Goal: Navigation & Orientation: Find specific page/section

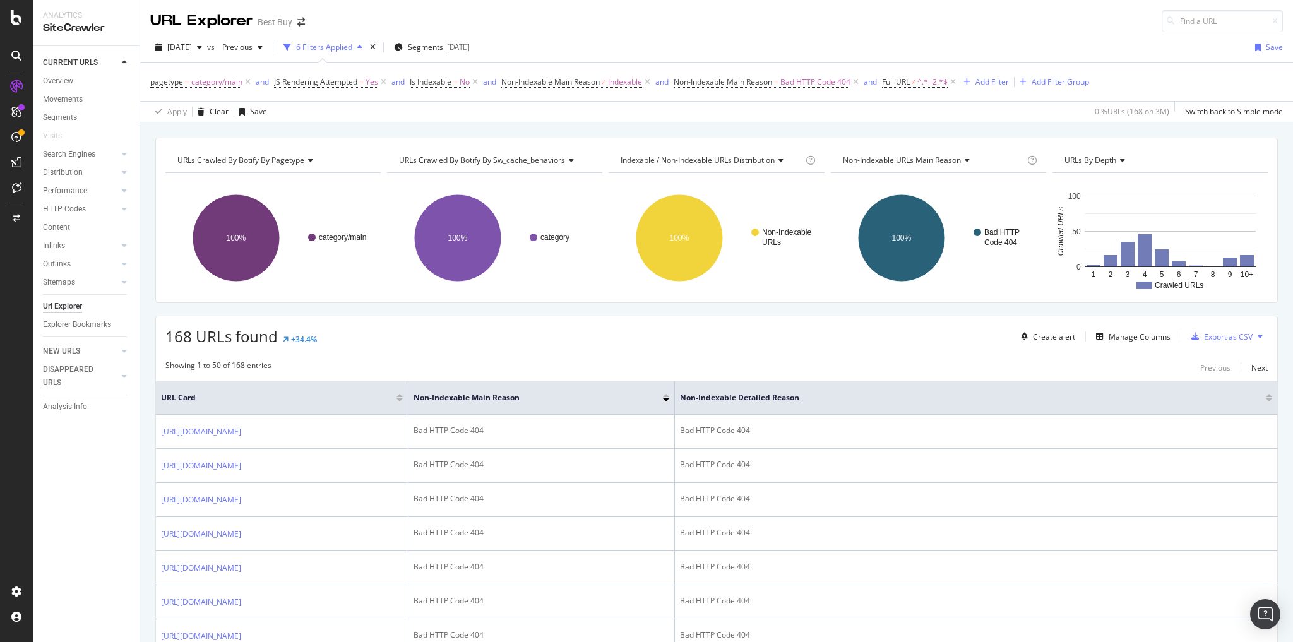
scroll to position [2688, 0]
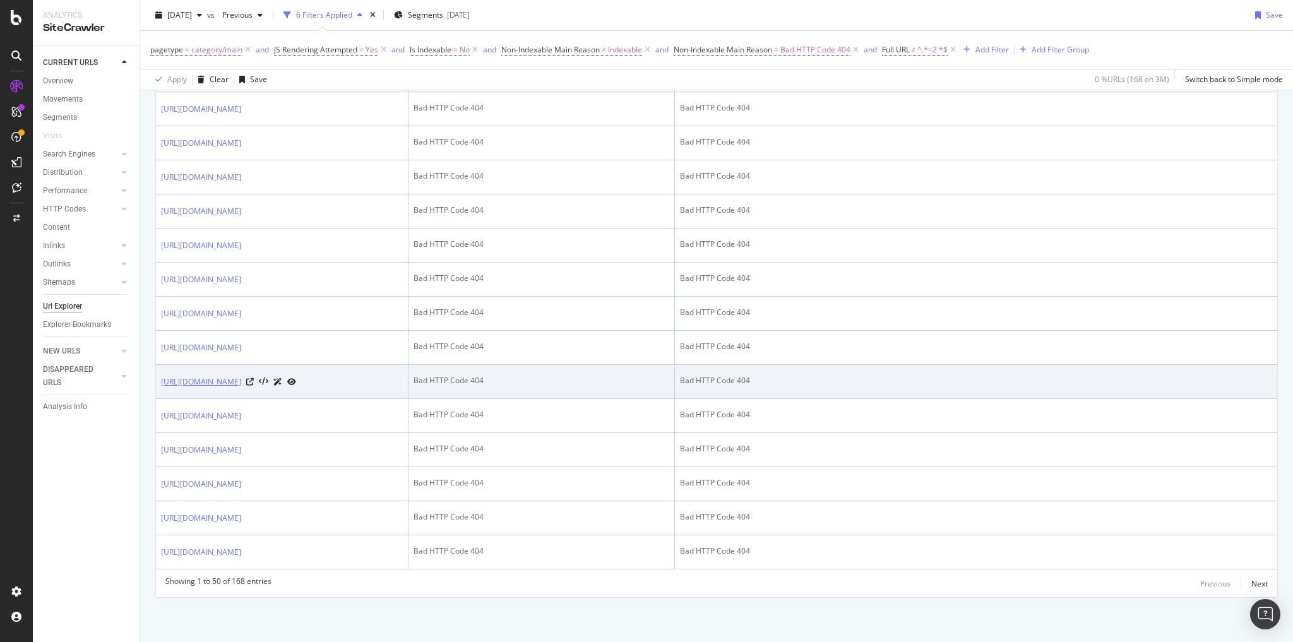
click at [241, 376] on link "https://www.bestbuy.com/site/patio-furniture-decor/outdoor-fire-pits/pcmcat1792…" at bounding box center [201, 382] width 80 height 13
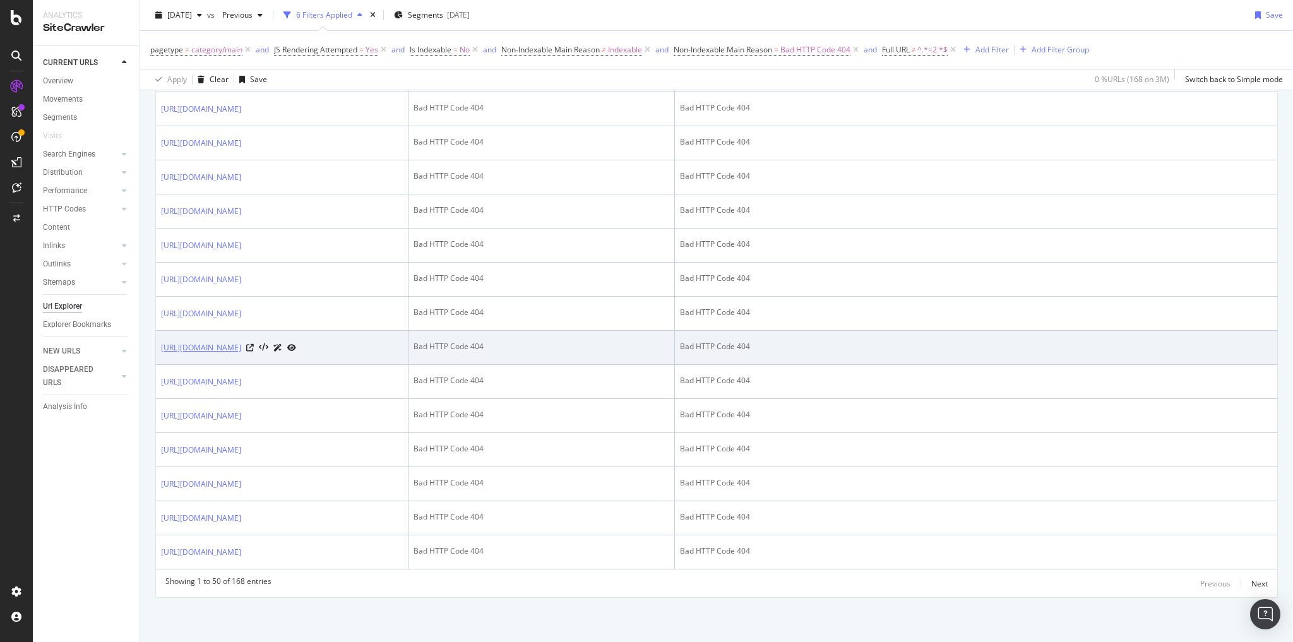
click at [241, 342] on link "https://www.bestbuy.com/site/clp-appliances/ge-profile-best-buy-member-offer/pc…" at bounding box center [201, 348] width 80 height 13
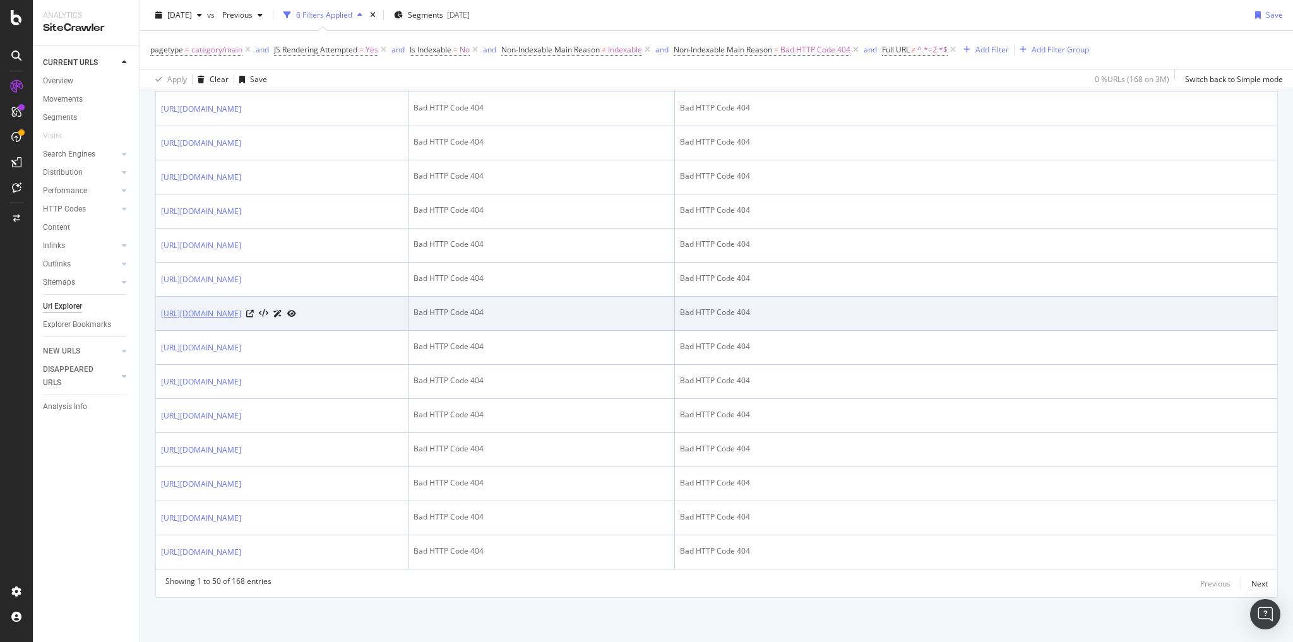
click at [241, 308] on link "https://www.bestbuy.com/site/iphone-cases/iphone-6s-cases/pcmcat748300580023.c?…" at bounding box center [201, 314] width 80 height 13
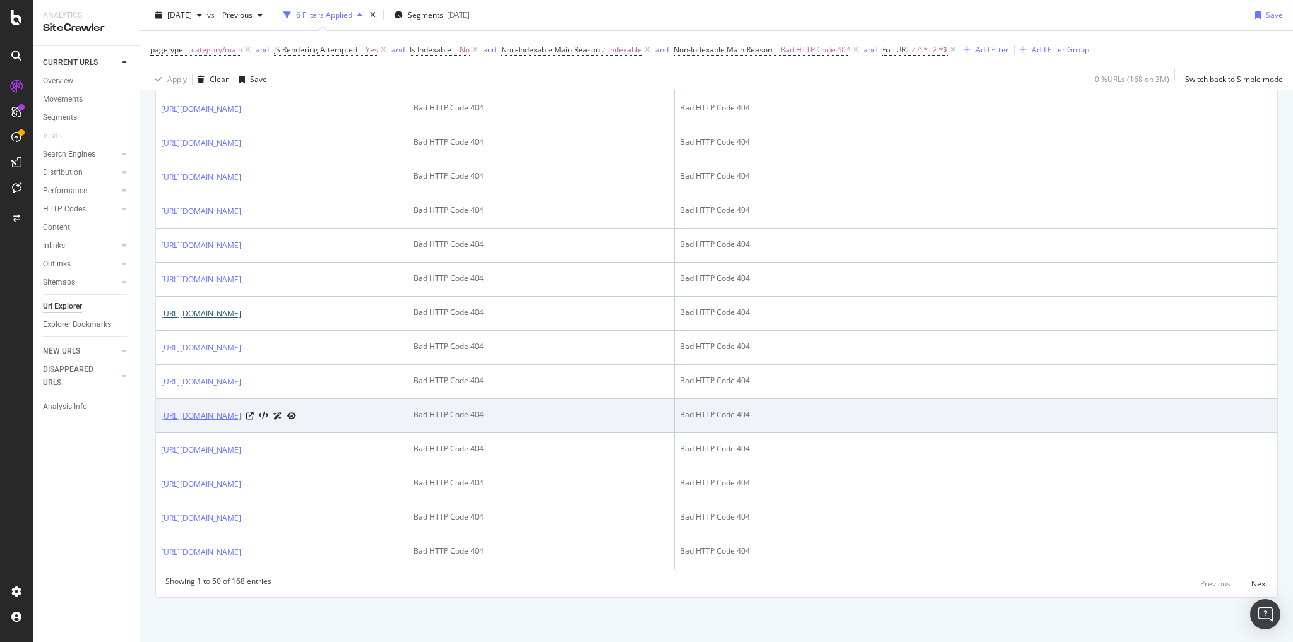
scroll to position [2587, 0]
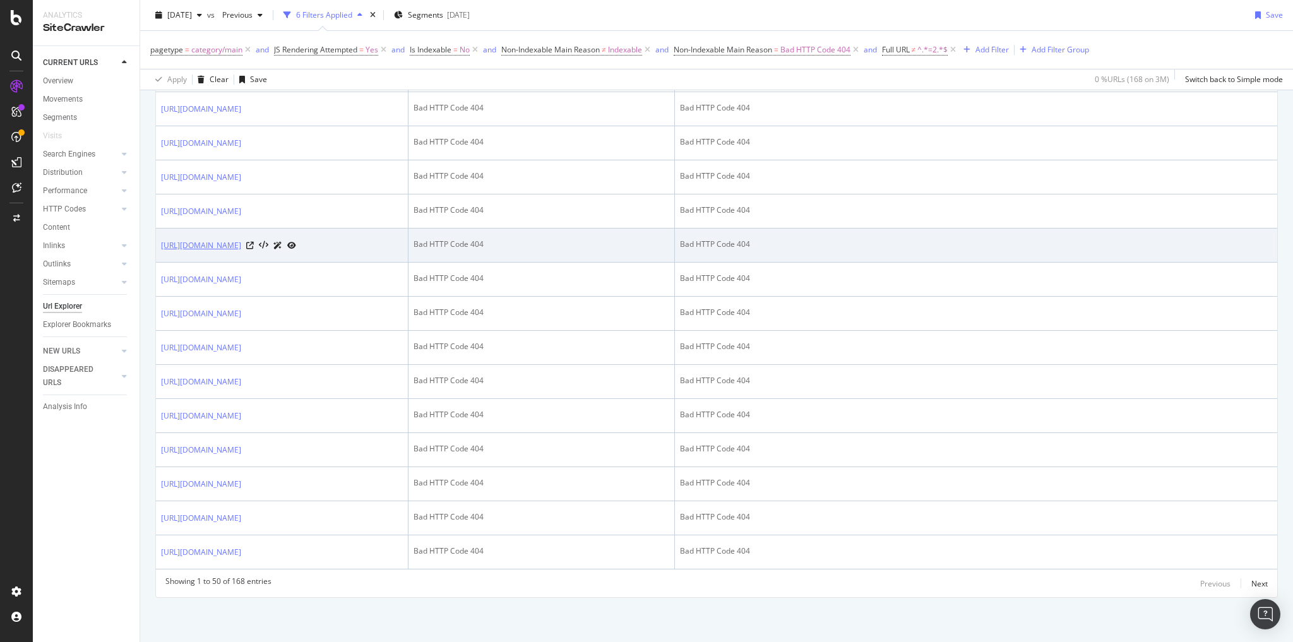
click at [241, 239] on link "https://www.bestbuy.com/site/smart-tvs-devices/smart-set-top-boxes/pcmcat231700…" at bounding box center [201, 245] width 80 height 13
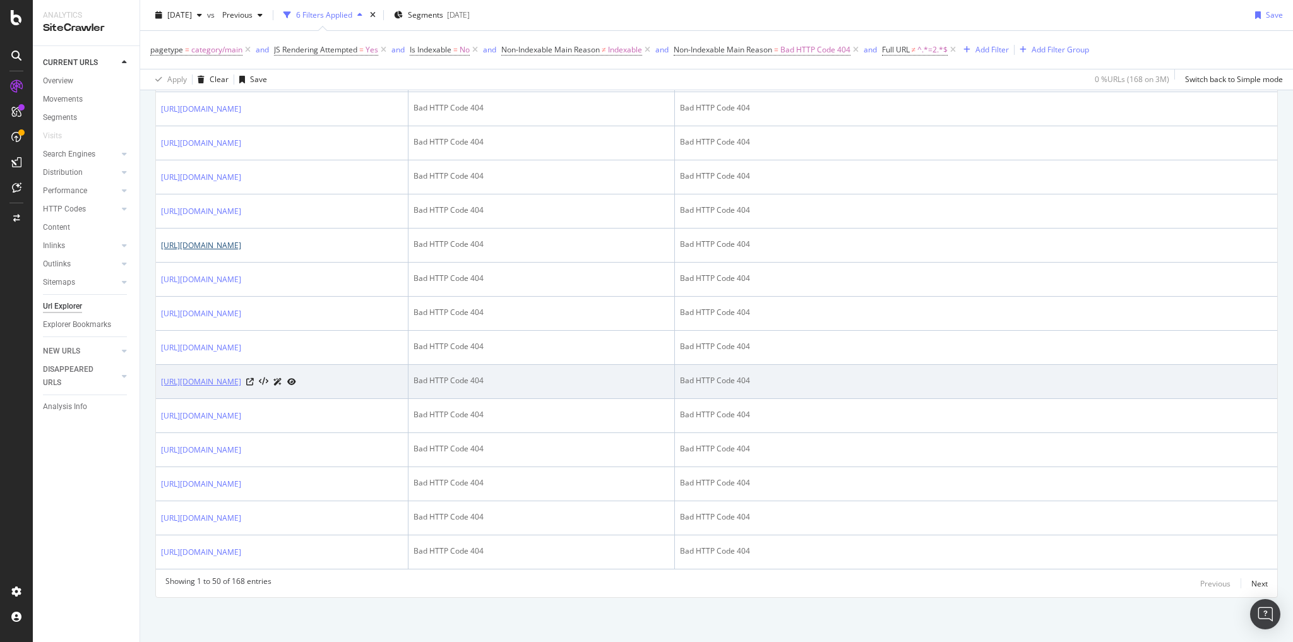
scroll to position [2688, 0]
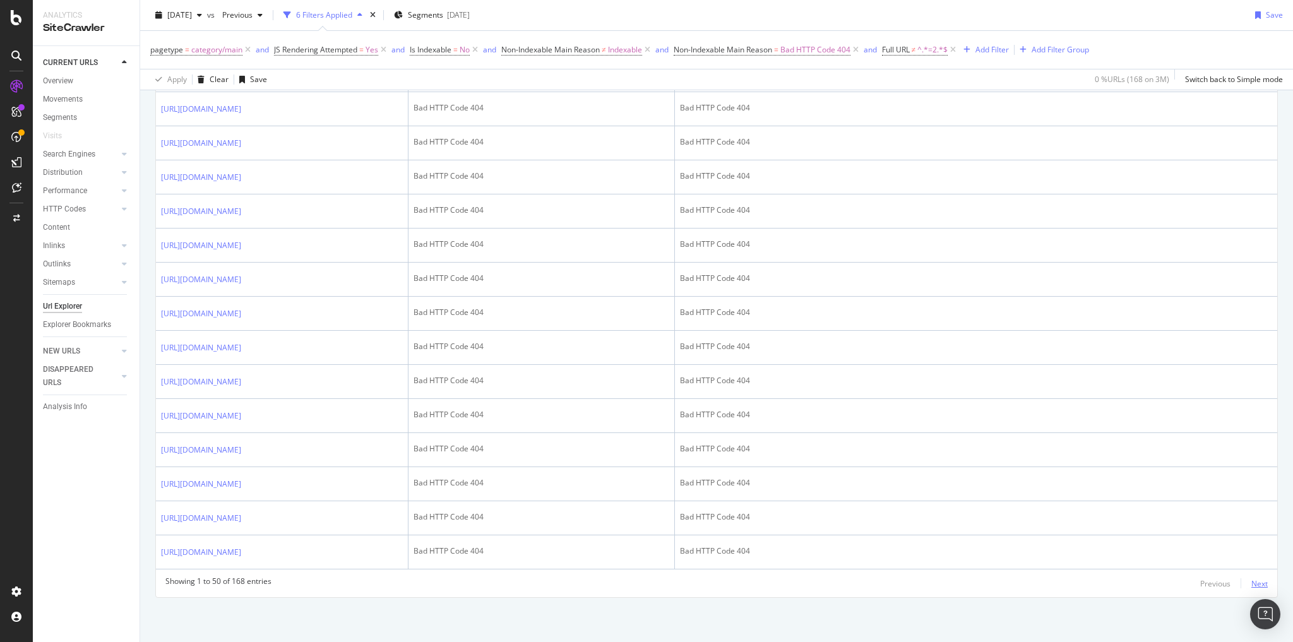
click at [1256, 581] on div "Next" at bounding box center [1260, 583] width 16 height 11
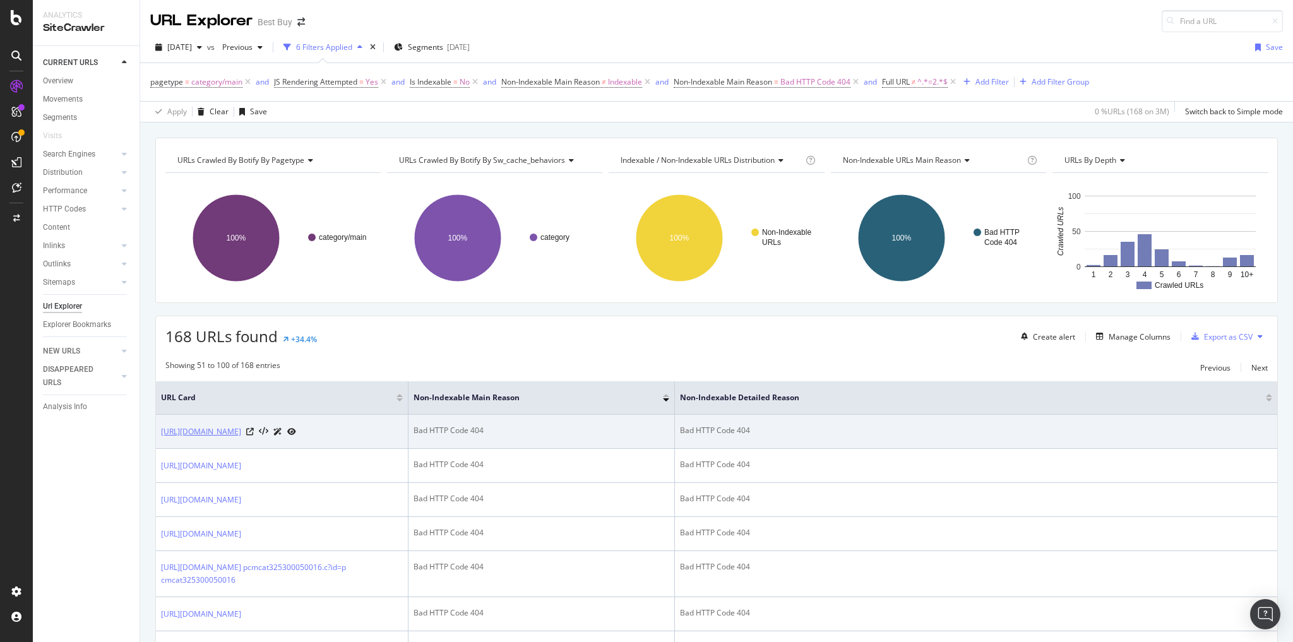
click at [241, 438] on link "[URL][DOMAIN_NAME]" at bounding box center [201, 432] width 80 height 13
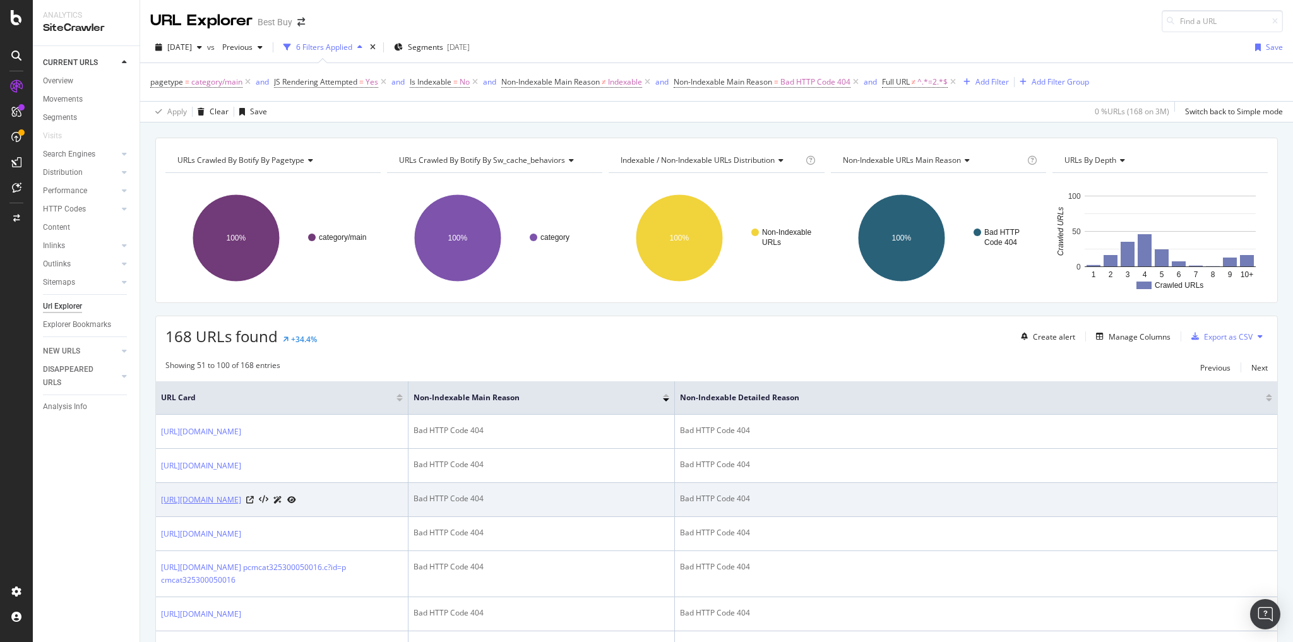
click at [241, 506] on link "https://www.bestbuy.com/site/pool-accessories/pool-covers/pcmcat1623954954149.c…" at bounding box center [201, 500] width 80 height 13
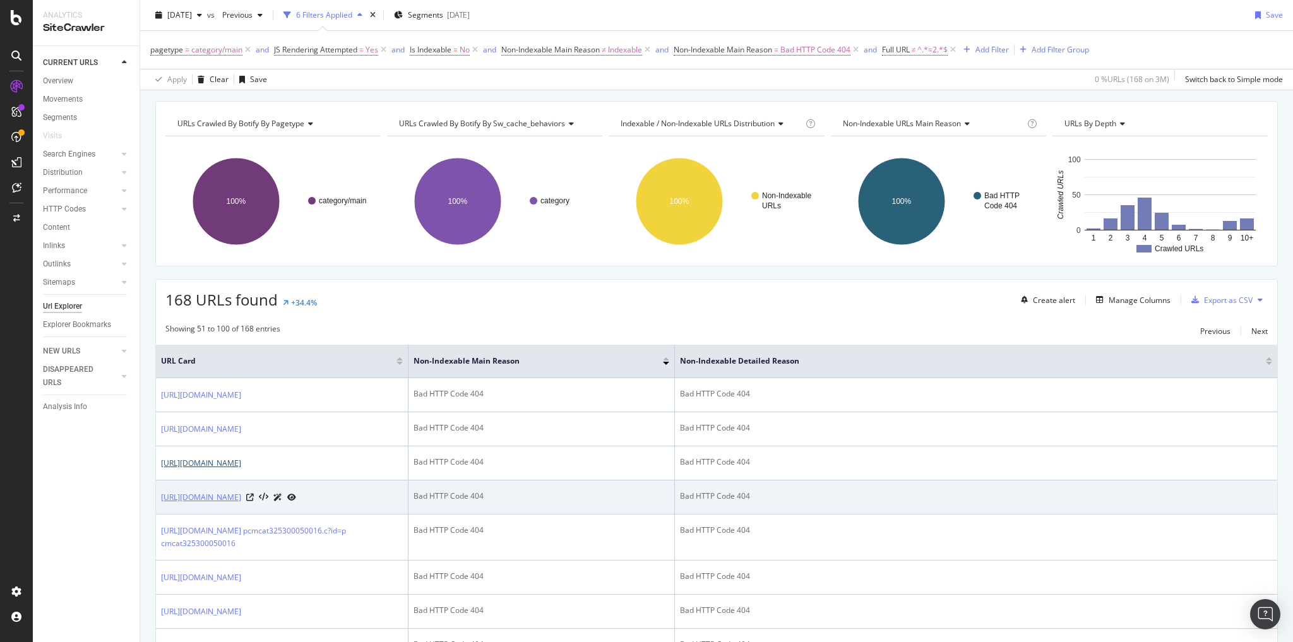
scroll to position [101, 0]
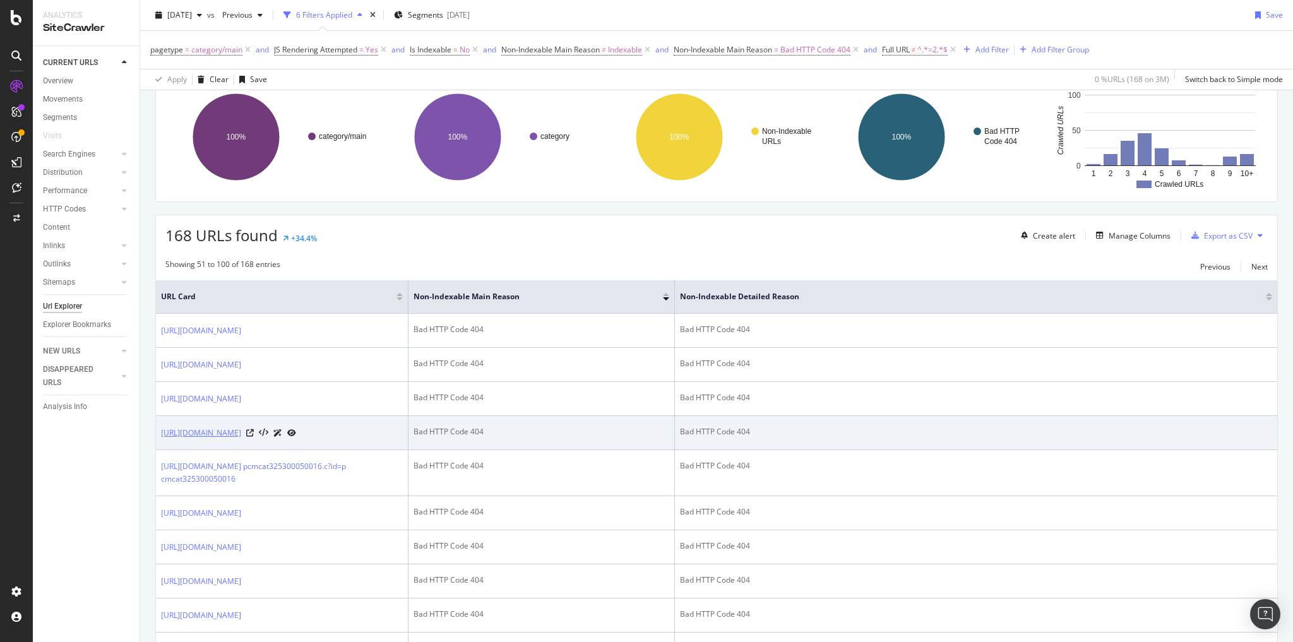
click at [241, 440] on link "https://www.bestbuy.com/site/video-games/xbox-one-comparison/pcmcat155482316795…" at bounding box center [201, 433] width 80 height 13
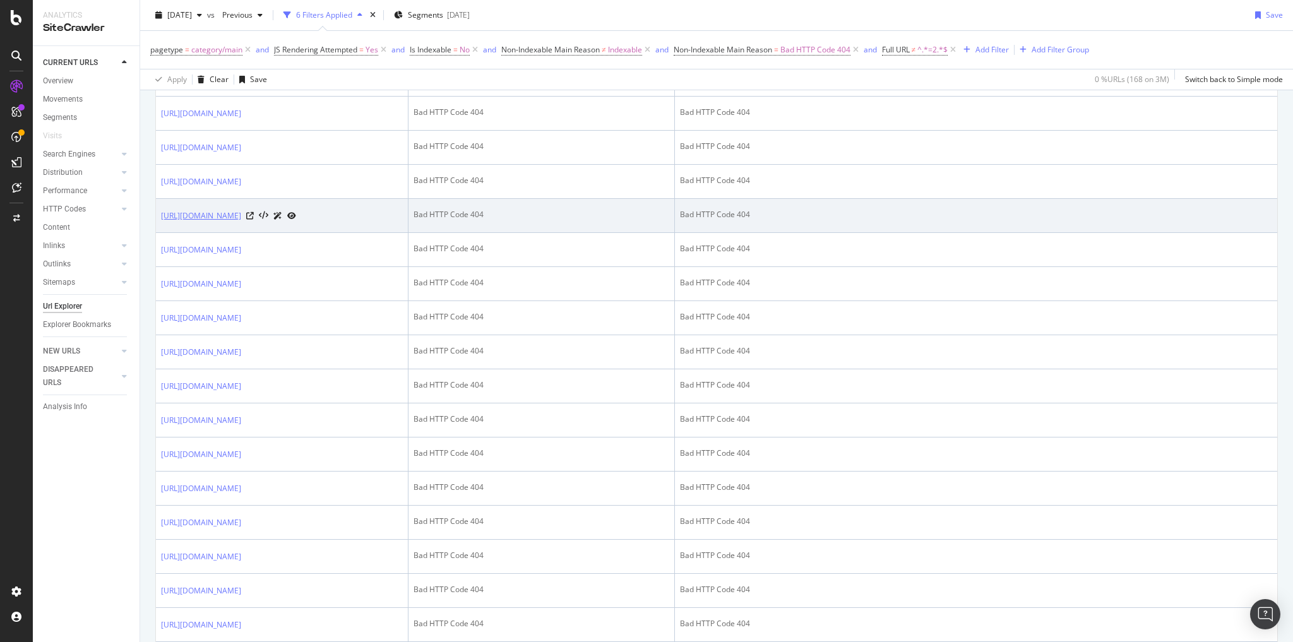
scroll to position [606, 0]
click at [241, 219] on link "https://www.bestbuy.com/site/all-desktops/desktop-packages/pcmcat212600050011.c…" at bounding box center [201, 212] width 80 height 13
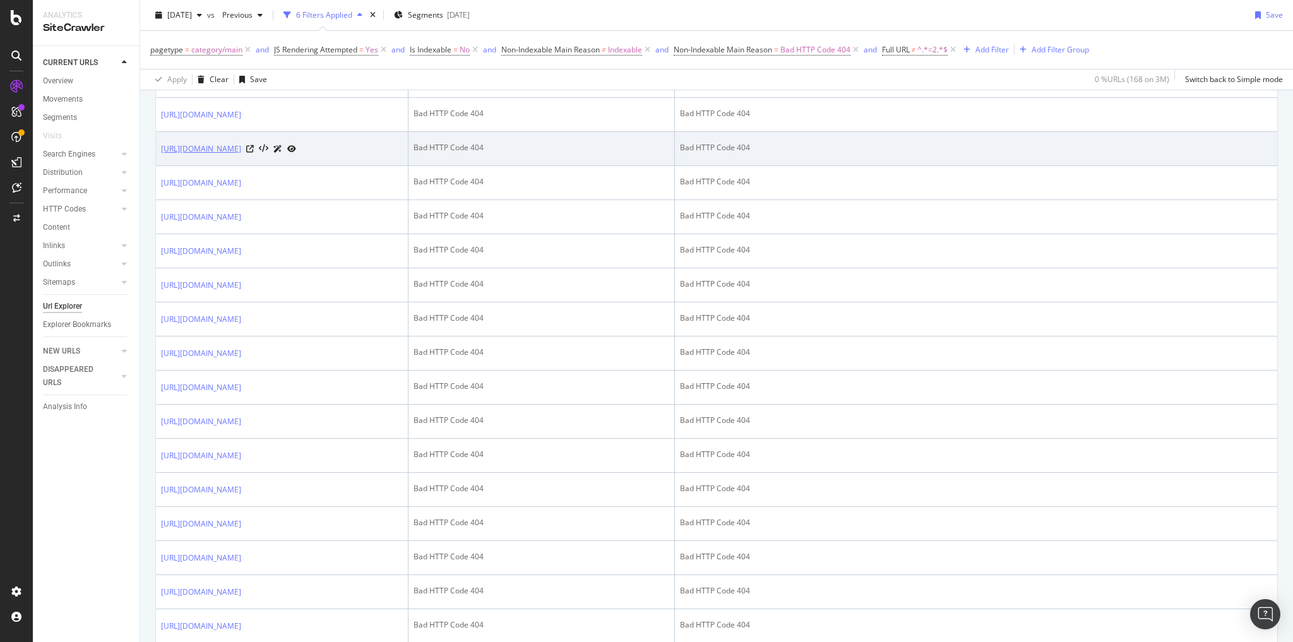
scroll to position [808, 0]
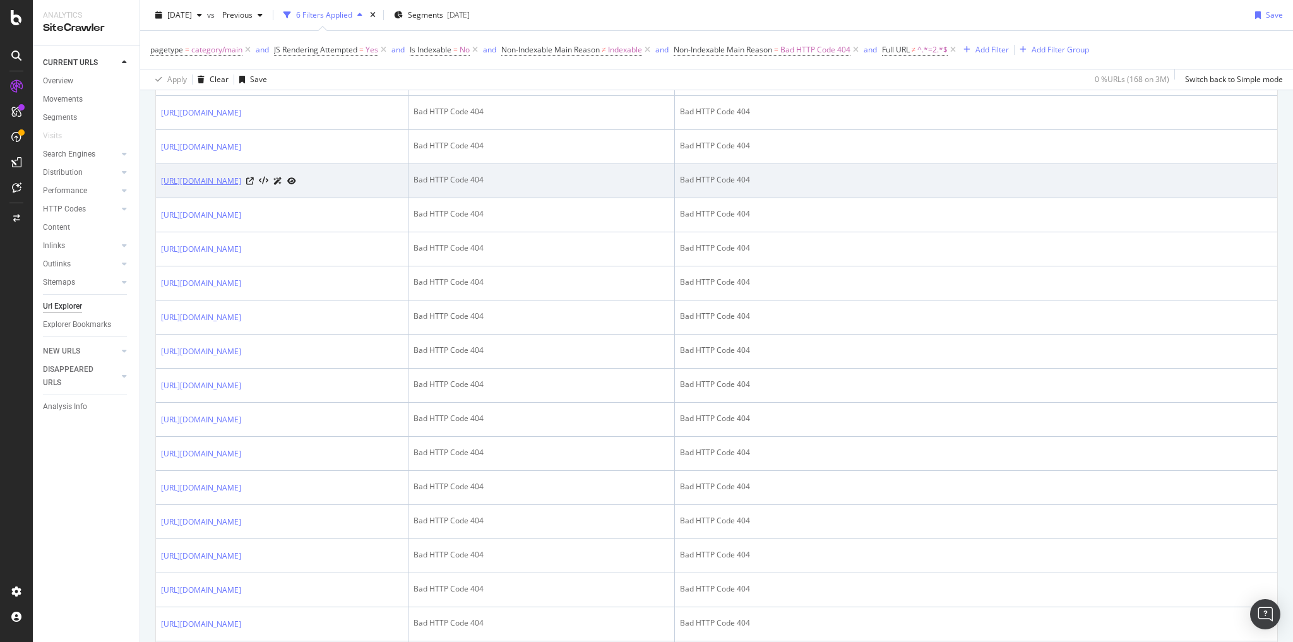
click at [241, 188] on link "https://www.bestbuy.com/site/safety-gear-accessories/safety-pads/pcmcat16678528…" at bounding box center [201, 181] width 80 height 13
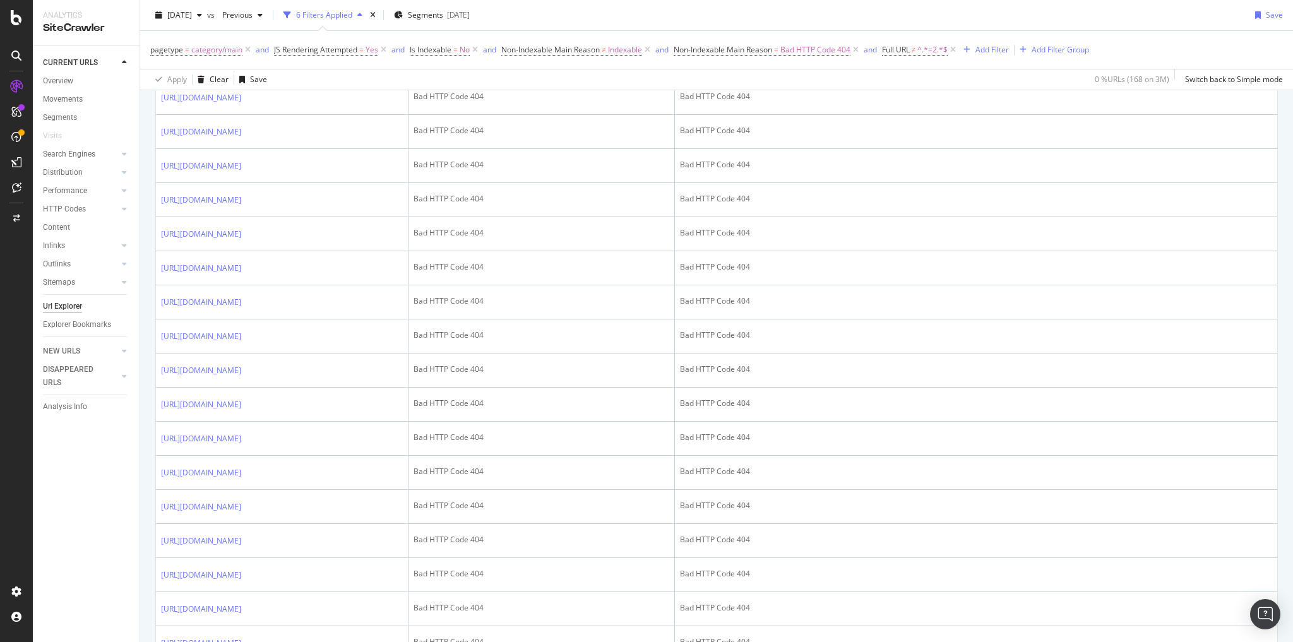
scroll to position [1010, 0]
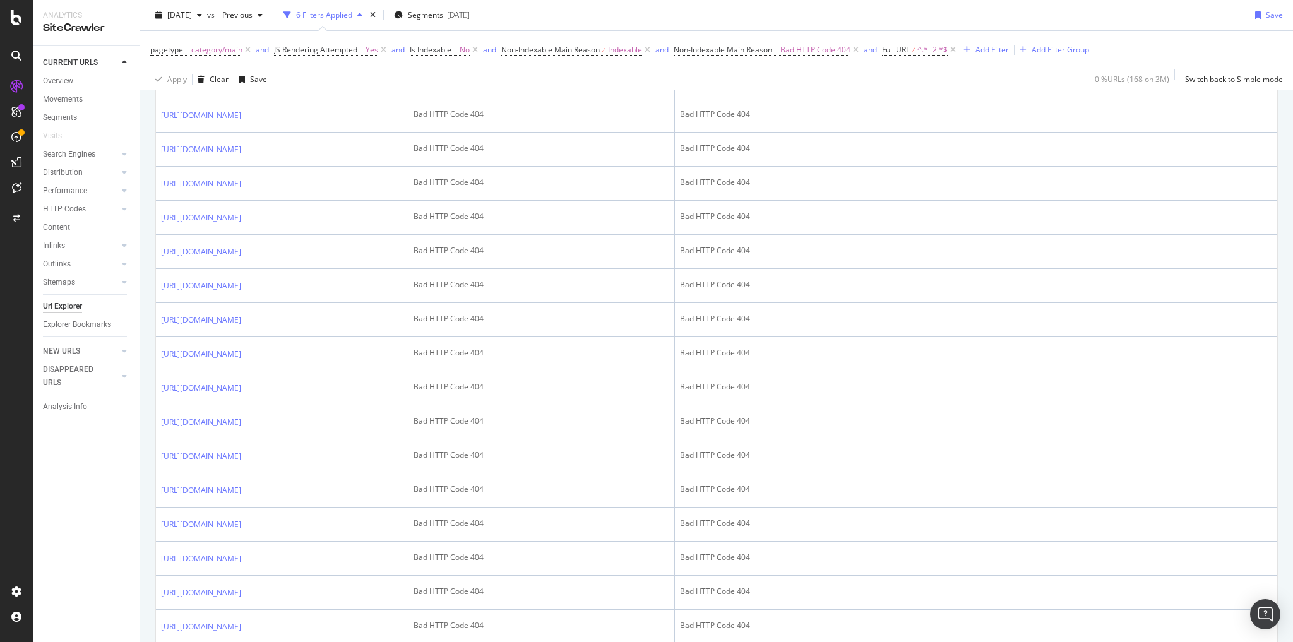
click at [241, 54] on link "https://www.bestbuy.com/site/intel/chromebook-with-intel/pcmcat1539966030525.c?…" at bounding box center [201, 47] width 80 height 13
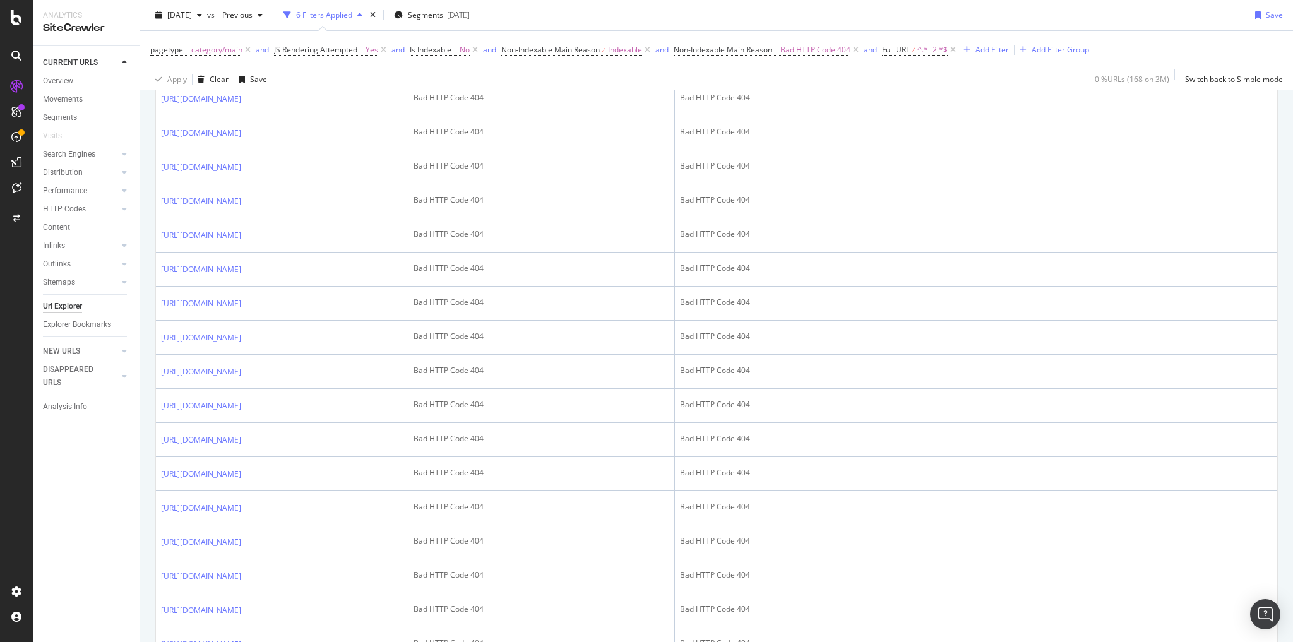
scroll to position [1111, 0]
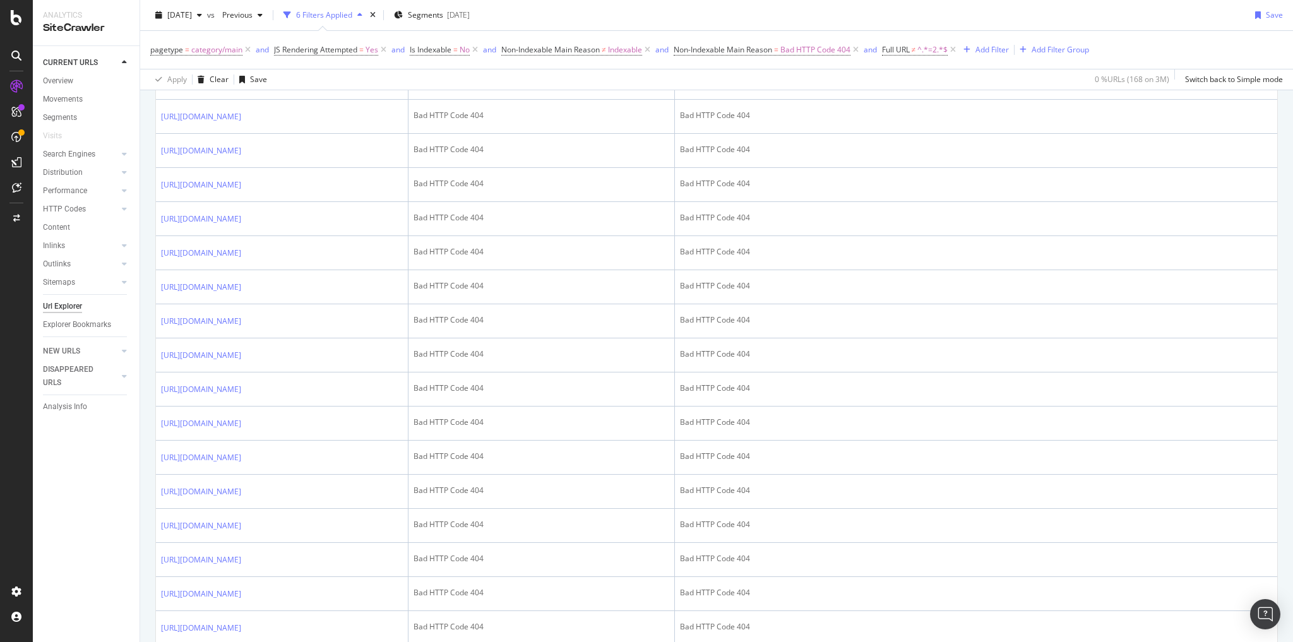
click at [241, 21] on link "https://www.bestbuy.com/site/travel-accessories/travel-converters-adapters/pcmc…" at bounding box center [201, 14] width 80 height 13
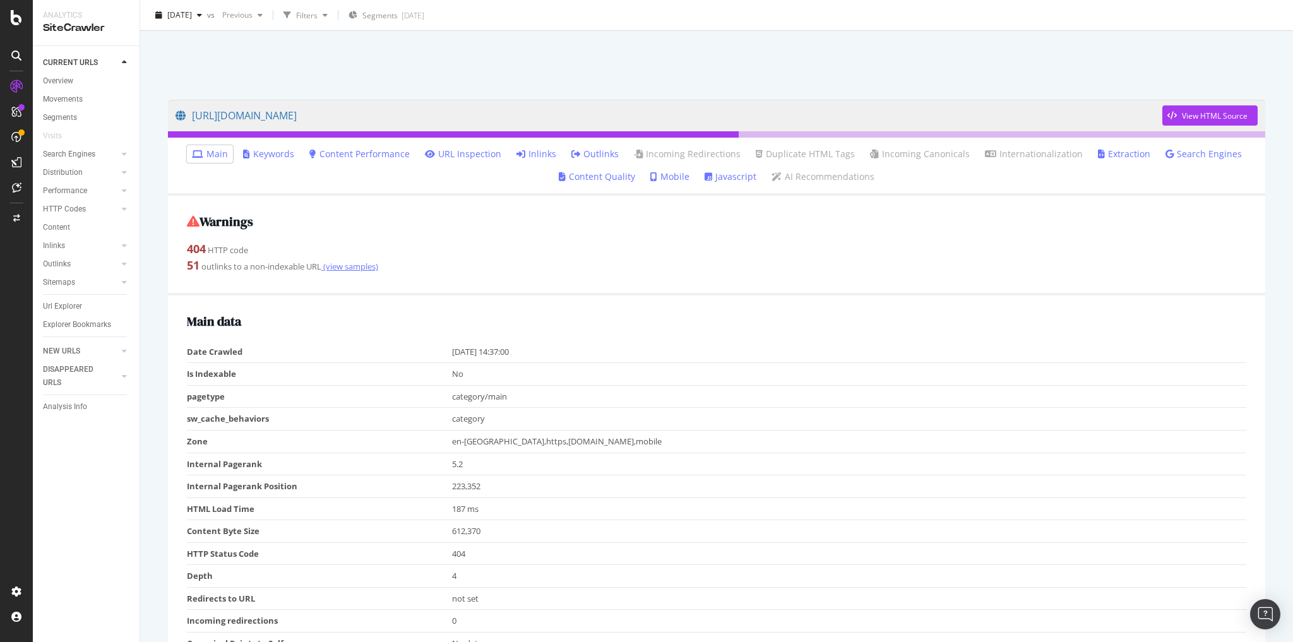
scroll to position [51, 0]
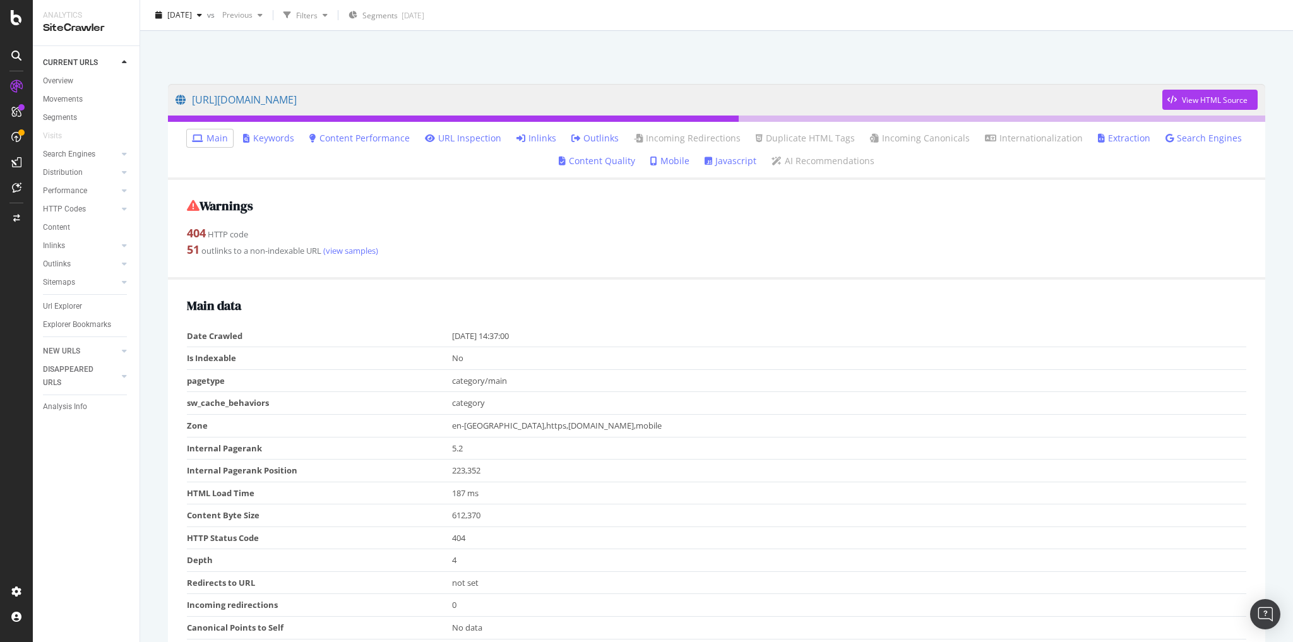
click at [546, 138] on link "Inlinks" at bounding box center [537, 138] width 40 height 13
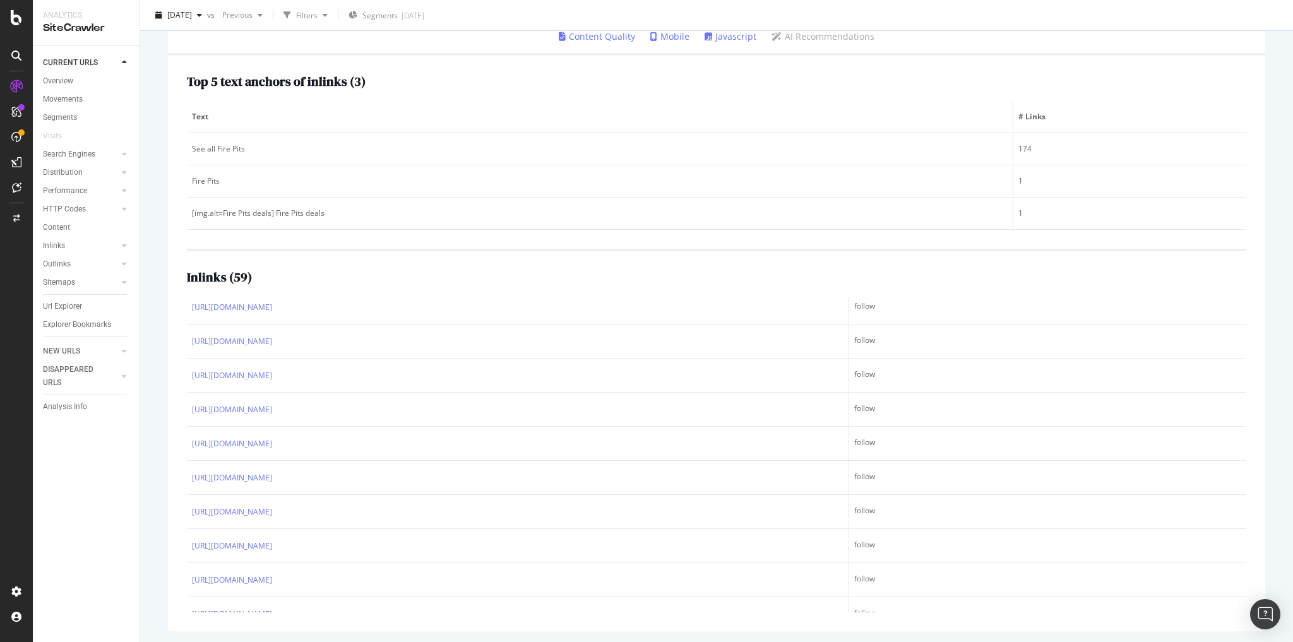
scroll to position [1744, 0]
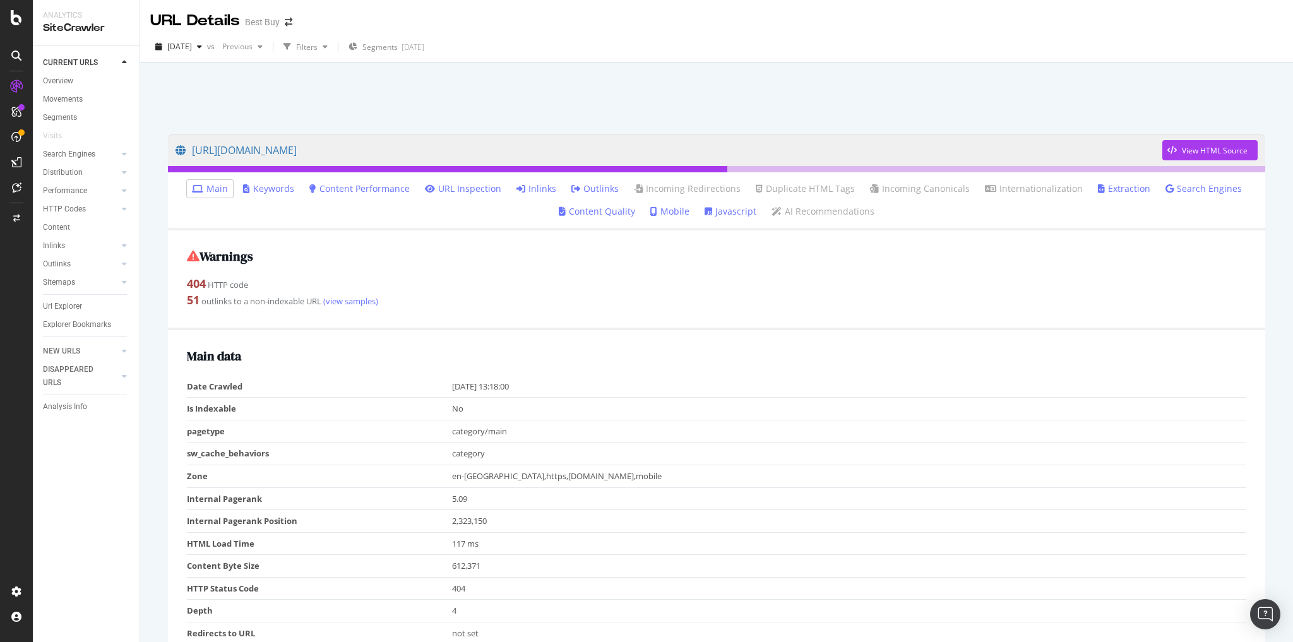
click at [547, 188] on link "Inlinks" at bounding box center [537, 188] width 40 height 13
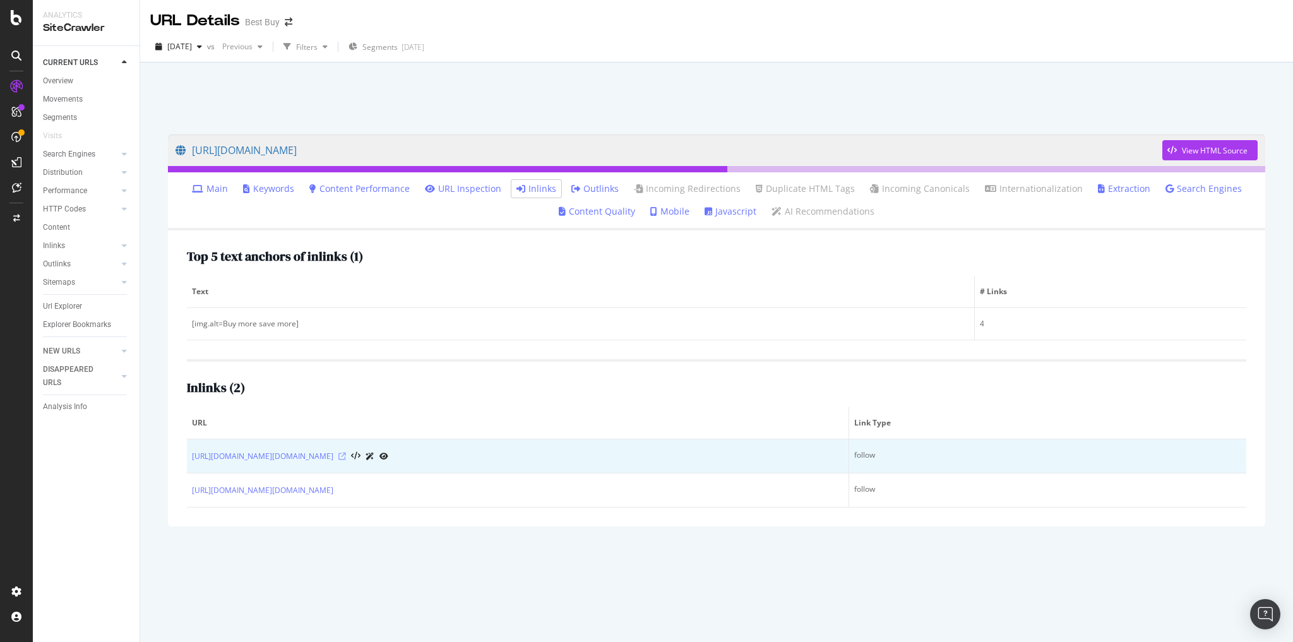
click at [346, 456] on icon at bounding box center [342, 457] width 8 height 8
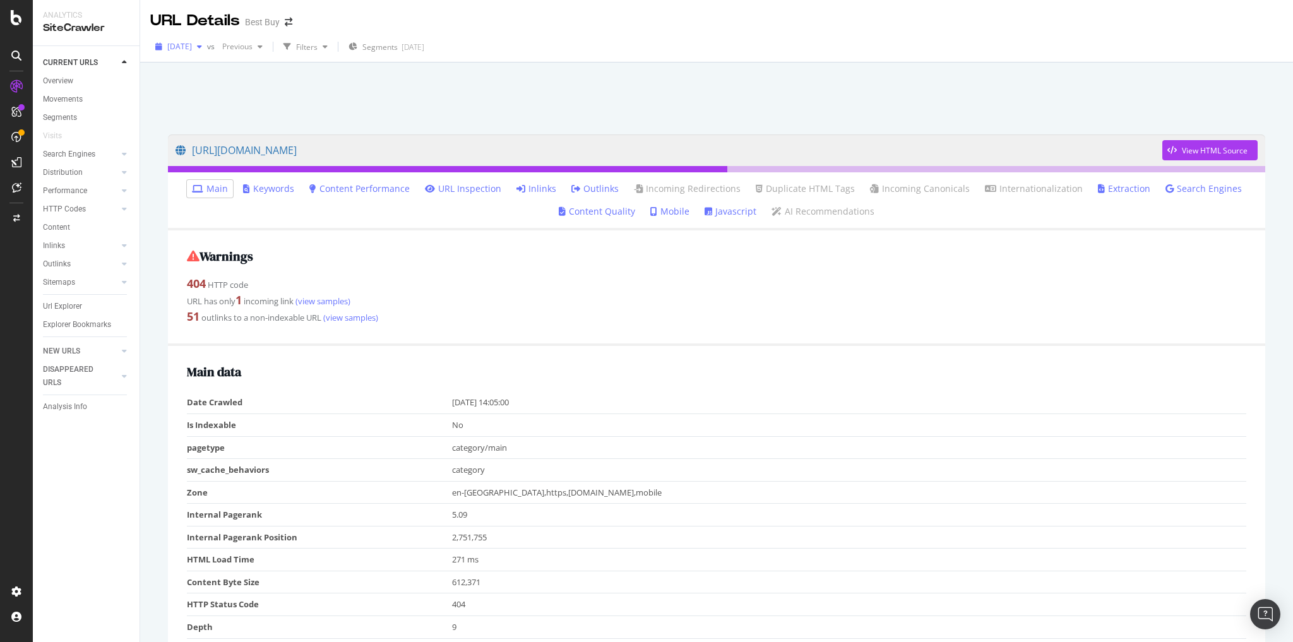
click at [192, 47] on span "2025 Sep. 2nd" at bounding box center [179, 46] width 25 height 11
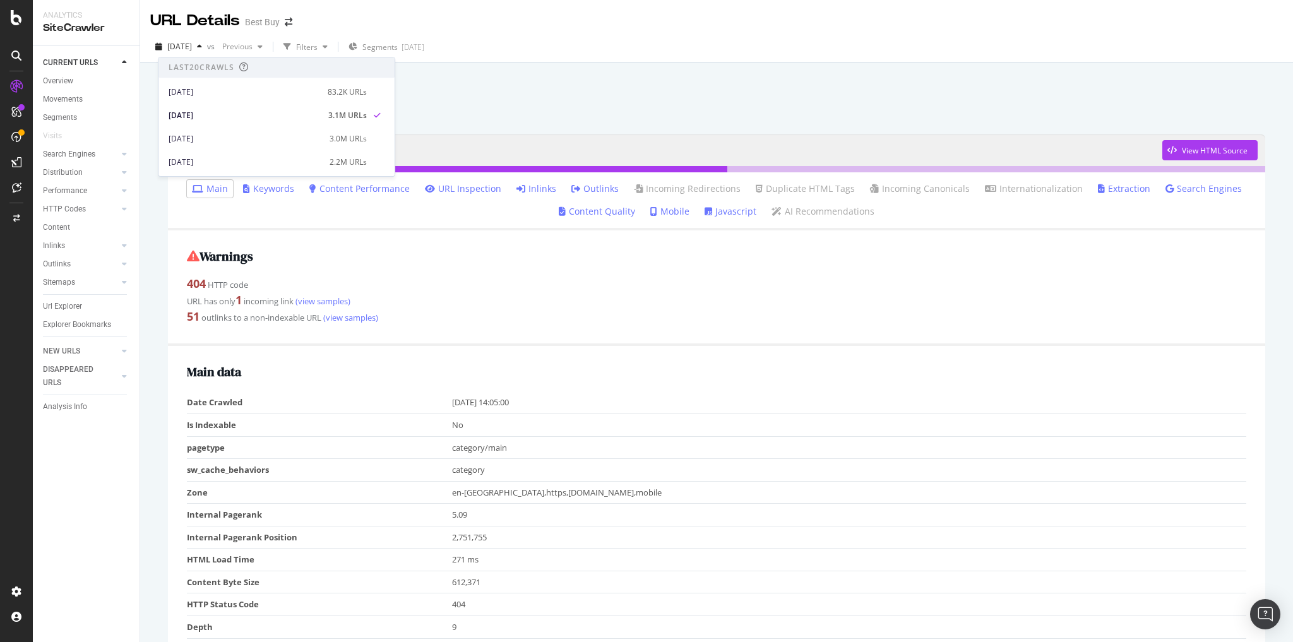
click at [531, 35] on div "2025 Sep. 2nd vs Previous Filters Segments 2025-08-20" at bounding box center [716, 47] width 1153 height 31
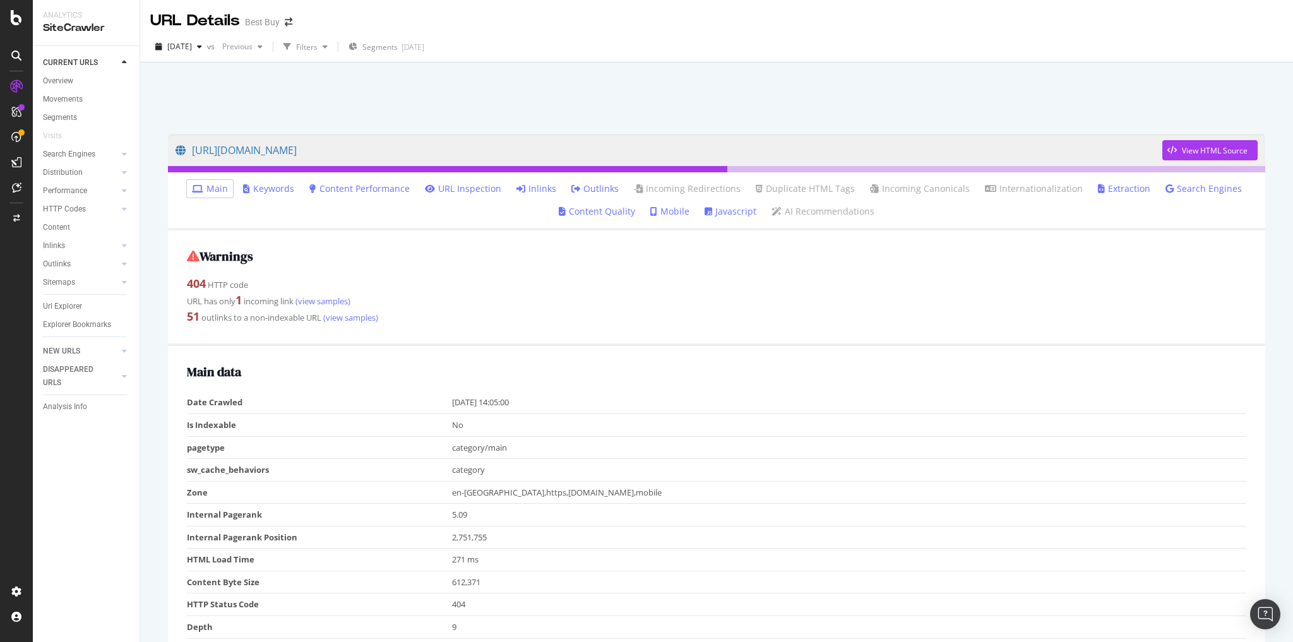
click at [551, 188] on link "Inlinks" at bounding box center [537, 188] width 40 height 13
click at [548, 188] on link "Inlinks" at bounding box center [537, 188] width 40 height 13
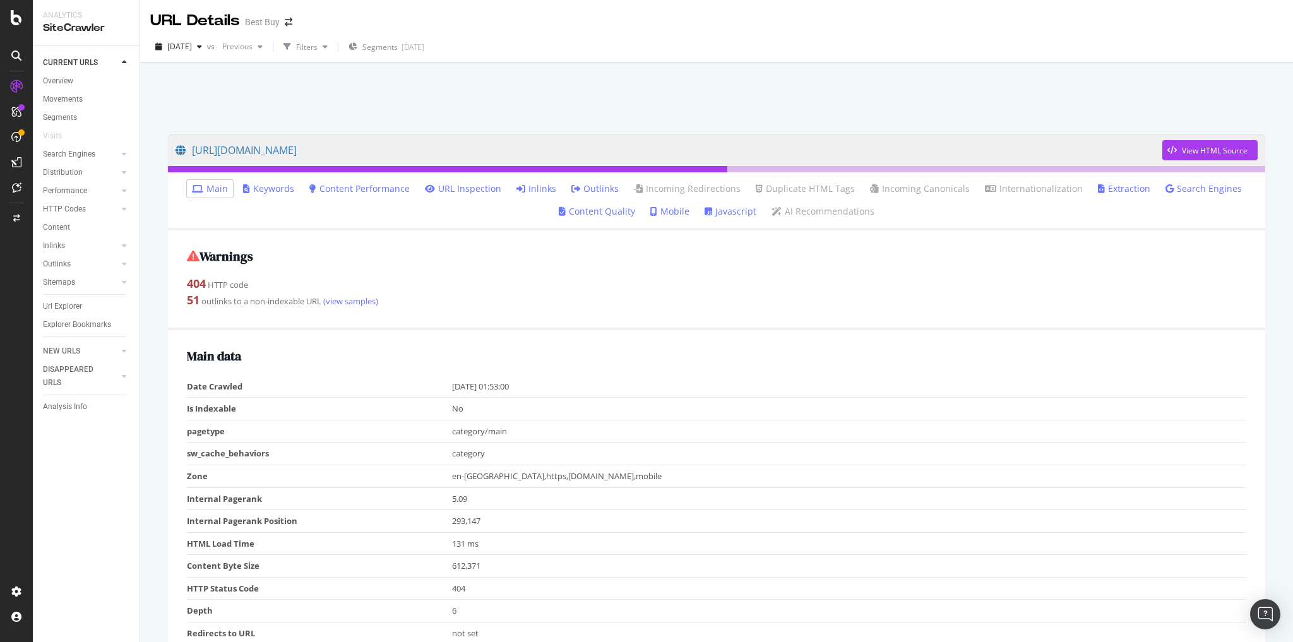
click at [543, 189] on link "Inlinks" at bounding box center [537, 188] width 40 height 13
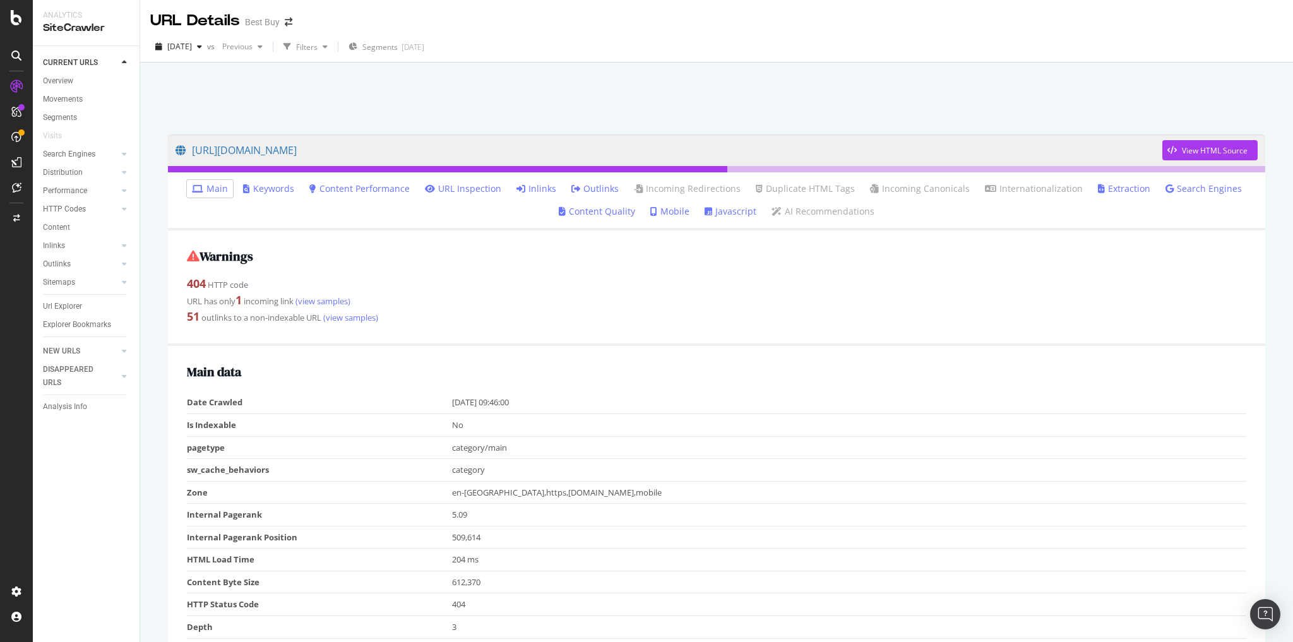
click at [539, 191] on link "Inlinks" at bounding box center [537, 188] width 40 height 13
click at [530, 187] on link "Inlinks" at bounding box center [537, 188] width 40 height 13
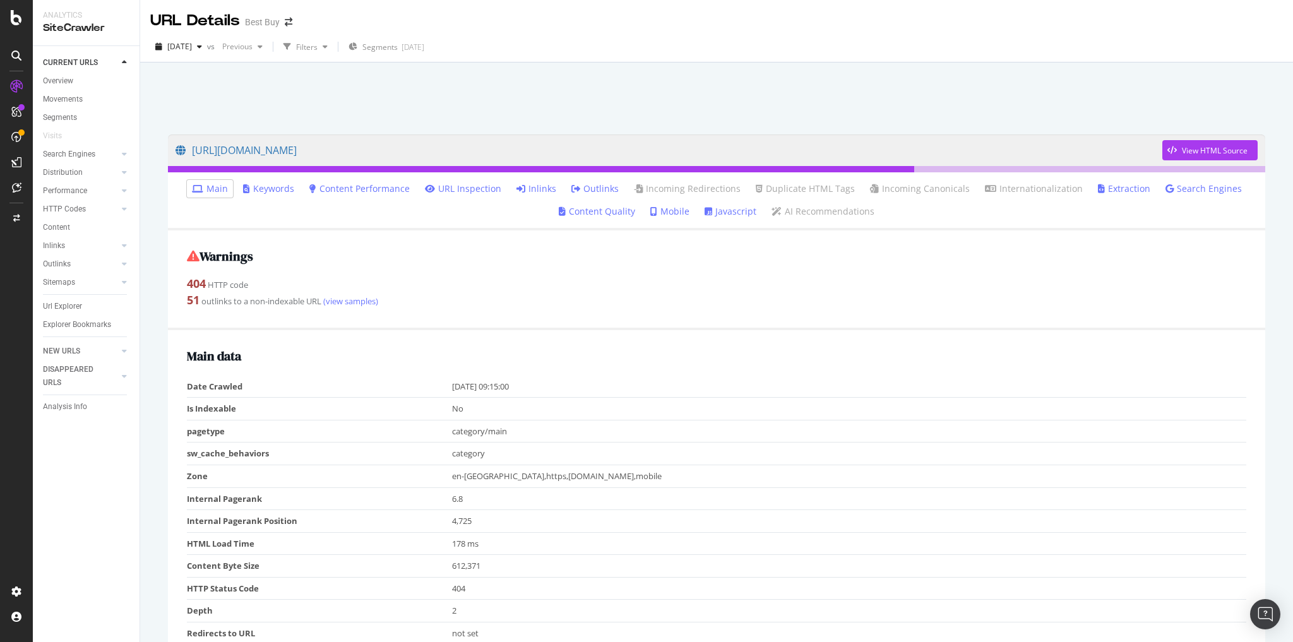
click at [535, 190] on link "Inlinks" at bounding box center [537, 188] width 40 height 13
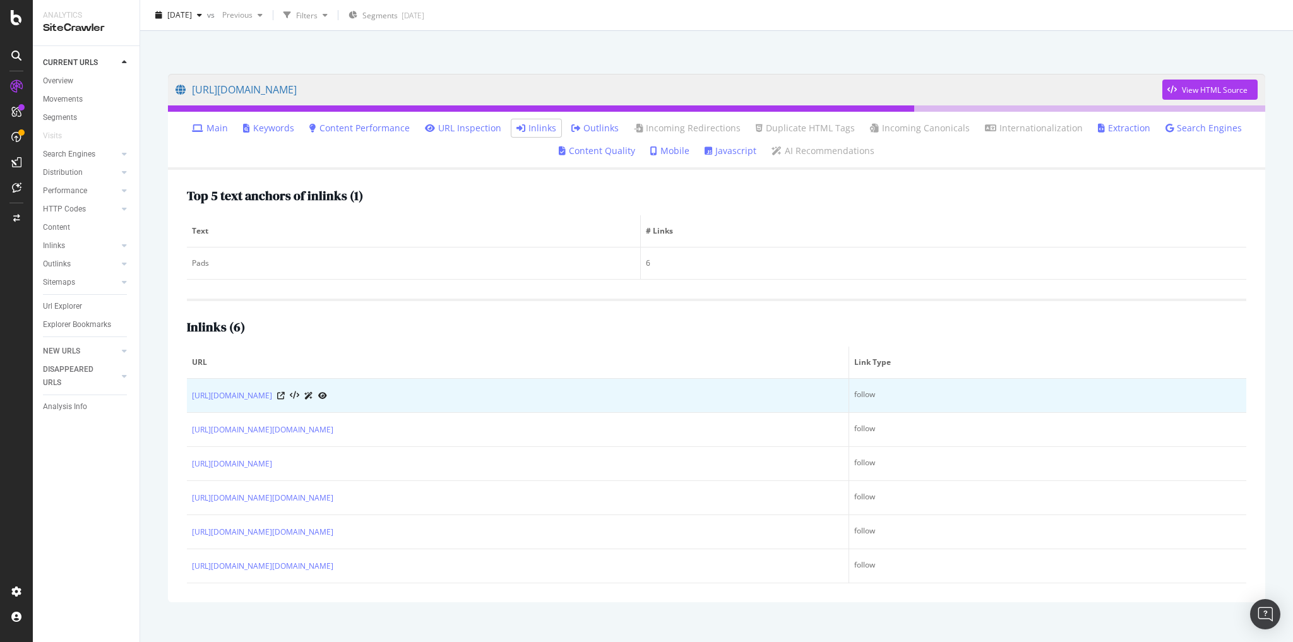
scroll to position [62, 0]
click at [285, 392] on icon at bounding box center [281, 395] width 8 height 8
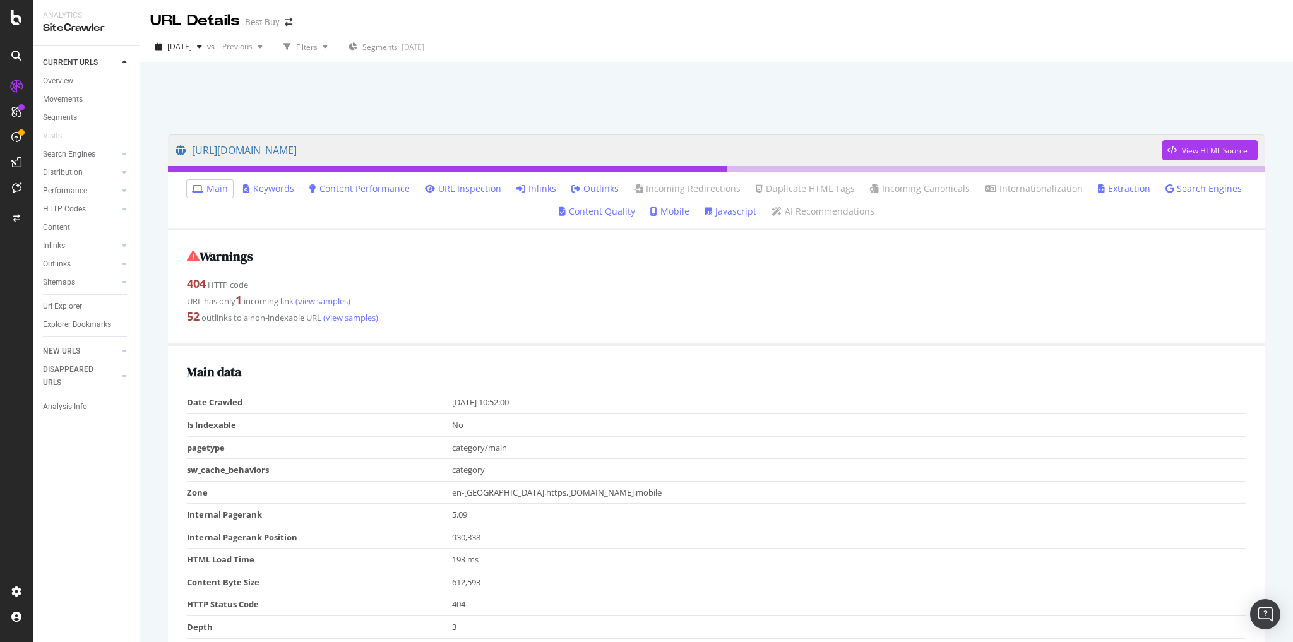
click at [537, 188] on link "Inlinks" at bounding box center [537, 188] width 40 height 13
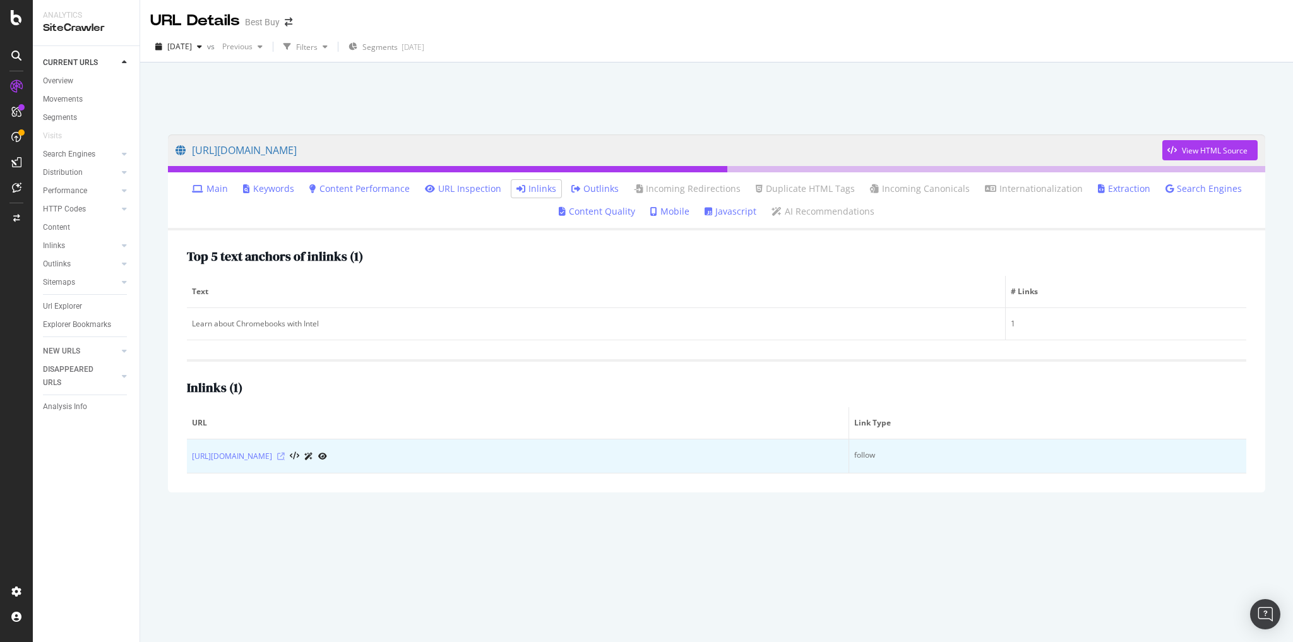
click at [285, 454] on icon at bounding box center [281, 457] width 8 height 8
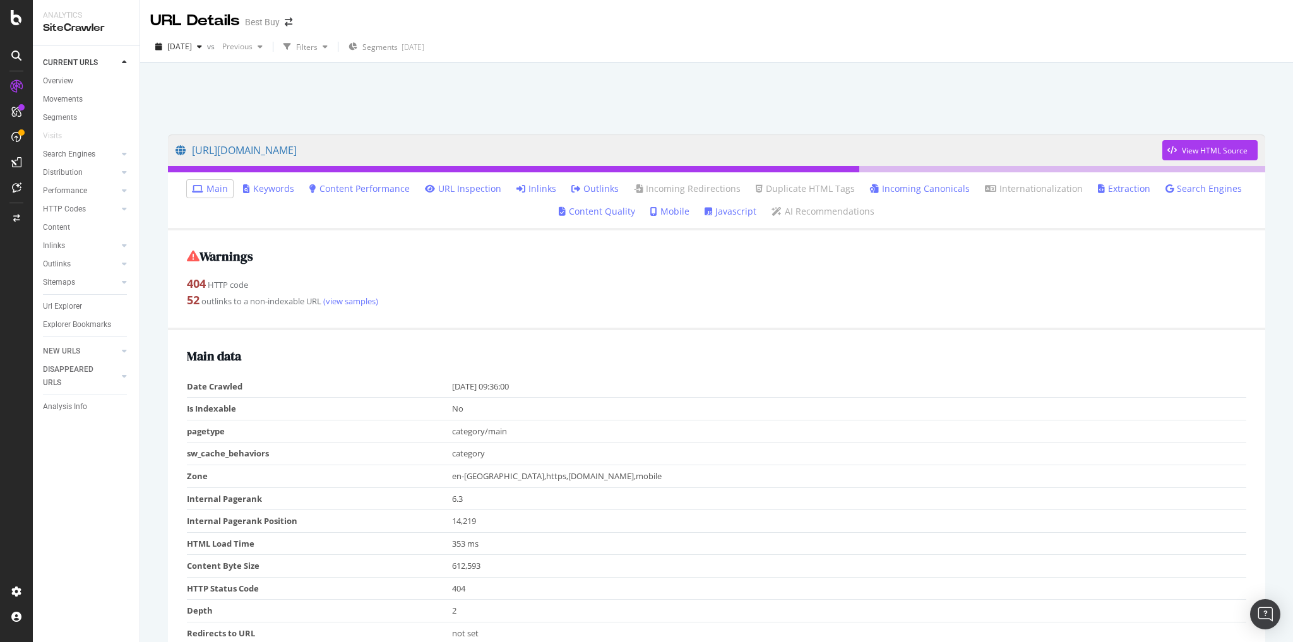
click at [536, 191] on link "Inlinks" at bounding box center [537, 188] width 40 height 13
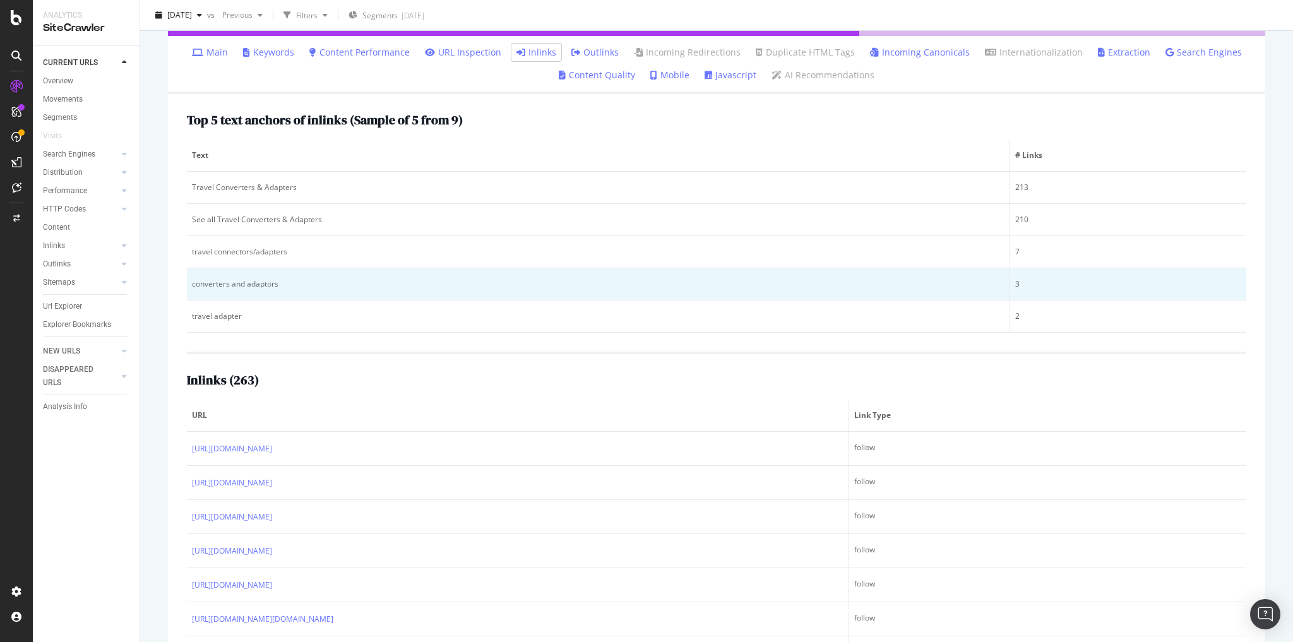
scroll to position [138, 0]
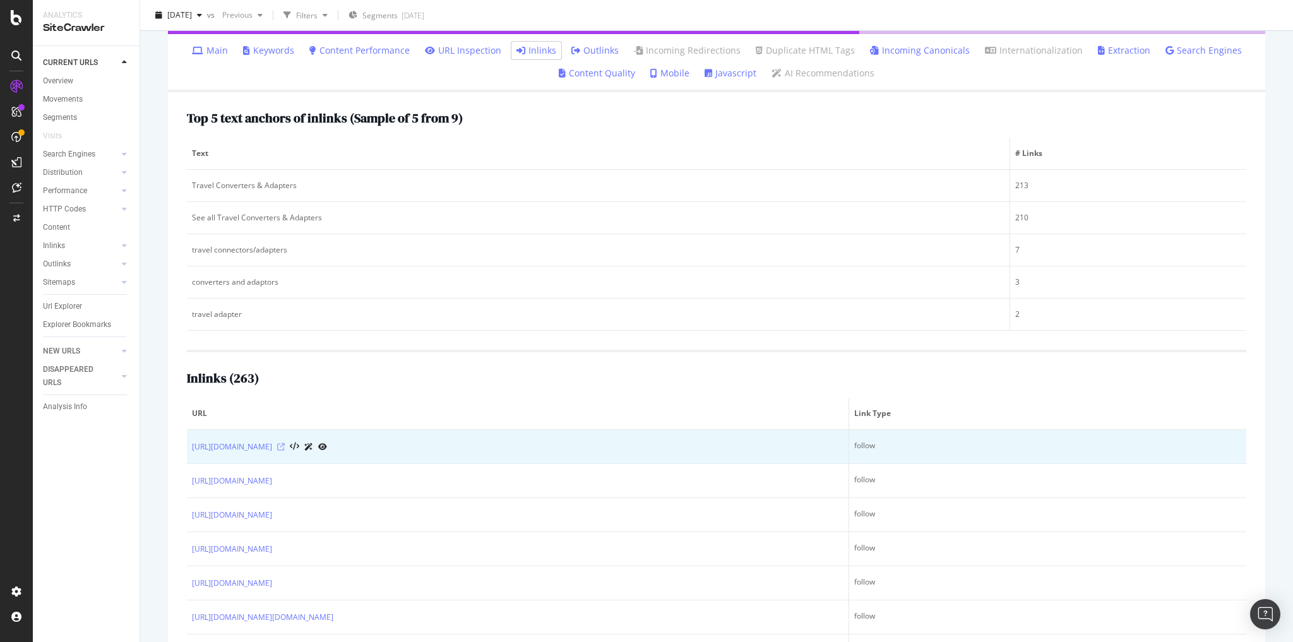
click at [285, 445] on icon at bounding box center [281, 447] width 8 height 8
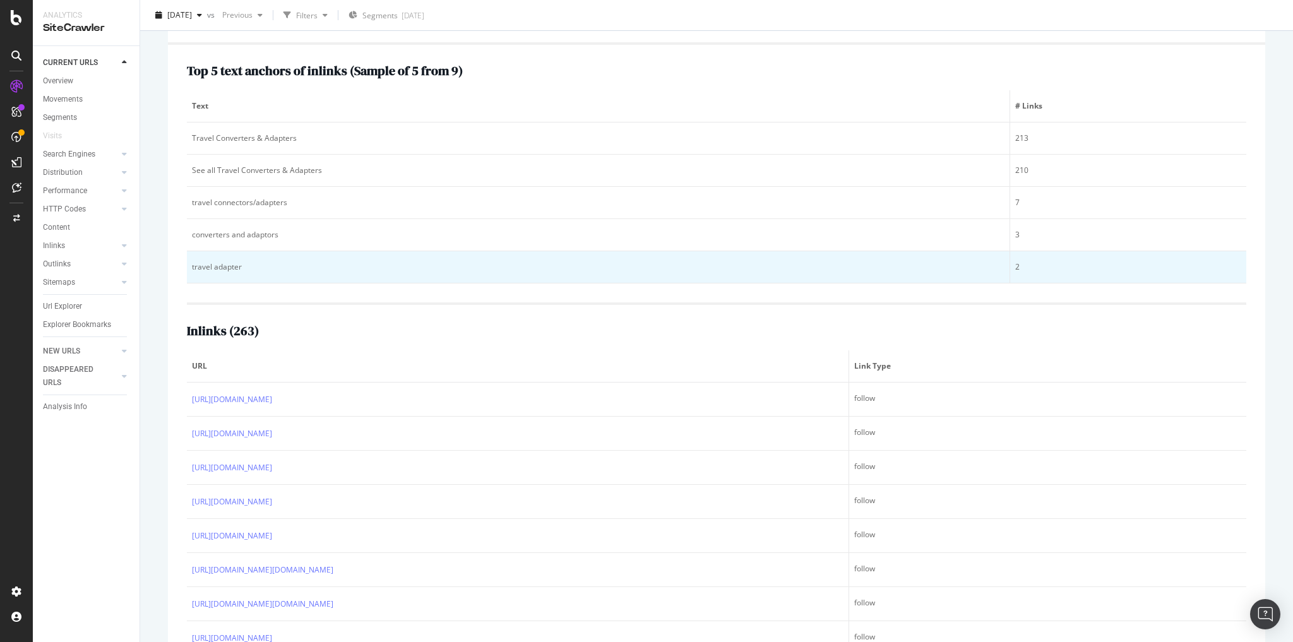
scroll to position [202, 0]
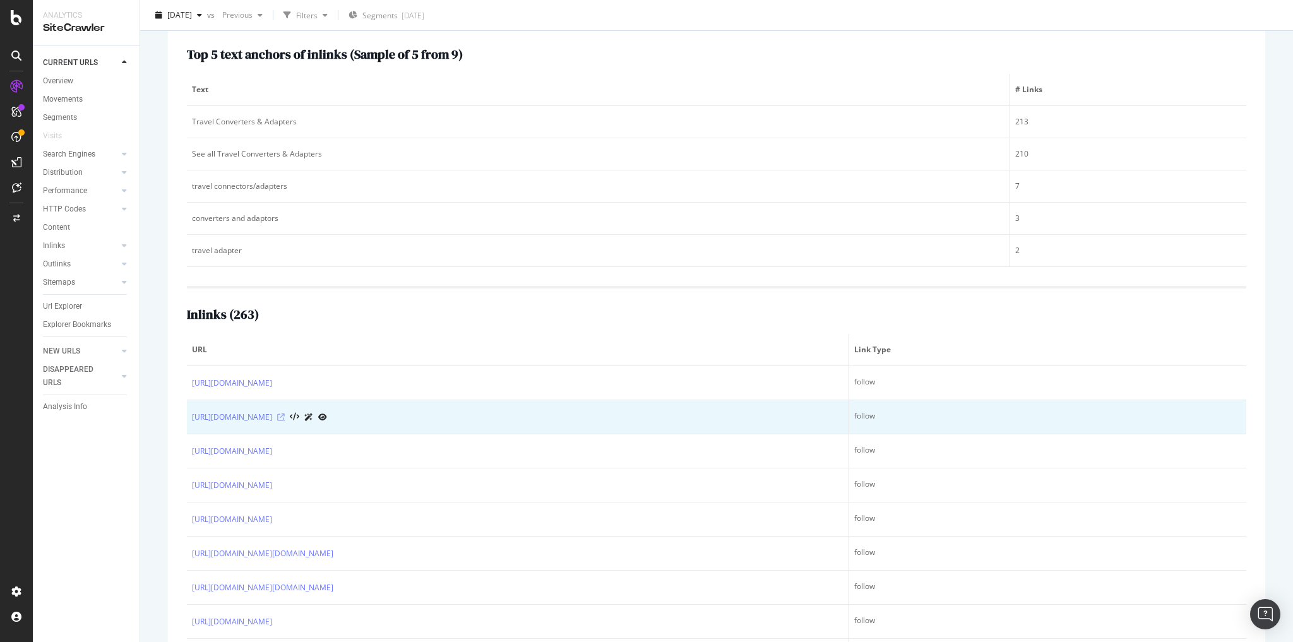
click at [285, 415] on icon at bounding box center [281, 418] width 8 height 8
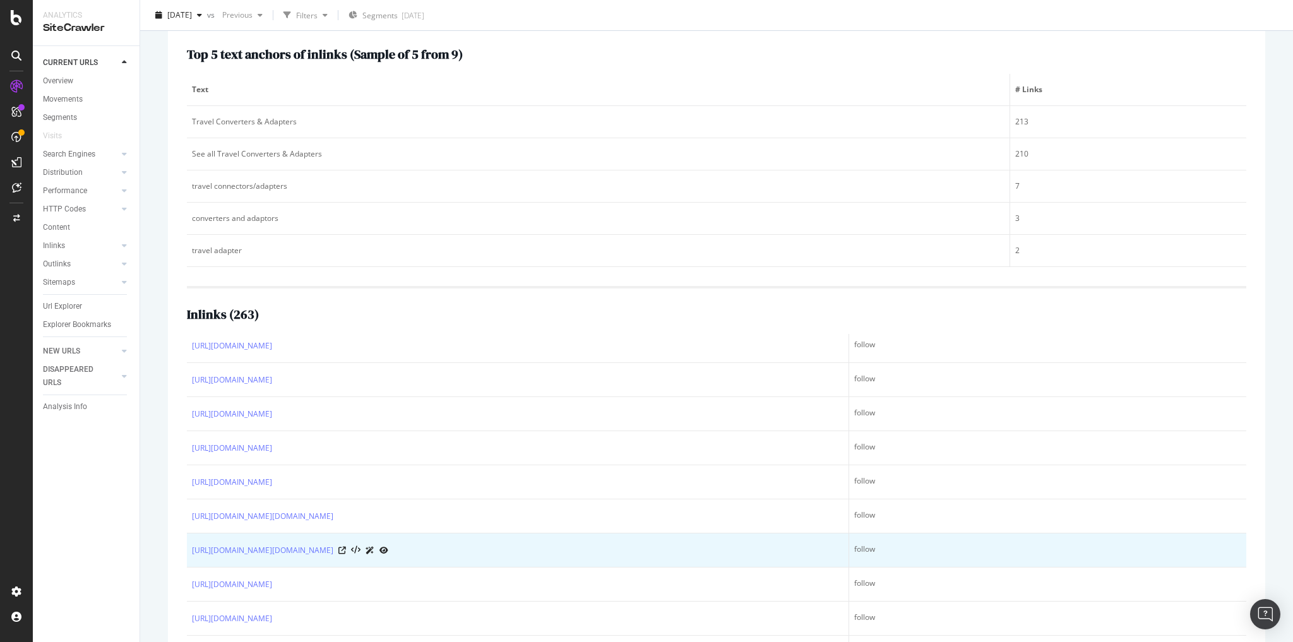
scroll to position [51, 0]
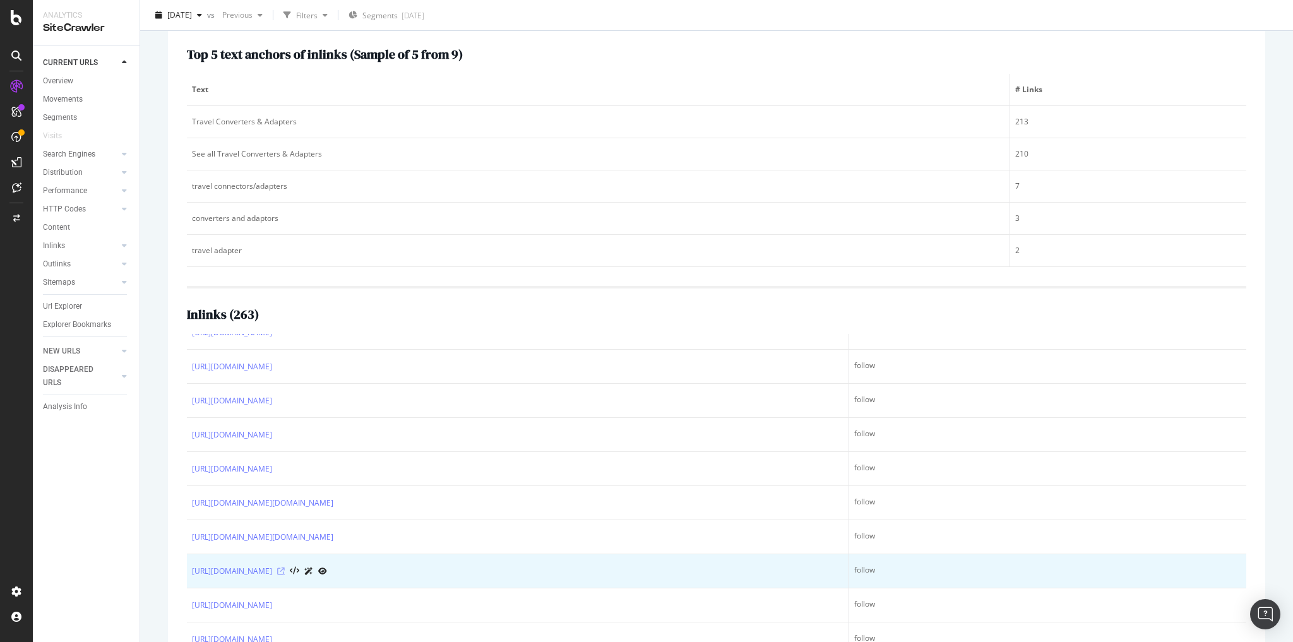
click at [285, 568] on icon at bounding box center [281, 572] width 8 height 8
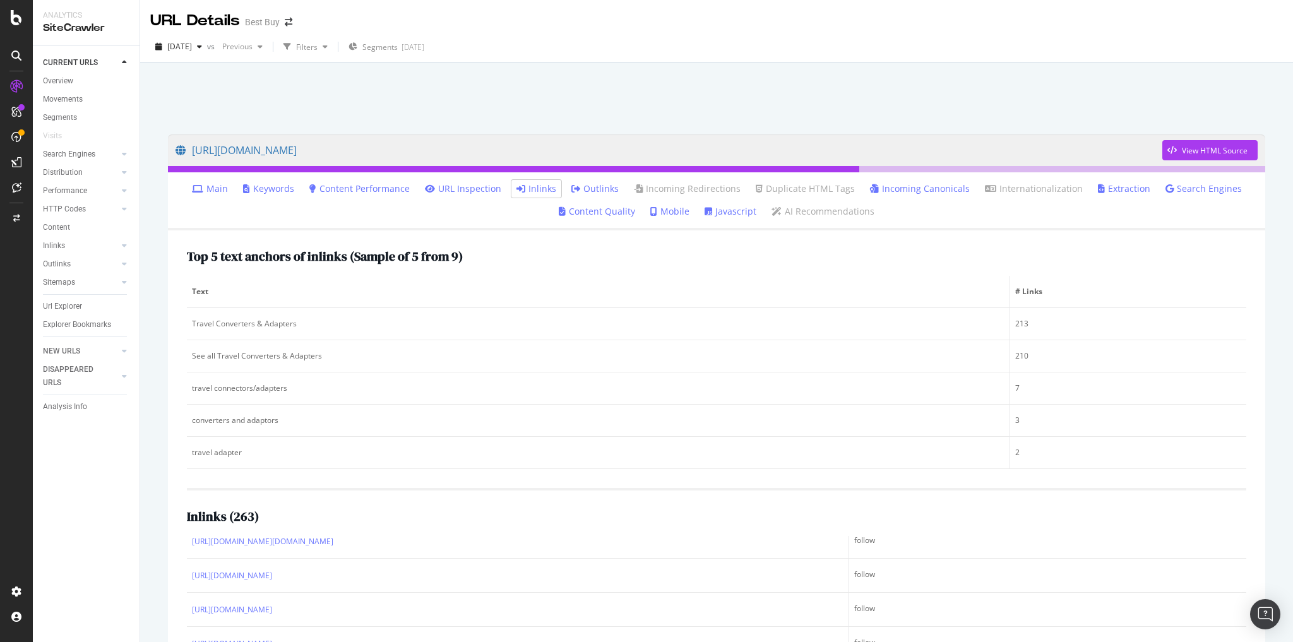
scroll to position [253, 0]
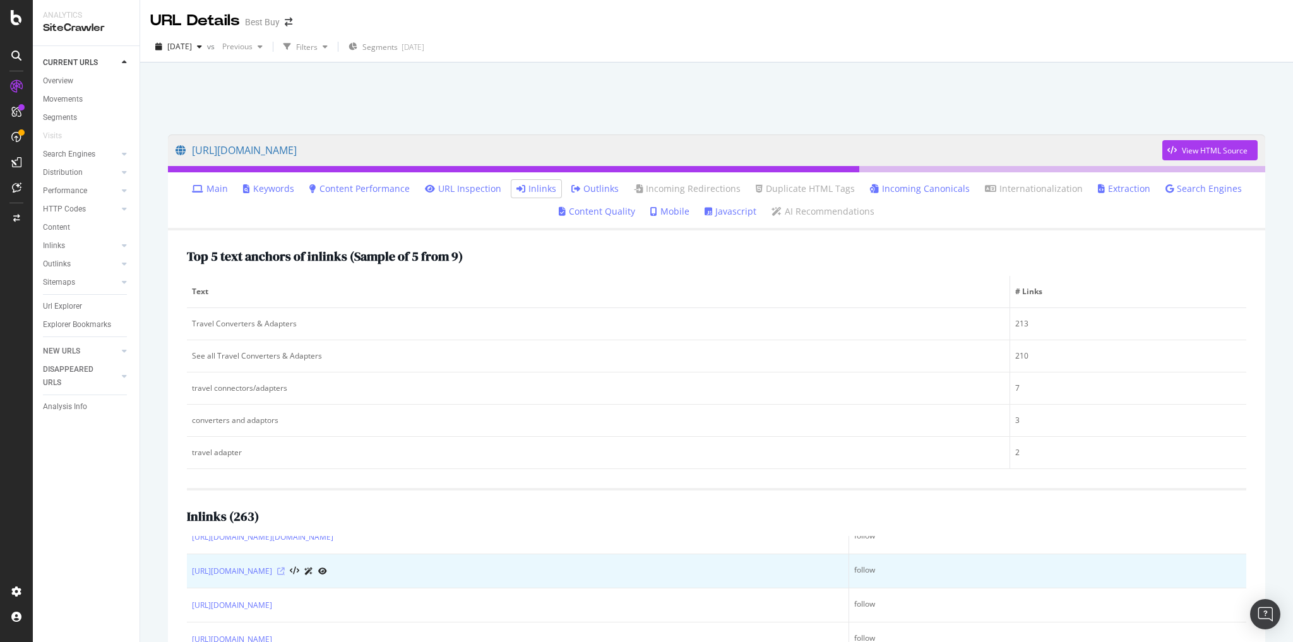
click at [285, 568] on icon at bounding box center [281, 572] width 8 height 8
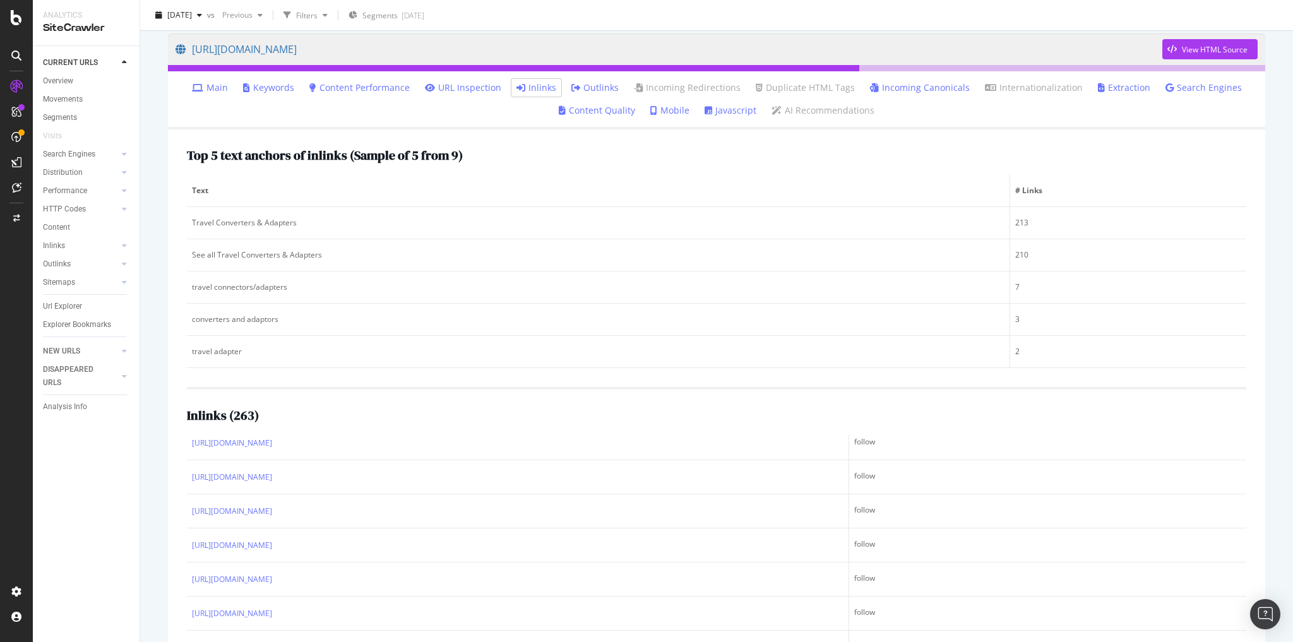
scroll to position [1263, 0]
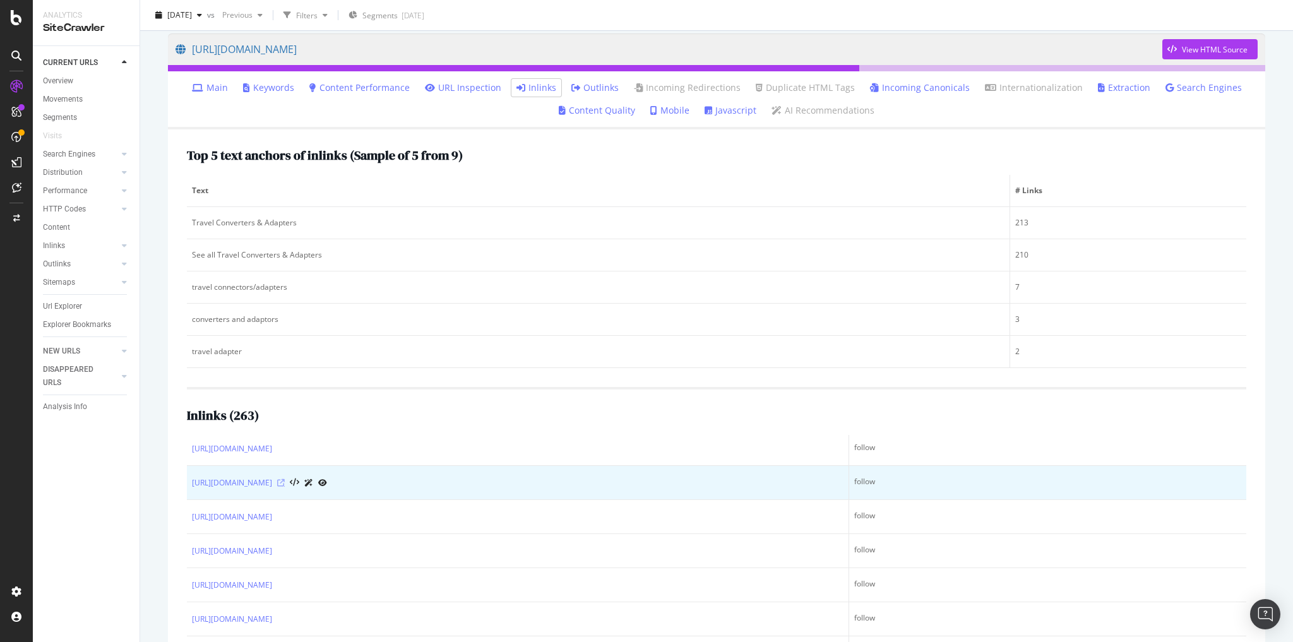
click at [285, 480] on icon at bounding box center [281, 483] width 8 height 8
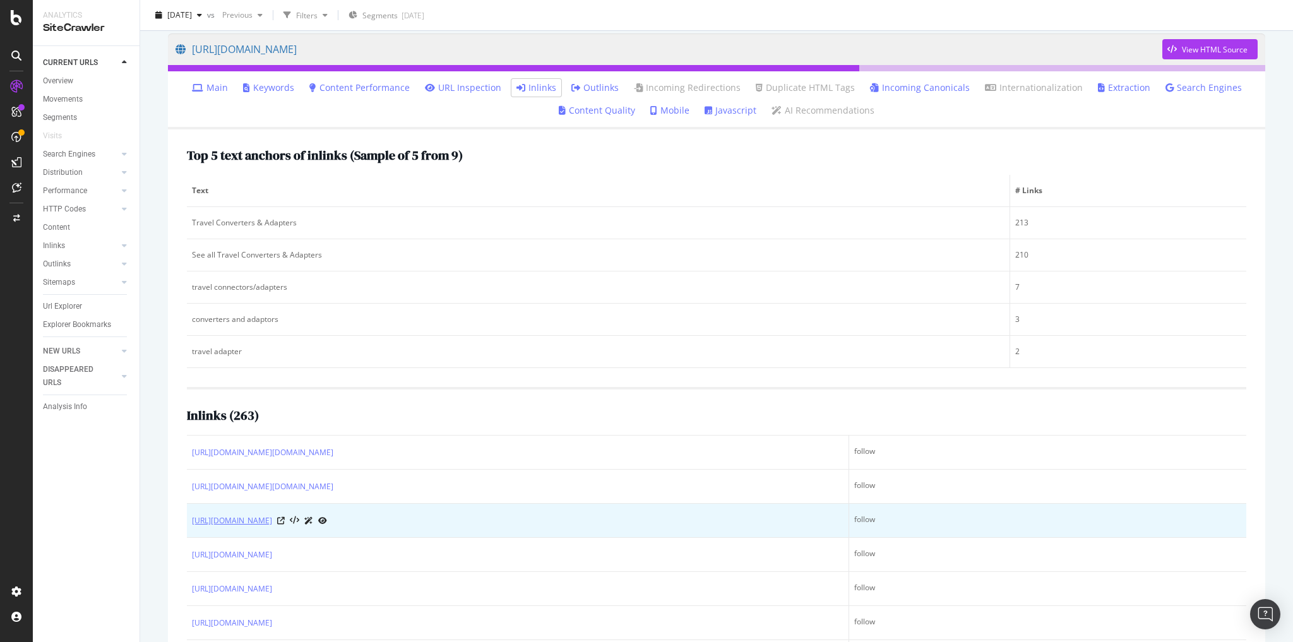
scroll to position [152, 0]
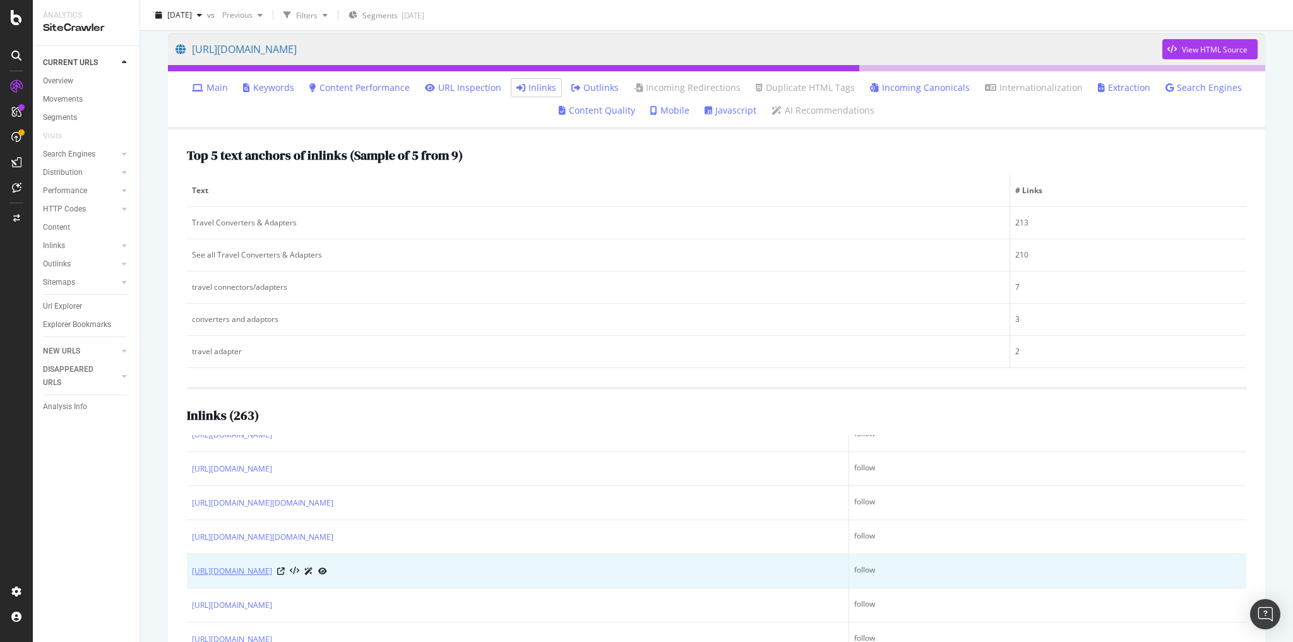
click at [272, 565] on link "https://www.bestbuy.com/discover-learn/10-great-gifts-for-travelers/pcmcat16390…" at bounding box center [232, 571] width 80 height 13
click at [285, 568] on icon at bounding box center [281, 572] width 8 height 8
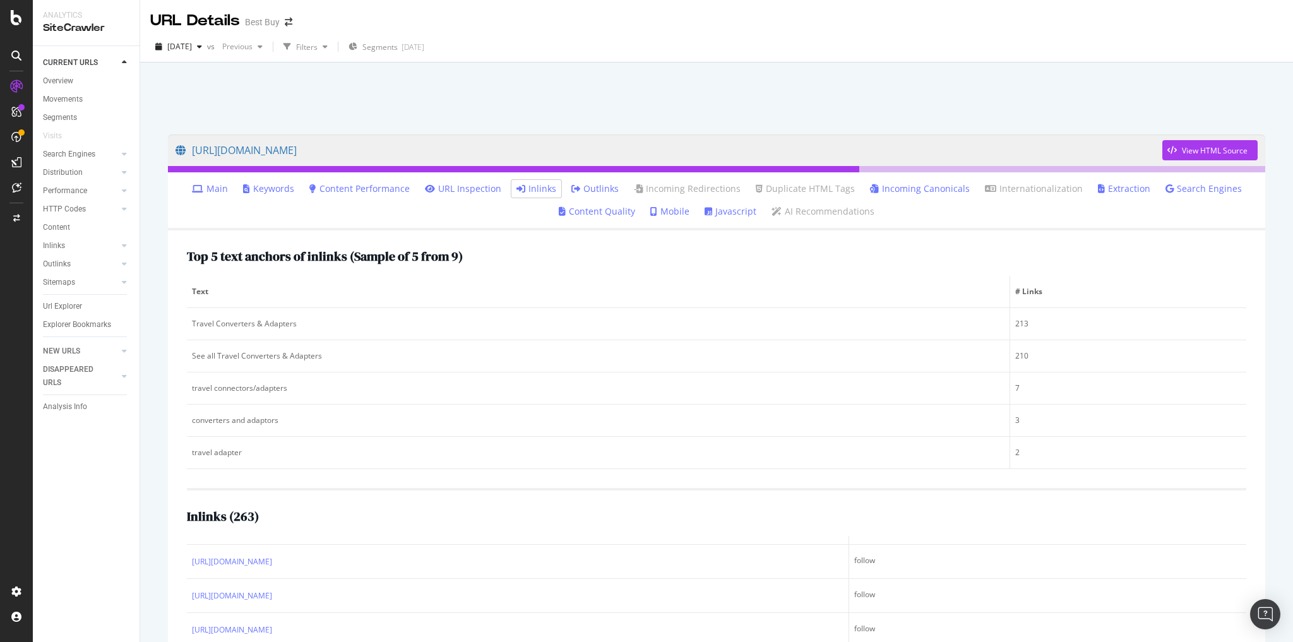
scroll to position [239, 0]
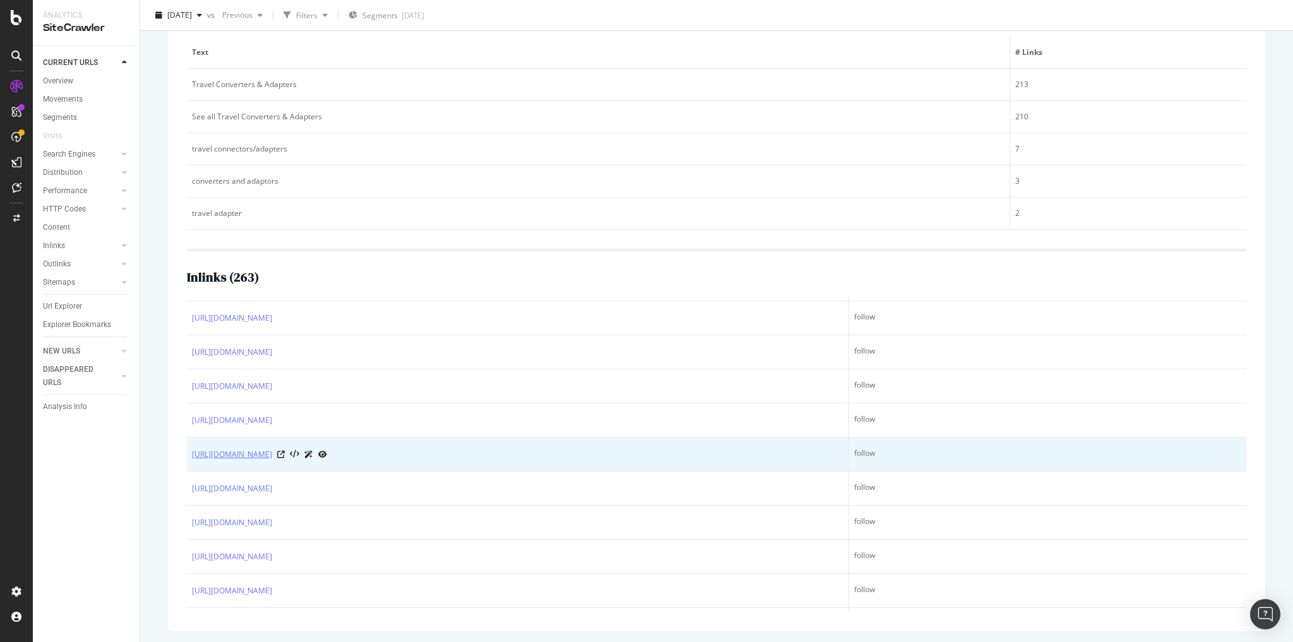
click at [272, 451] on link "https://www.bestbuy.com/discover-learn/the-best-gifts-for-travelers/pcmcat16390…" at bounding box center [232, 454] width 80 height 13
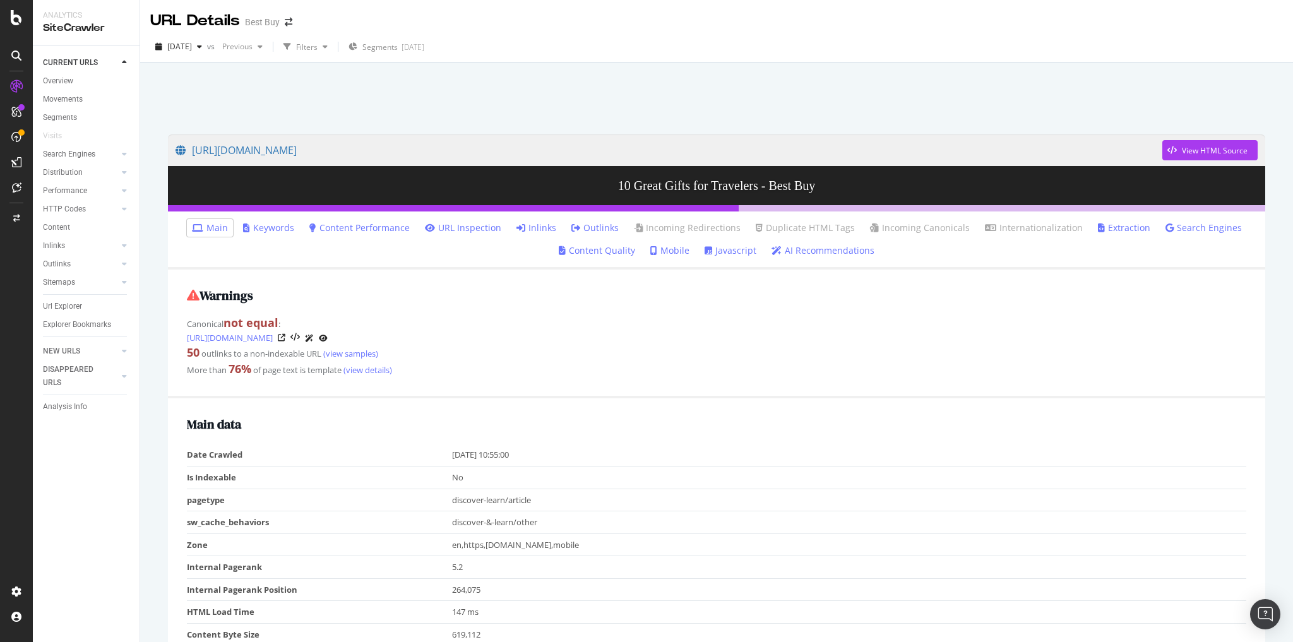
click at [546, 226] on link "Inlinks" at bounding box center [537, 228] width 40 height 13
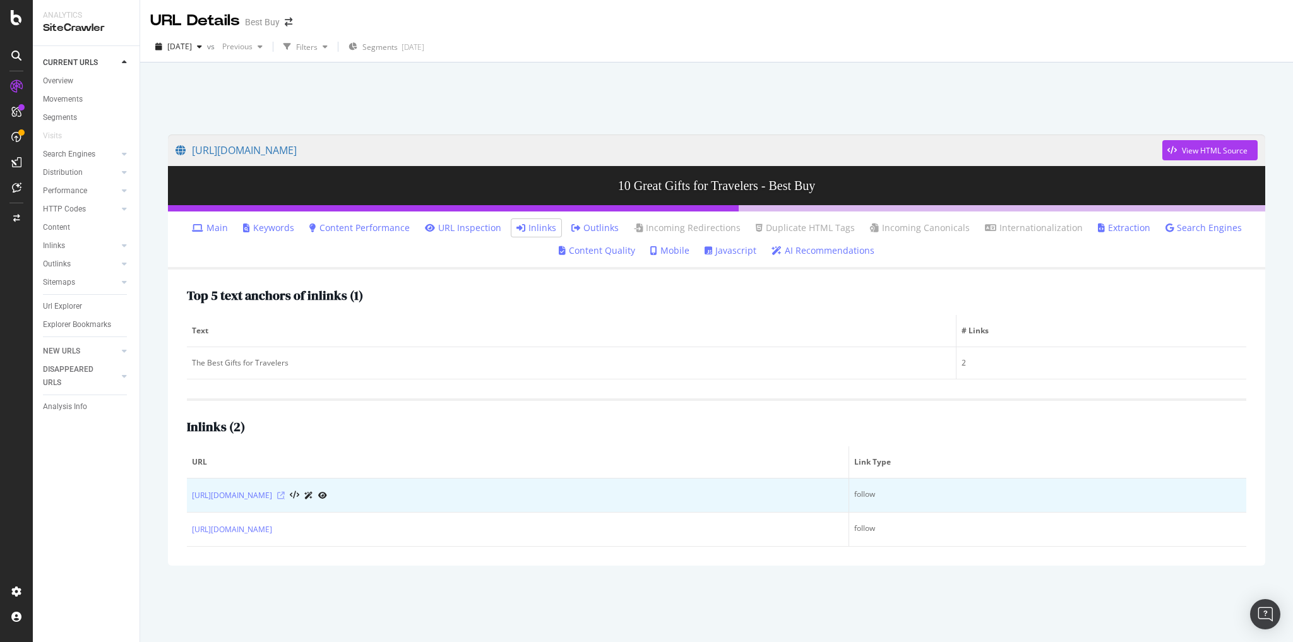
click at [285, 494] on icon at bounding box center [281, 496] width 8 height 8
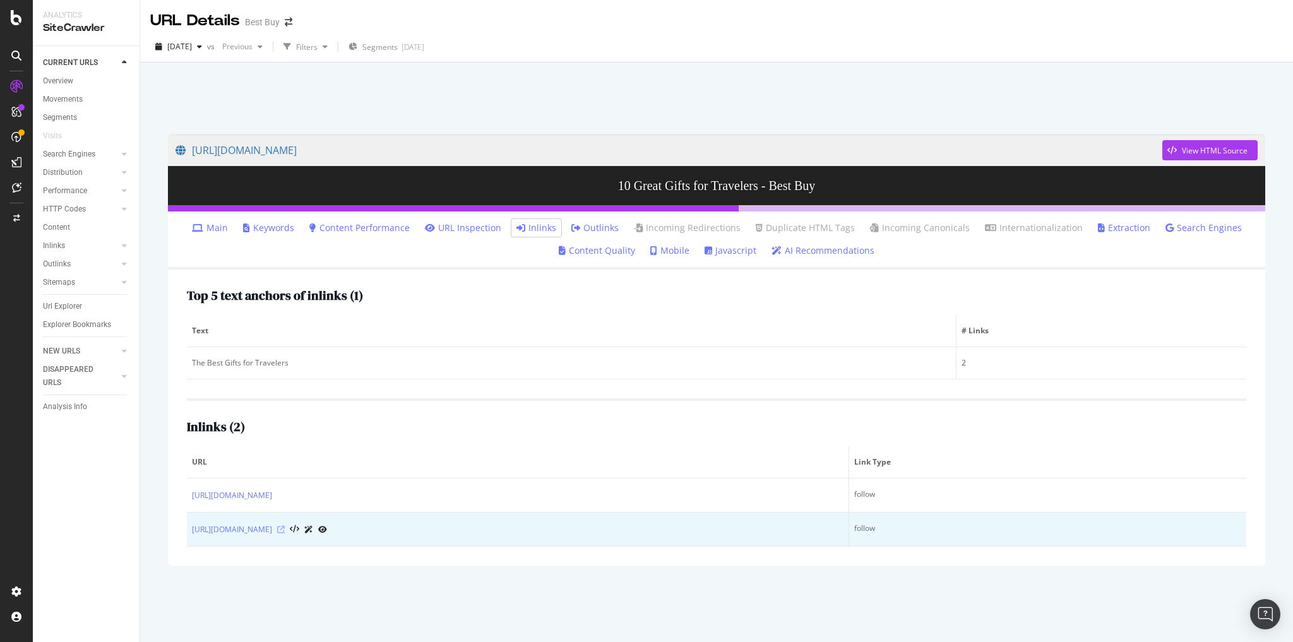
click at [285, 527] on icon at bounding box center [281, 530] width 8 height 8
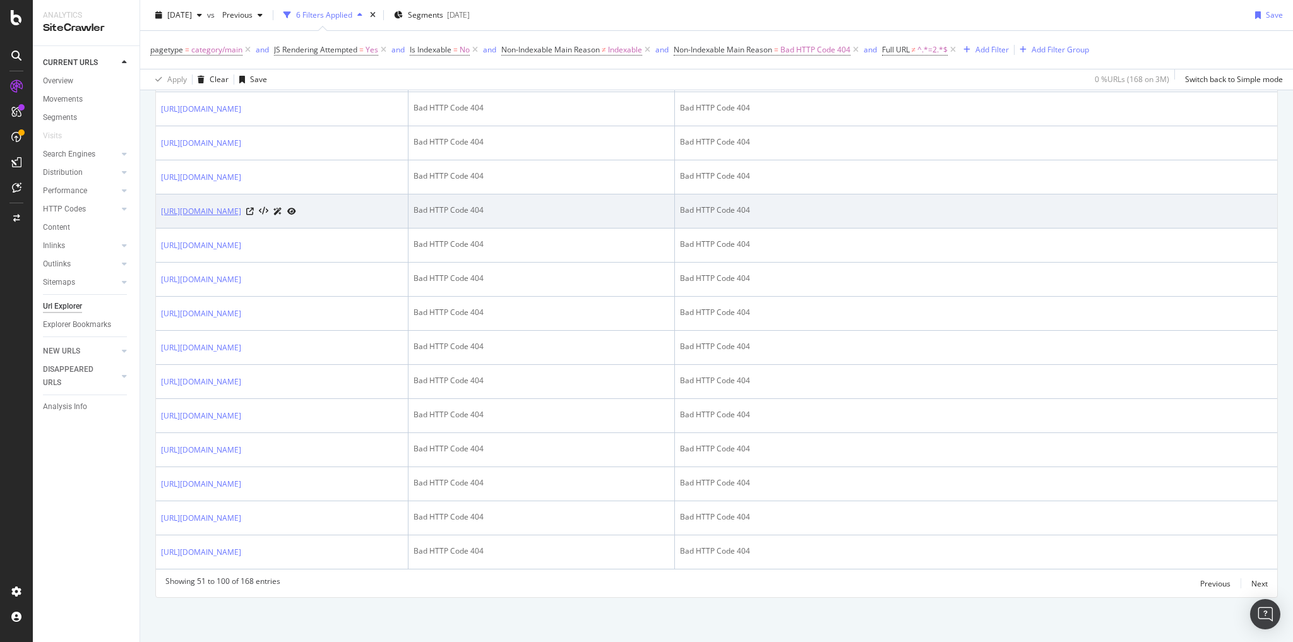
scroll to position [2739, 0]
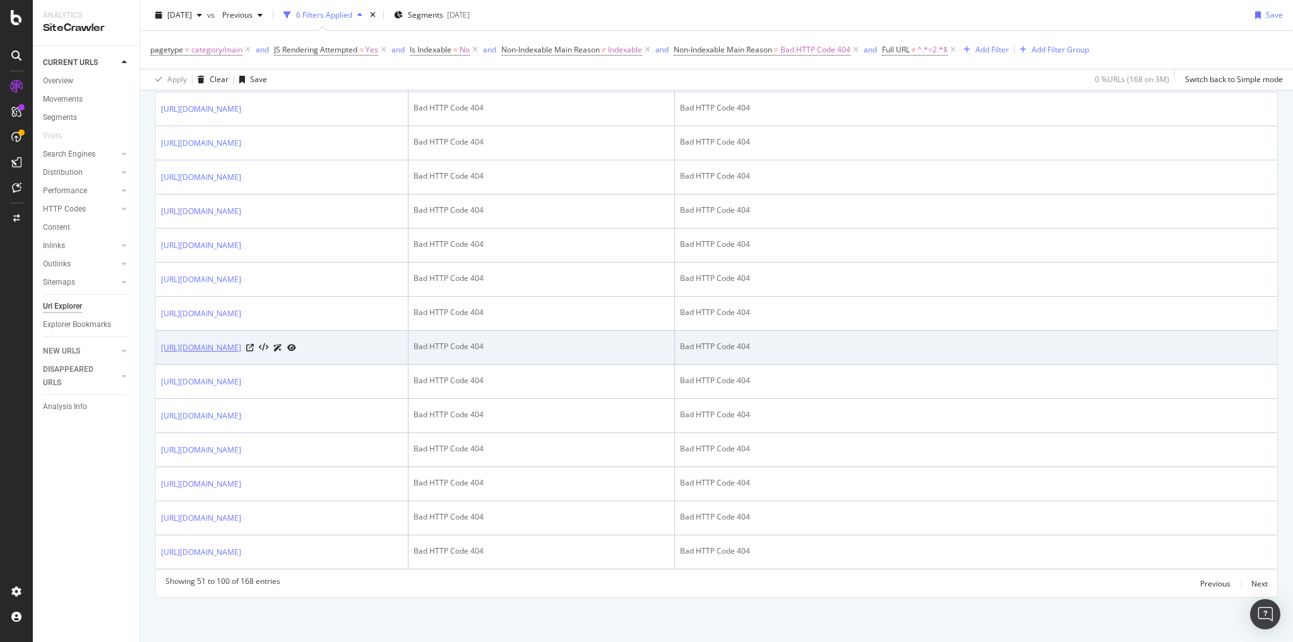
click at [241, 342] on link "[URL][DOMAIN_NAME]" at bounding box center [201, 348] width 80 height 13
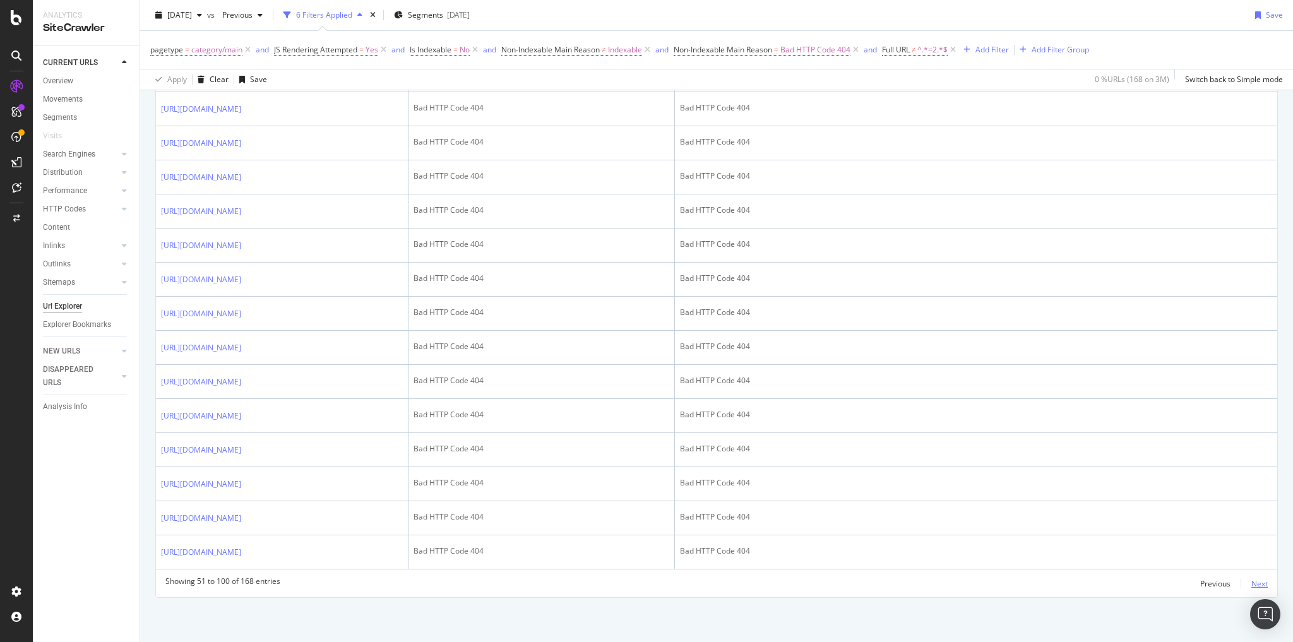
click at [1252, 581] on div "Next" at bounding box center [1260, 583] width 16 height 11
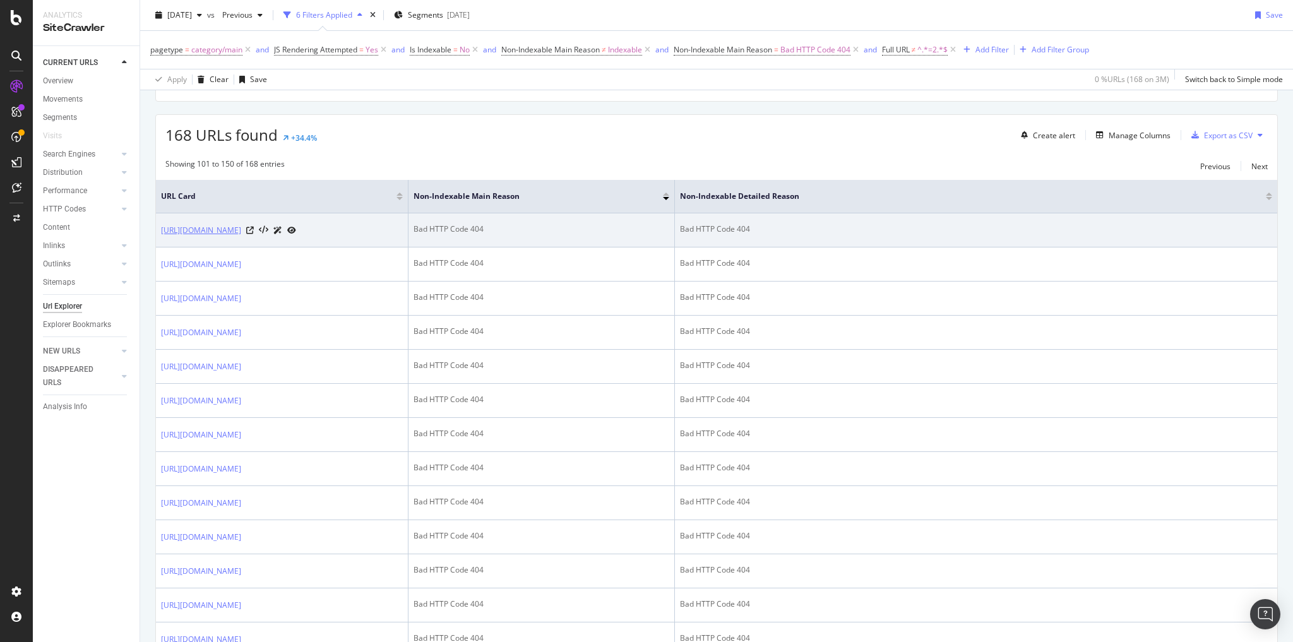
scroll to position [253, 0]
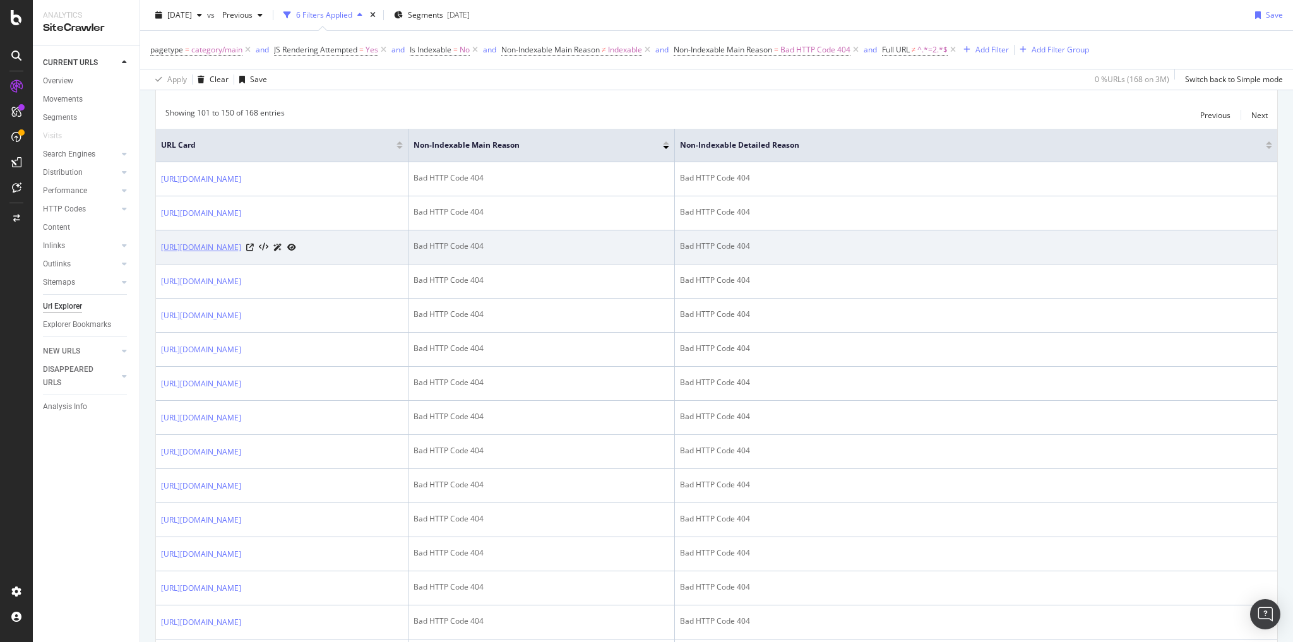
click at [241, 254] on link "https://www.bestbuy.com/site/sexual-wellness/vibrators-adult-toys/pcmcat1625079…" at bounding box center [201, 247] width 80 height 13
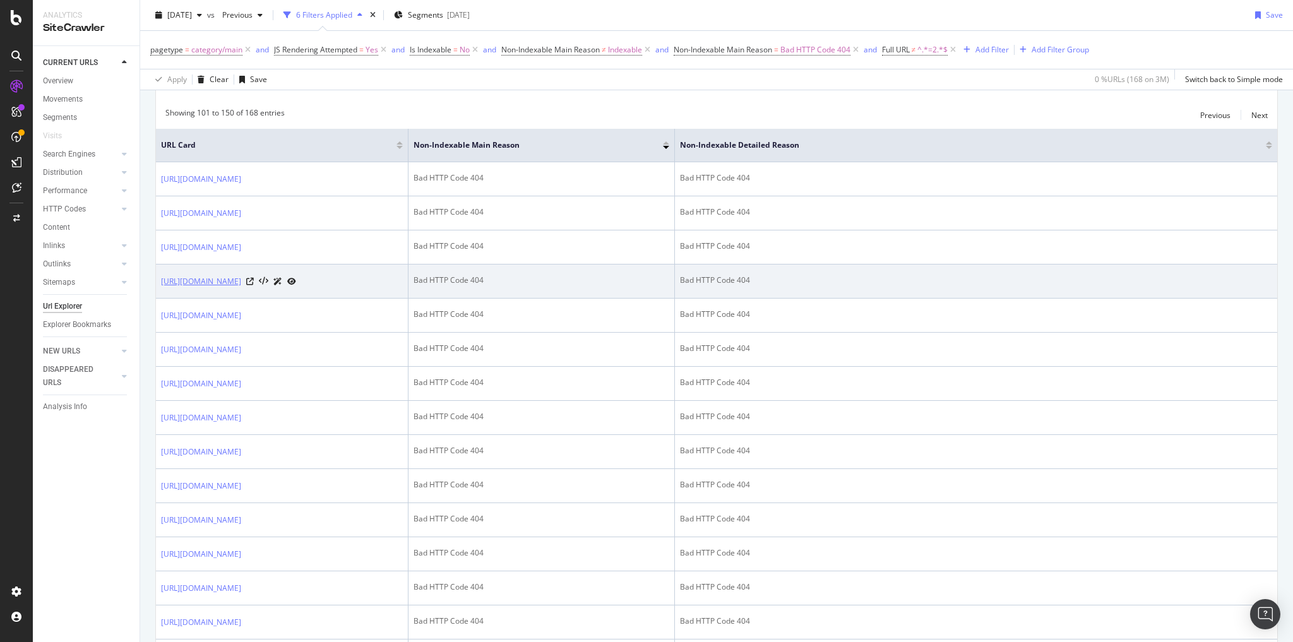
click at [241, 288] on link "https://www.bestbuy.com/site/klipsch-speakers/klipsch-bookshelf-speakers/pcmcat…" at bounding box center [201, 281] width 80 height 13
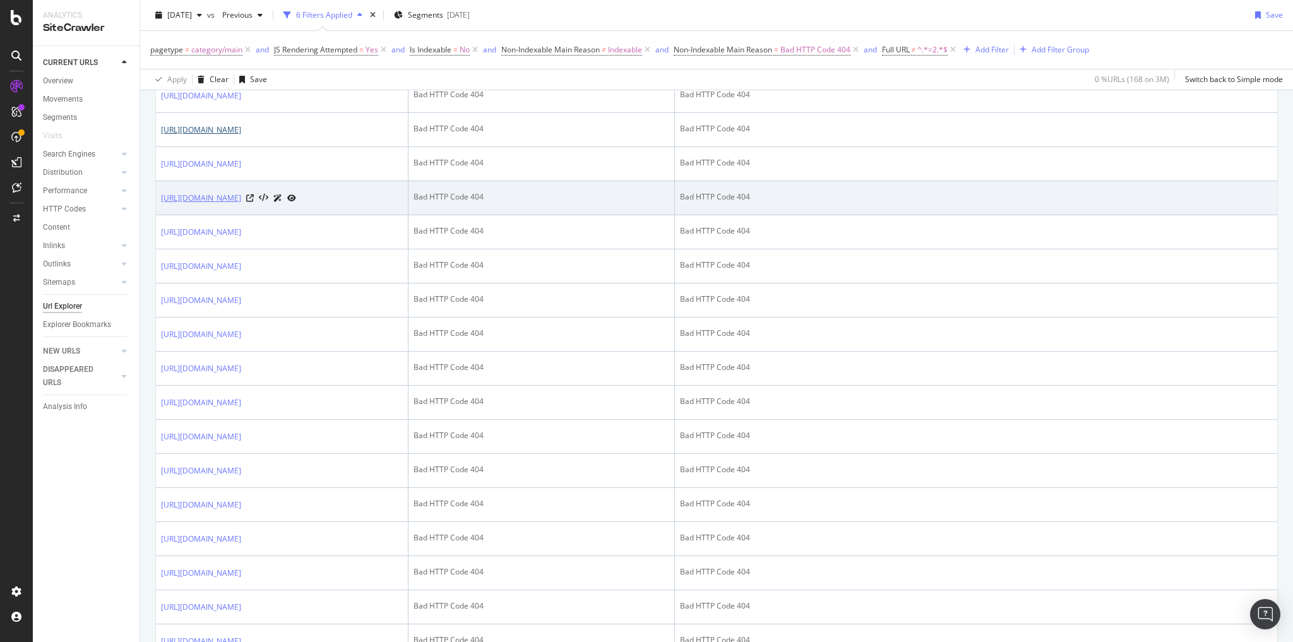
scroll to position [455, 0]
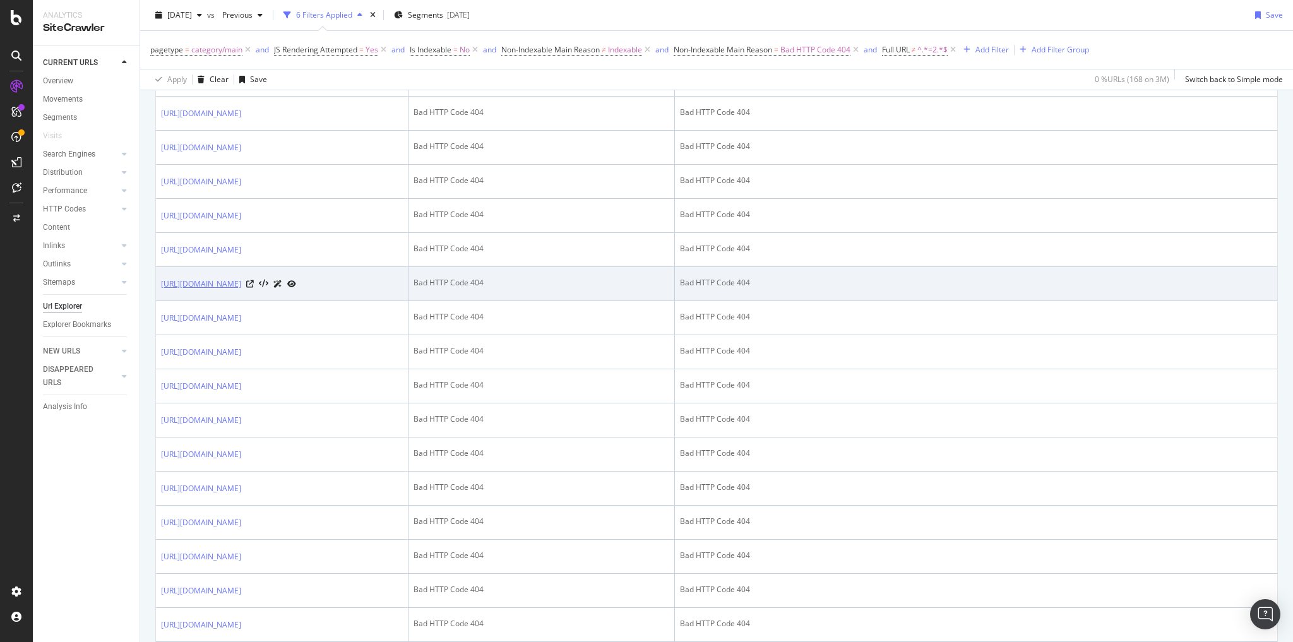
click at [241, 290] on link "https://www.bestbuy.com/site/gardening/indoor-gardening/pcmcat1584667144523.c?i…" at bounding box center [201, 284] width 80 height 13
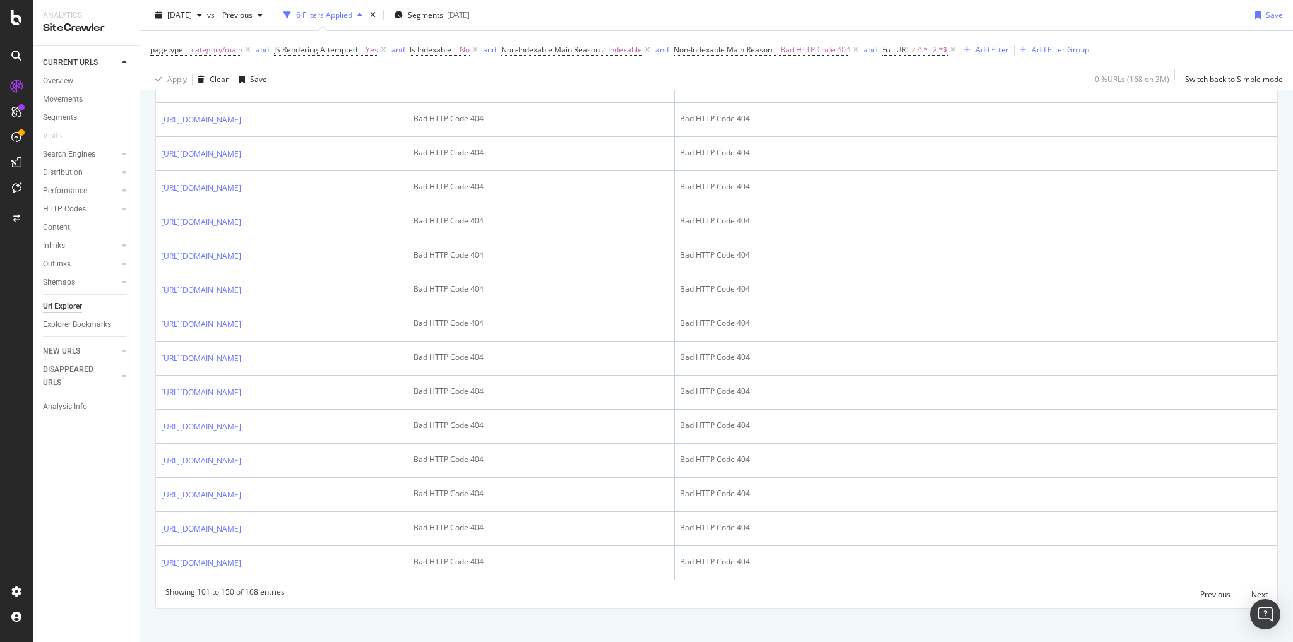
scroll to position [1566, 0]
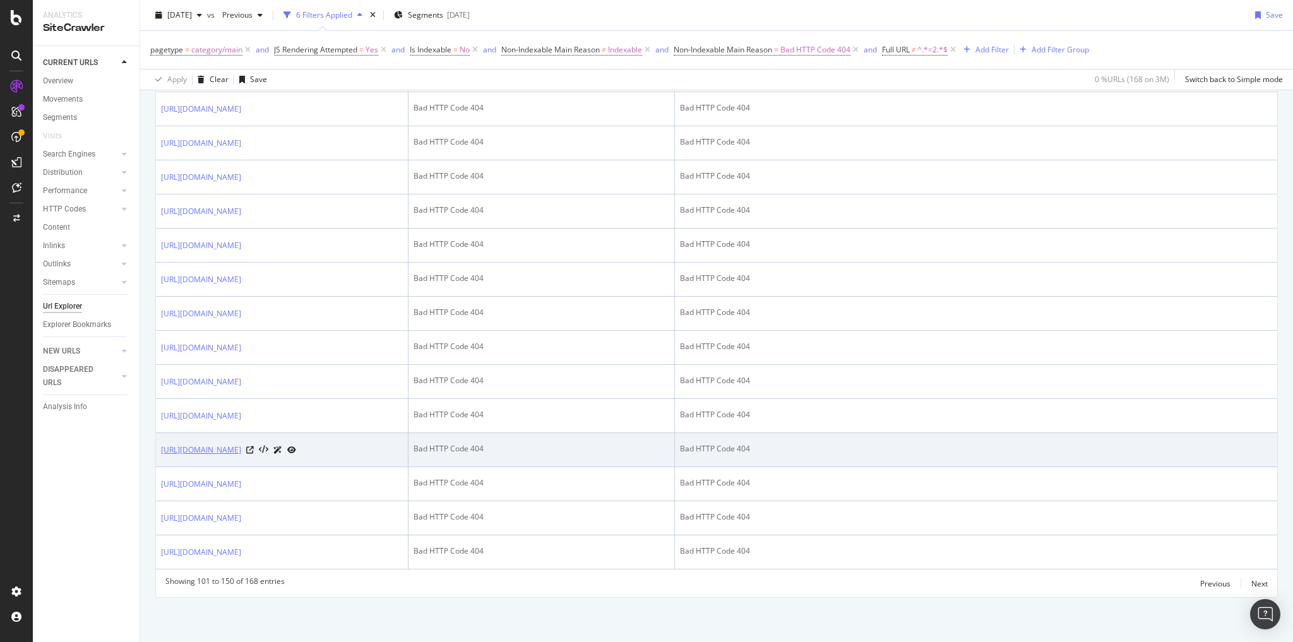
click at [241, 444] on link "https://www.bestbuy.com/site/live-sound-speakers/live-sound-speaker-systems/pcm…" at bounding box center [201, 450] width 80 height 13
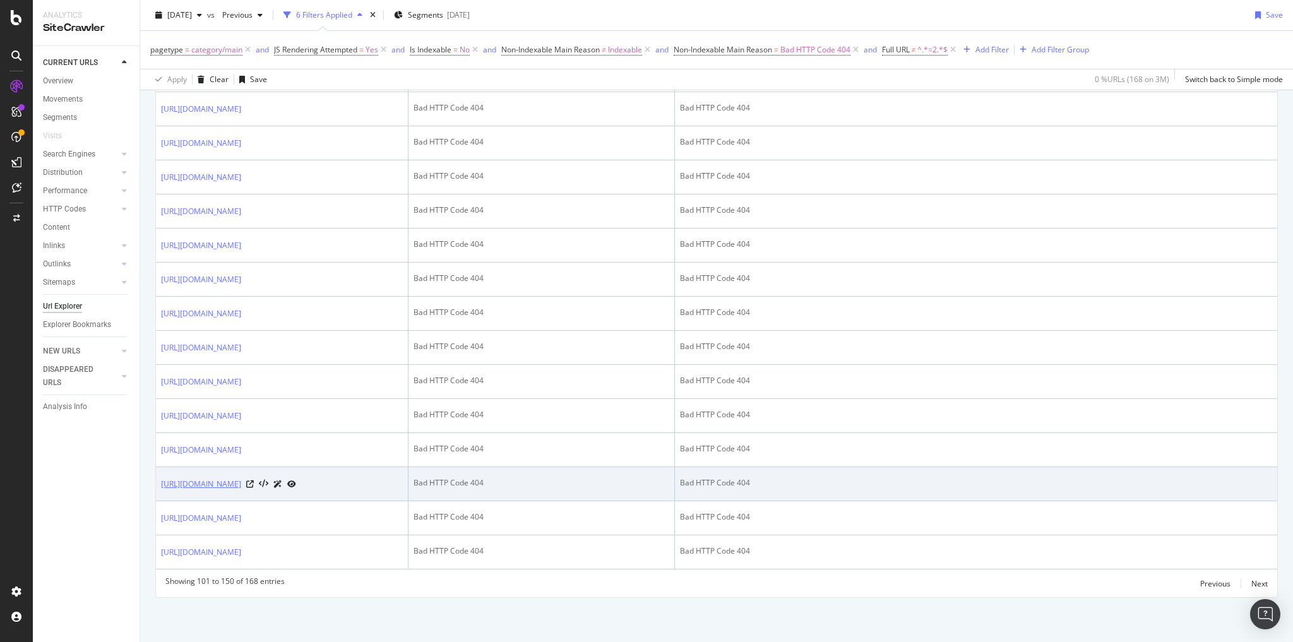
click at [241, 478] on link "https://www.bestbuy.com/site/bags-cases-straps/camera-straps/pcmcat279700050008…" at bounding box center [201, 484] width 80 height 13
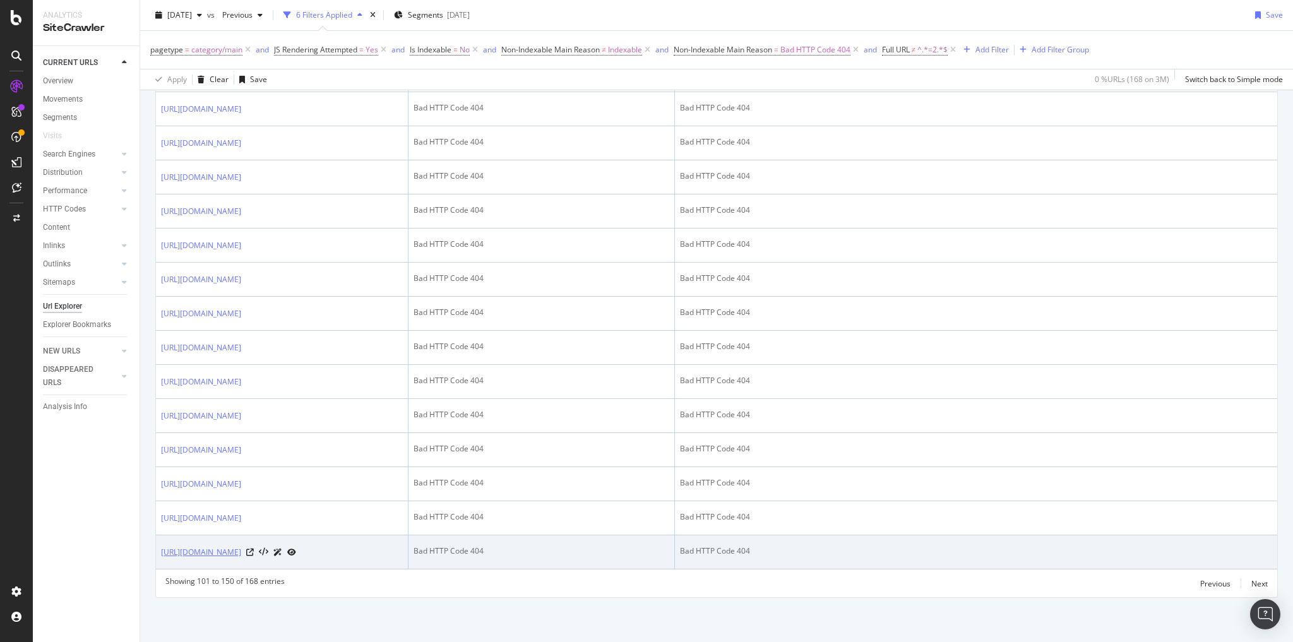
click at [241, 546] on link "https://www.bestbuy.com/site/speakers/powered-speakers/pcmcat1489688154178.c?id…" at bounding box center [201, 552] width 80 height 13
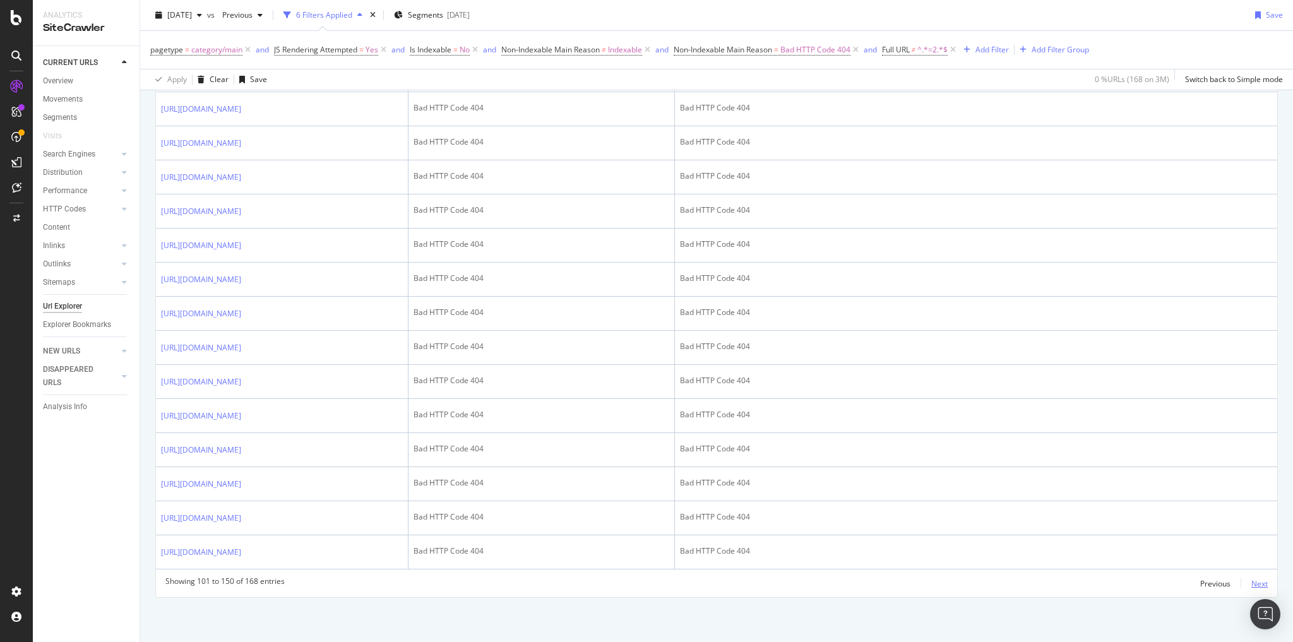
click at [1252, 580] on div "Next" at bounding box center [1260, 583] width 16 height 11
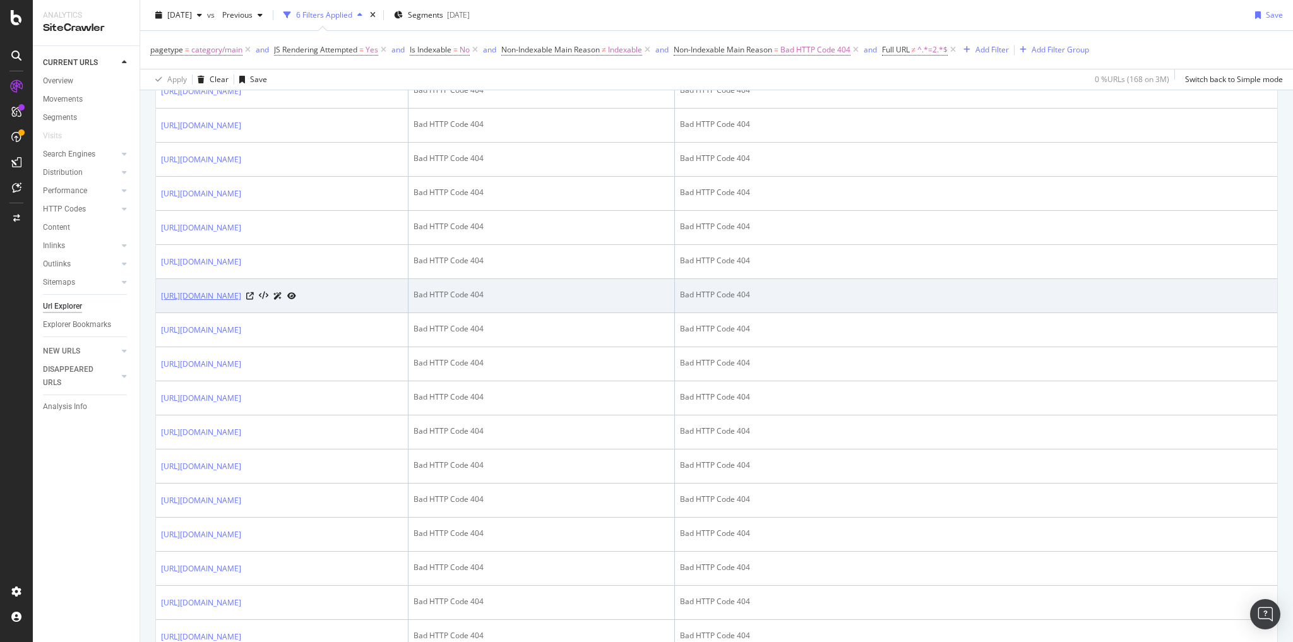
scroll to position [354, 0]
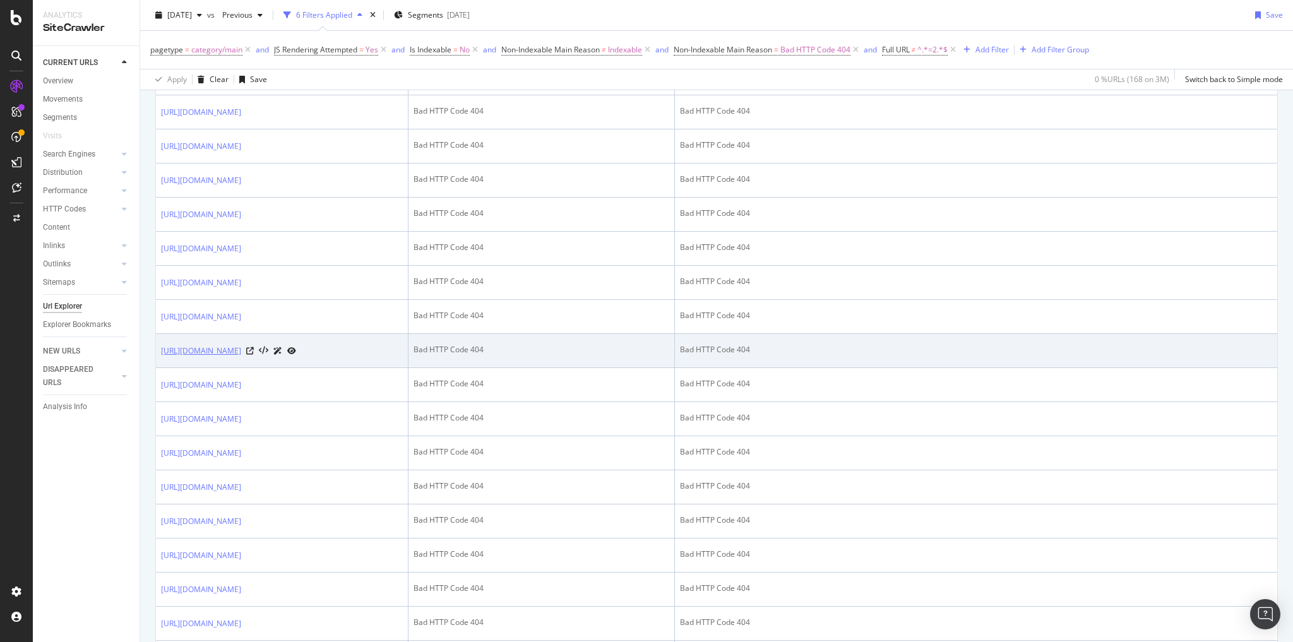
click at [241, 357] on link "https://www.bestbuy.com/site/sports-outdoor-play/kids-sports/pcmcat159490887277…" at bounding box center [201, 351] width 80 height 13
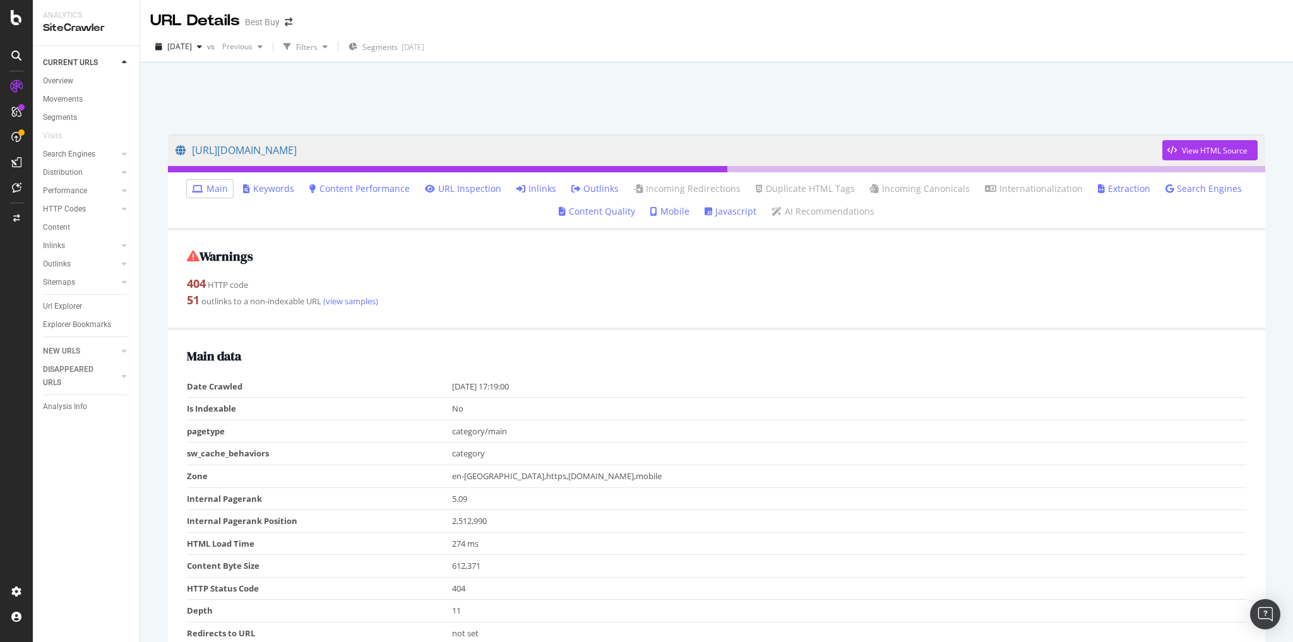
click at [544, 191] on link "Inlinks" at bounding box center [537, 188] width 40 height 13
click at [541, 190] on link "Inlinks" at bounding box center [537, 188] width 40 height 13
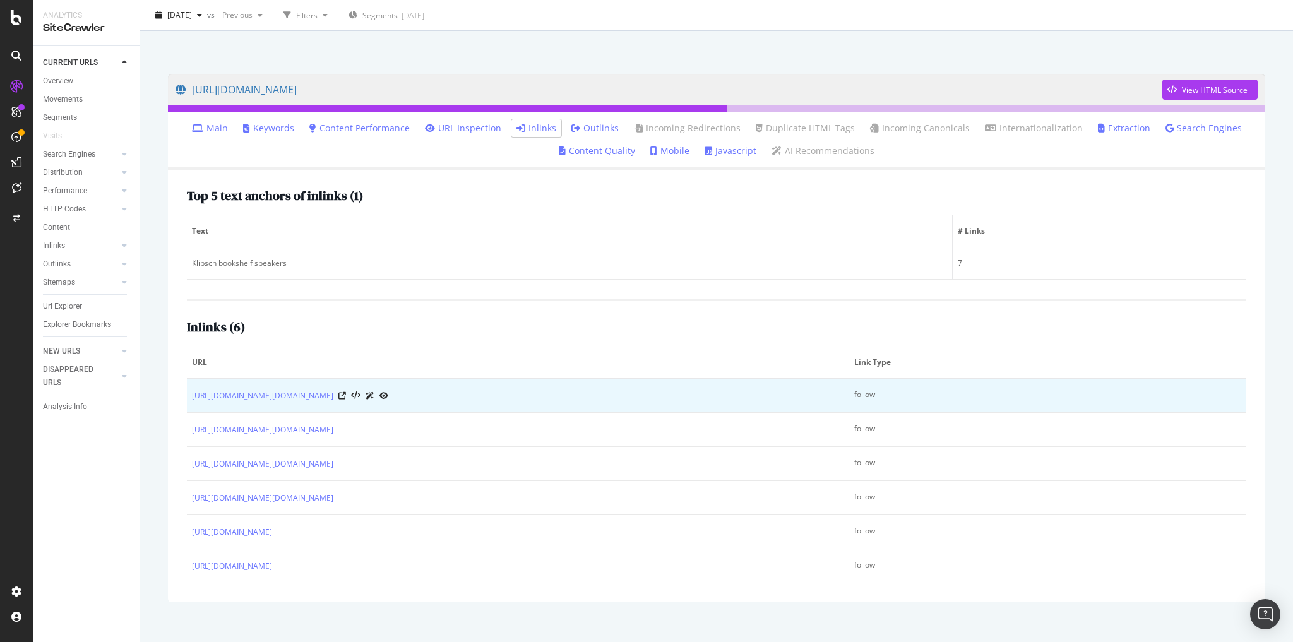
scroll to position [62, 0]
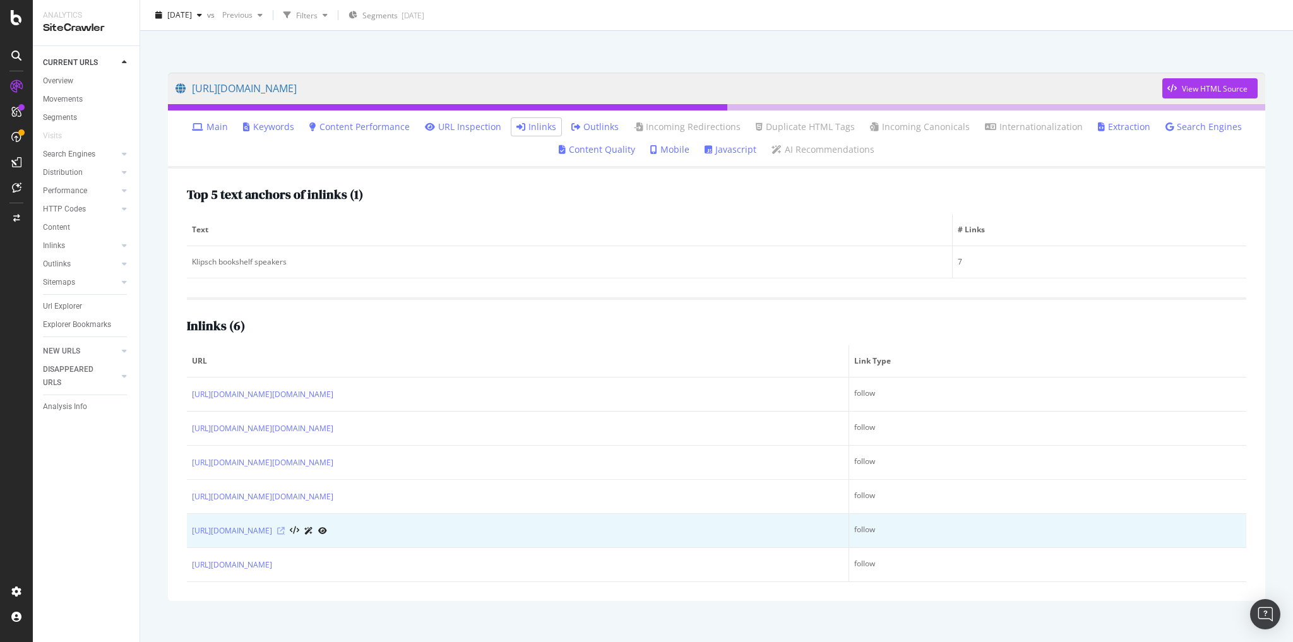
click at [285, 529] on icon at bounding box center [281, 531] width 8 height 8
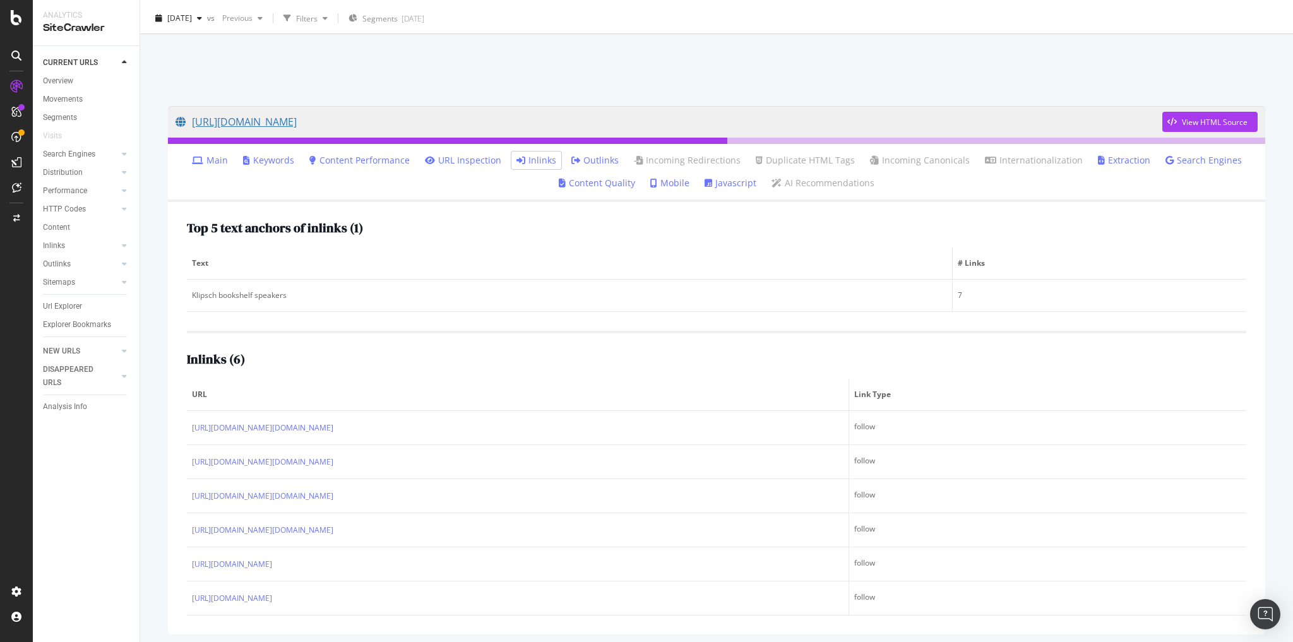
scroll to position [0, 0]
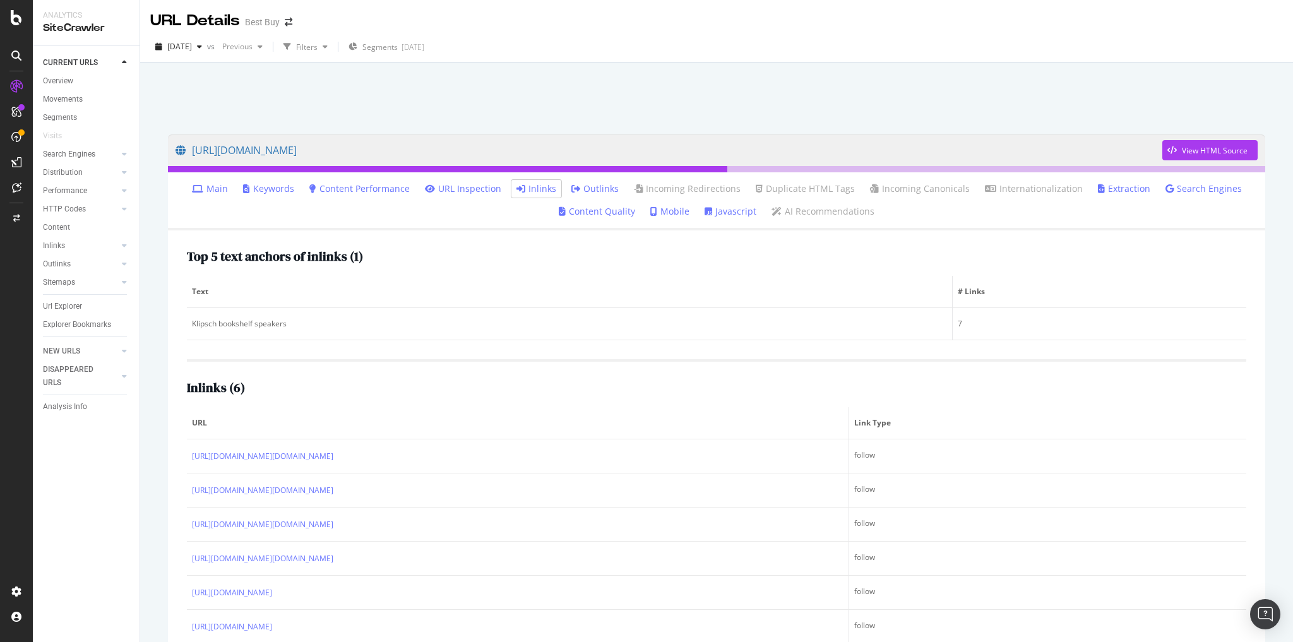
click at [1167, 187] on link "Search Engines" at bounding box center [1204, 188] width 76 height 13
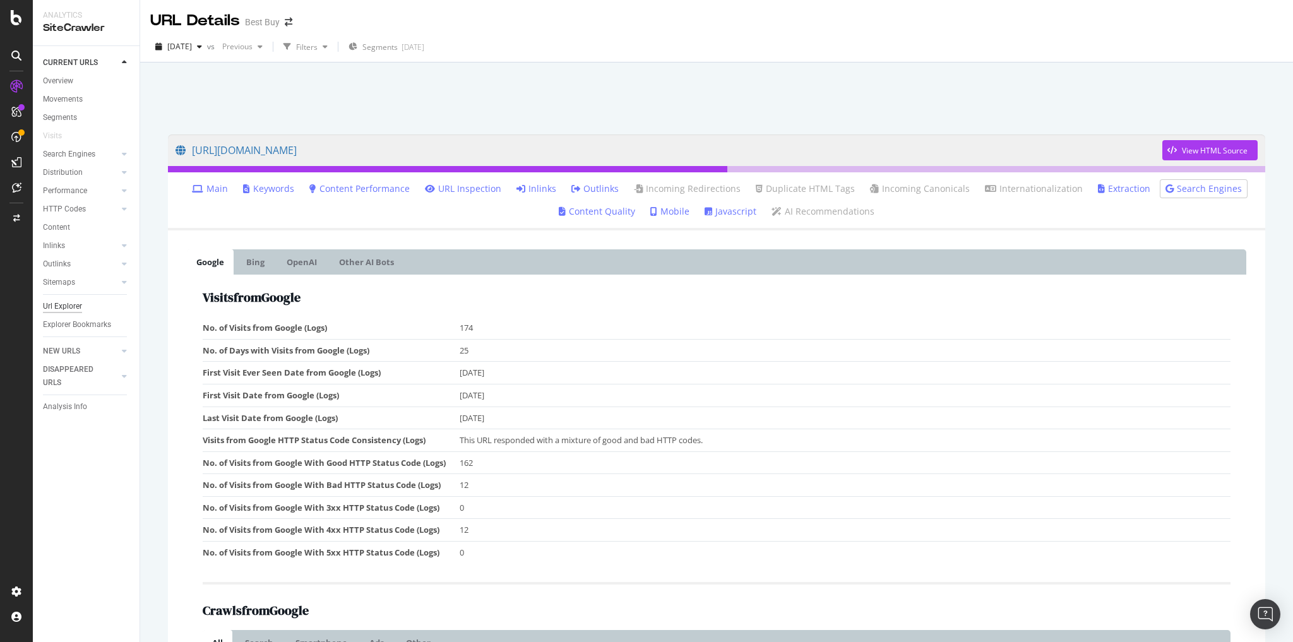
click at [63, 301] on div "Url Explorer" at bounding box center [62, 306] width 39 height 13
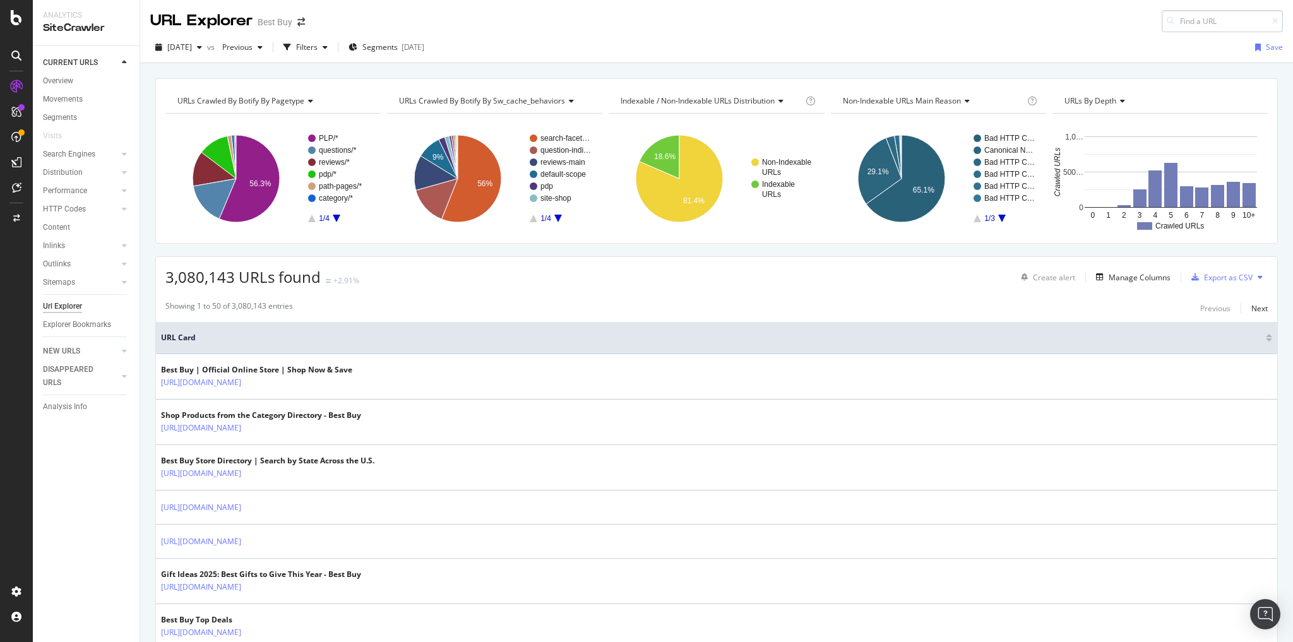
click at [1188, 20] on input at bounding box center [1222, 21] width 121 height 22
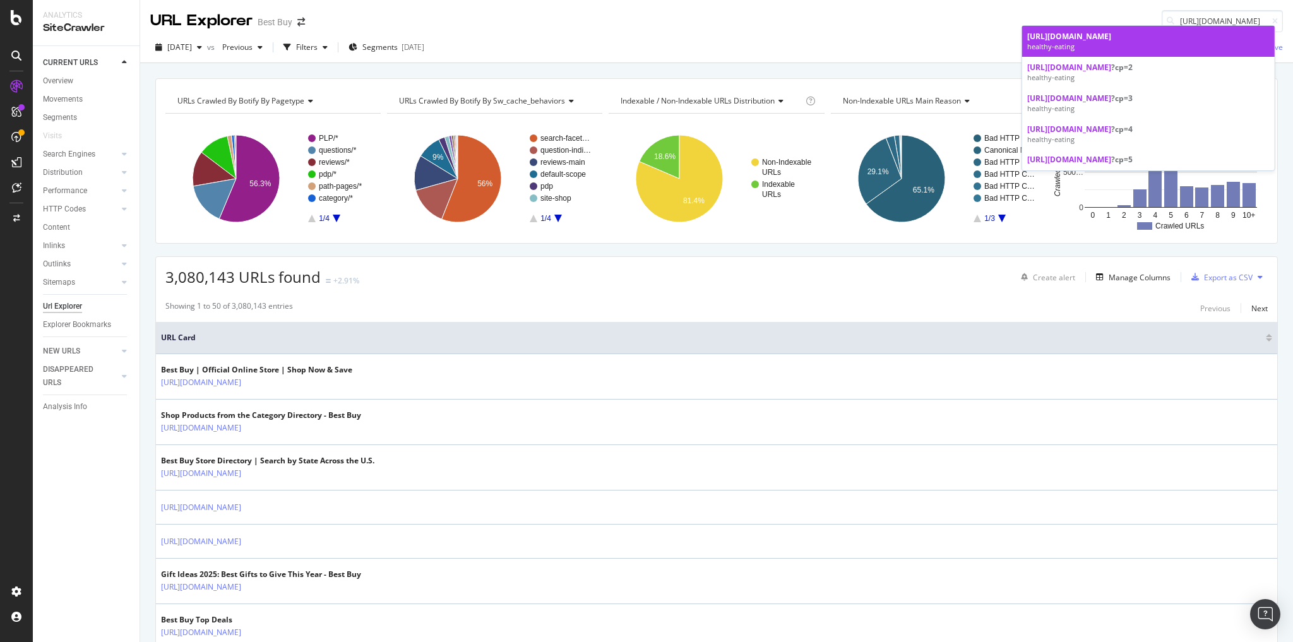
type input "https://www.bestbuy.com/site/promo/healthy-eating"
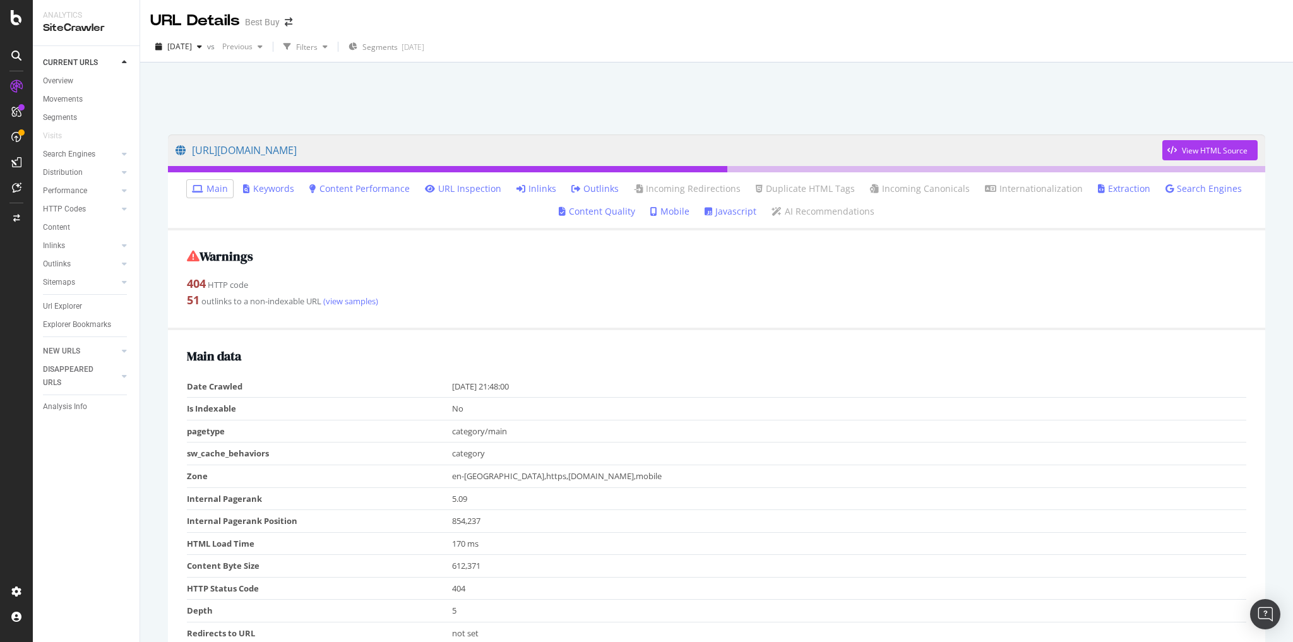
click at [546, 189] on link "Inlinks" at bounding box center [537, 188] width 40 height 13
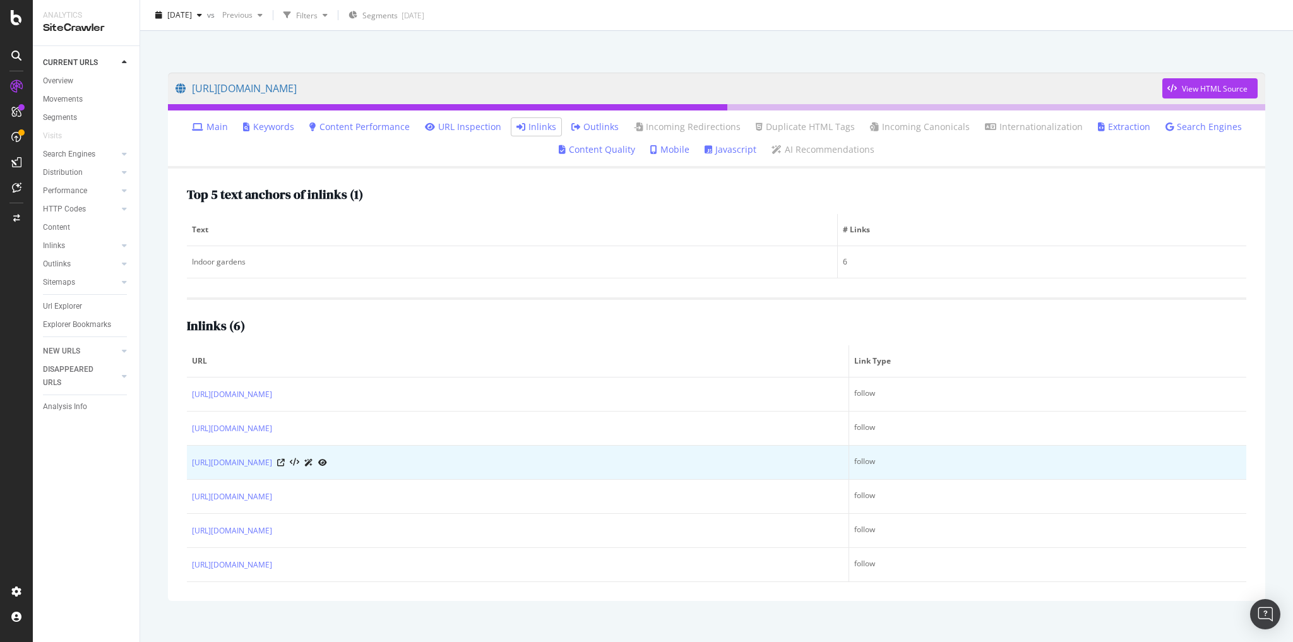
scroll to position [11, 0]
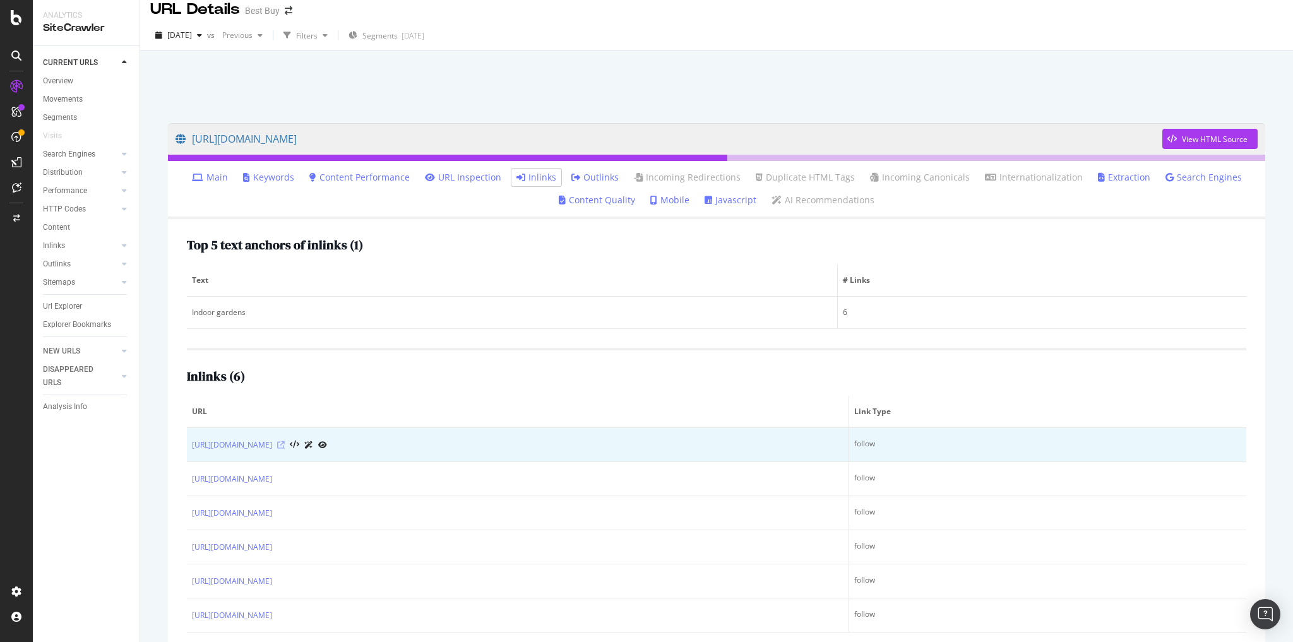
click at [285, 441] on icon at bounding box center [281, 445] width 8 height 8
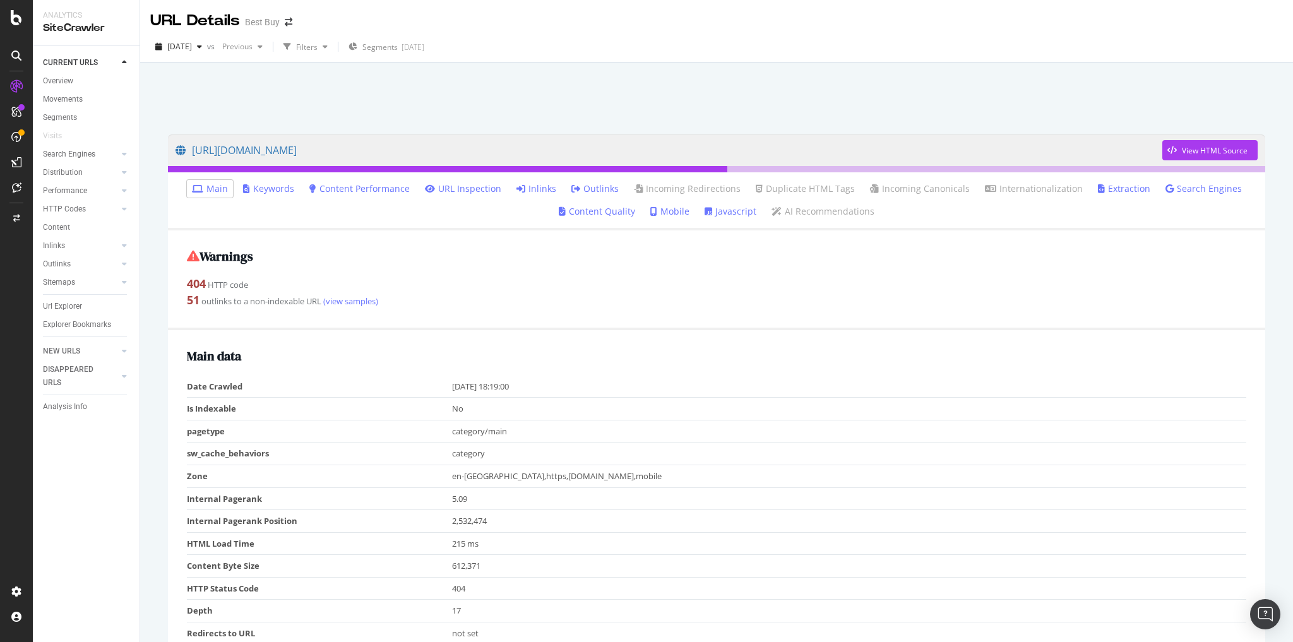
click at [537, 189] on link "Inlinks" at bounding box center [537, 188] width 40 height 13
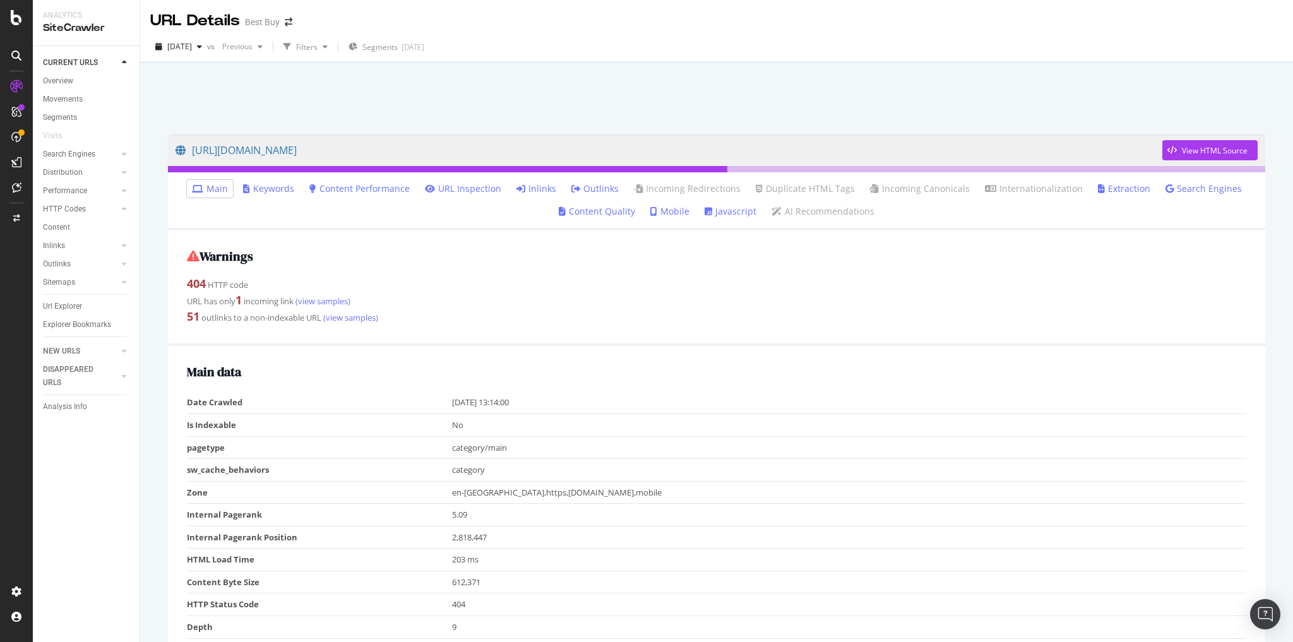
click at [541, 192] on link "Inlinks" at bounding box center [537, 188] width 40 height 13
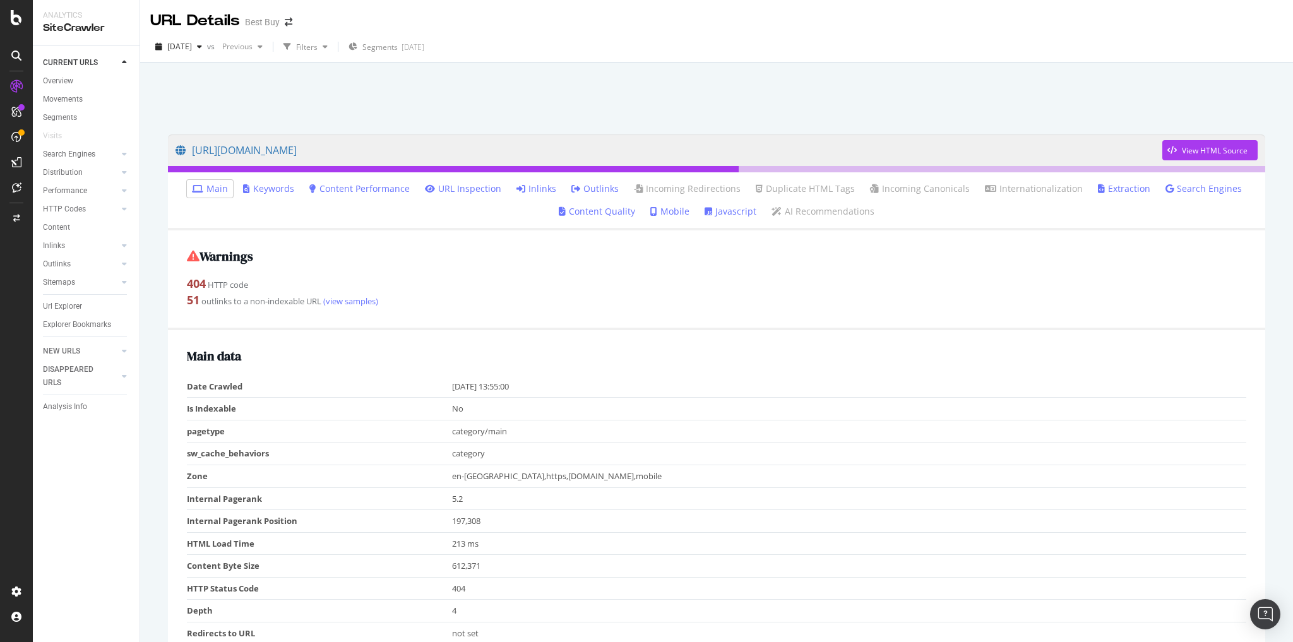
click at [546, 189] on link "Inlinks" at bounding box center [537, 188] width 40 height 13
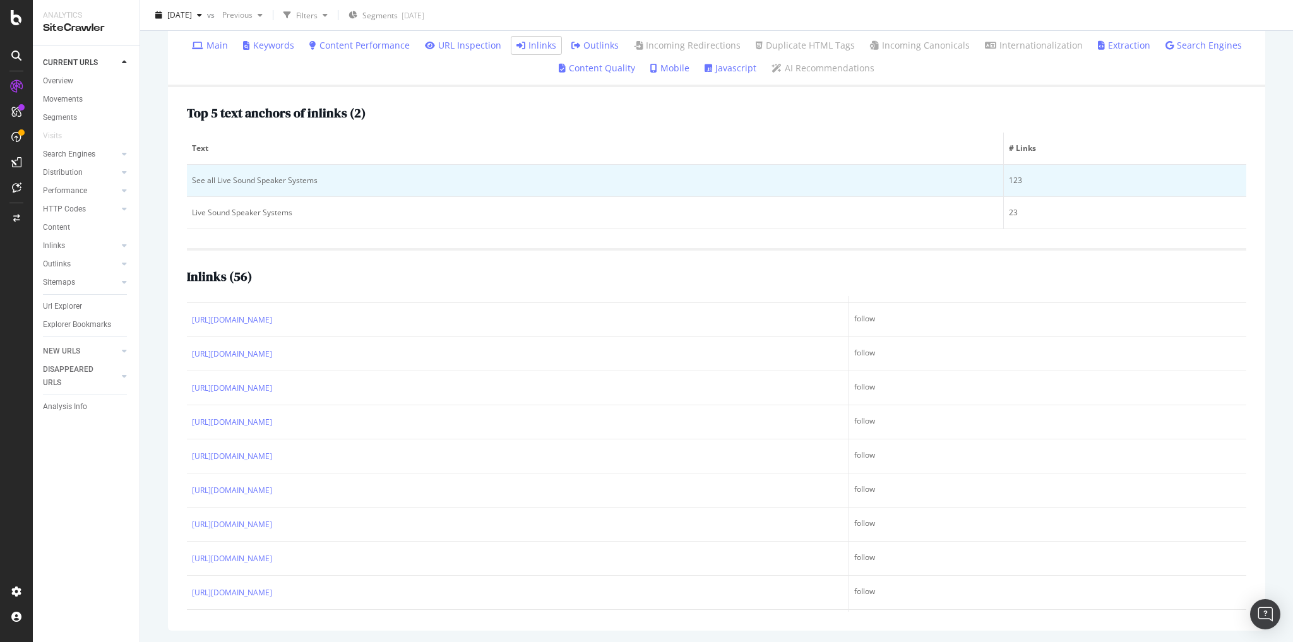
scroll to position [1140, 0]
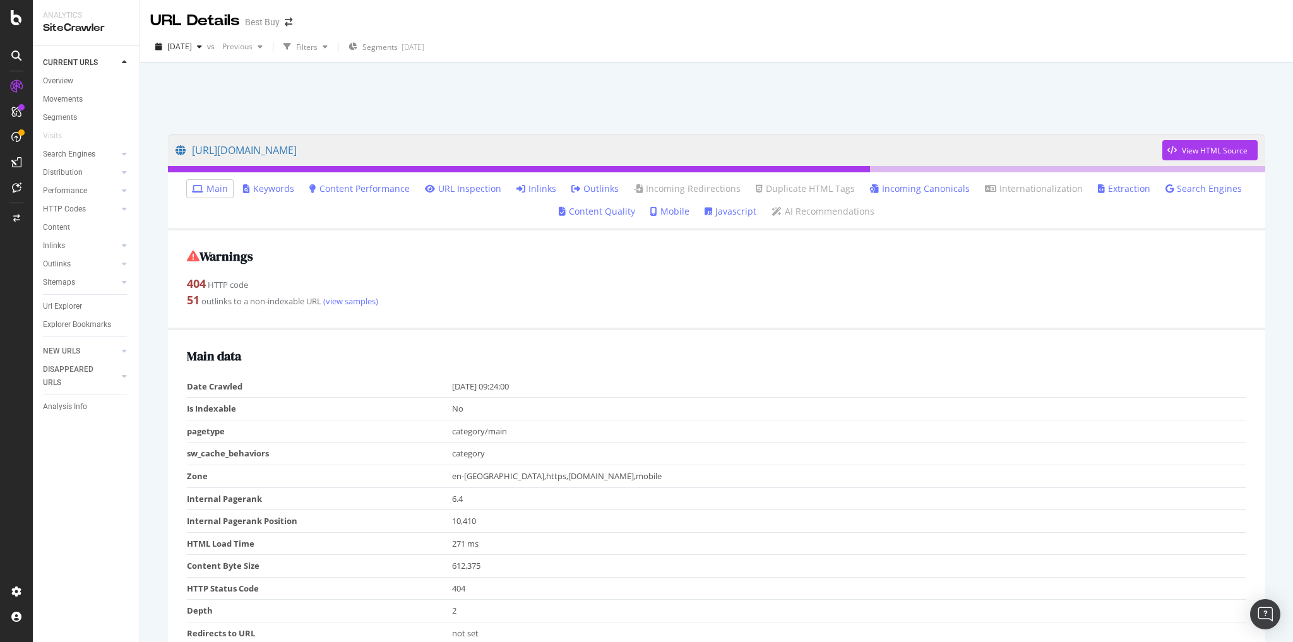
click at [544, 188] on link "Inlinks" at bounding box center [537, 188] width 40 height 13
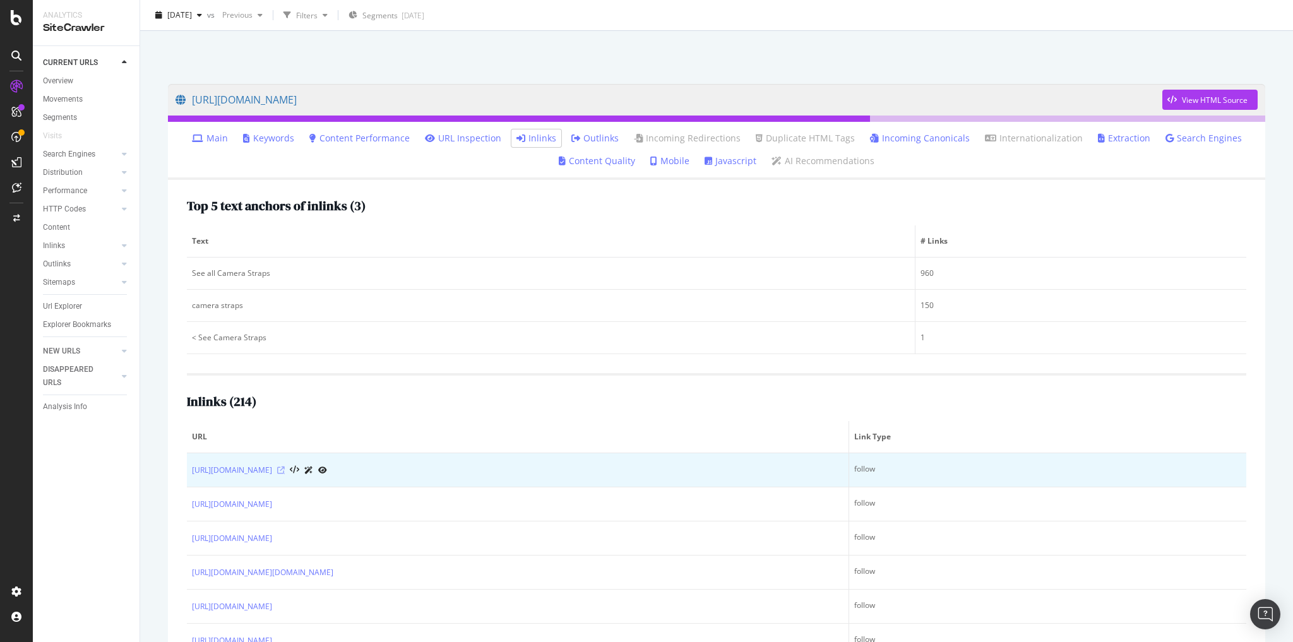
click at [285, 468] on icon at bounding box center [281, 471] width 8 height 8
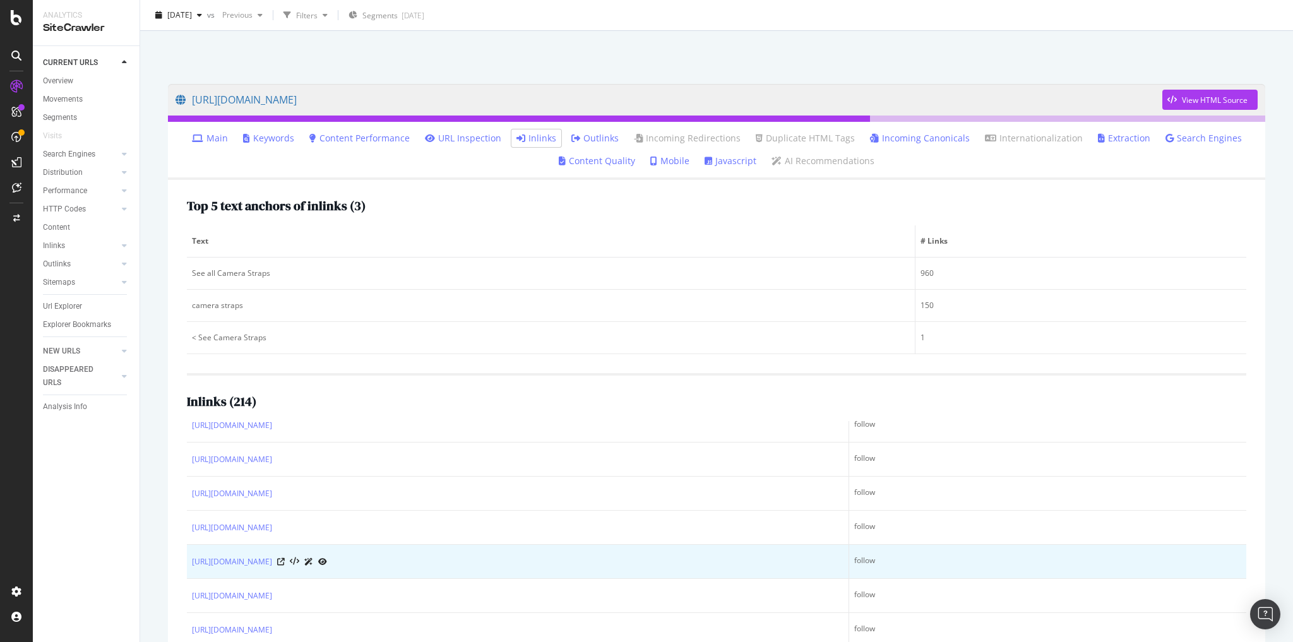
scroll to position [202, 0]
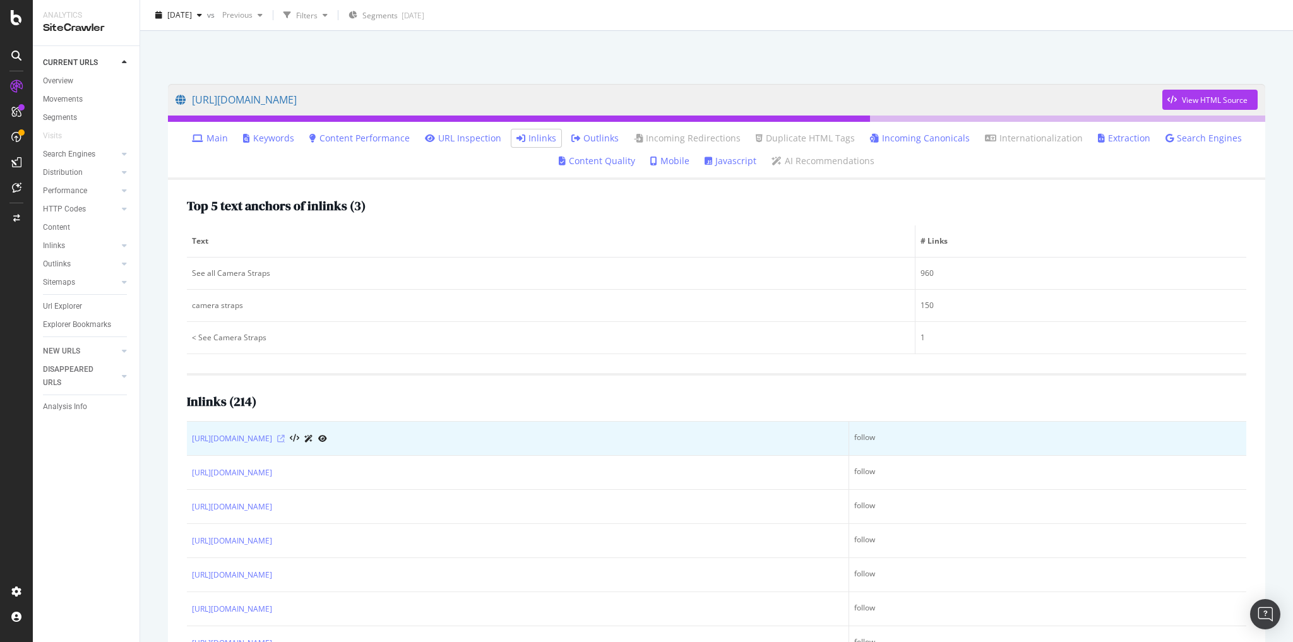
click at [285, 435] on icon at bounding box center [281, 439] width 8 height 8
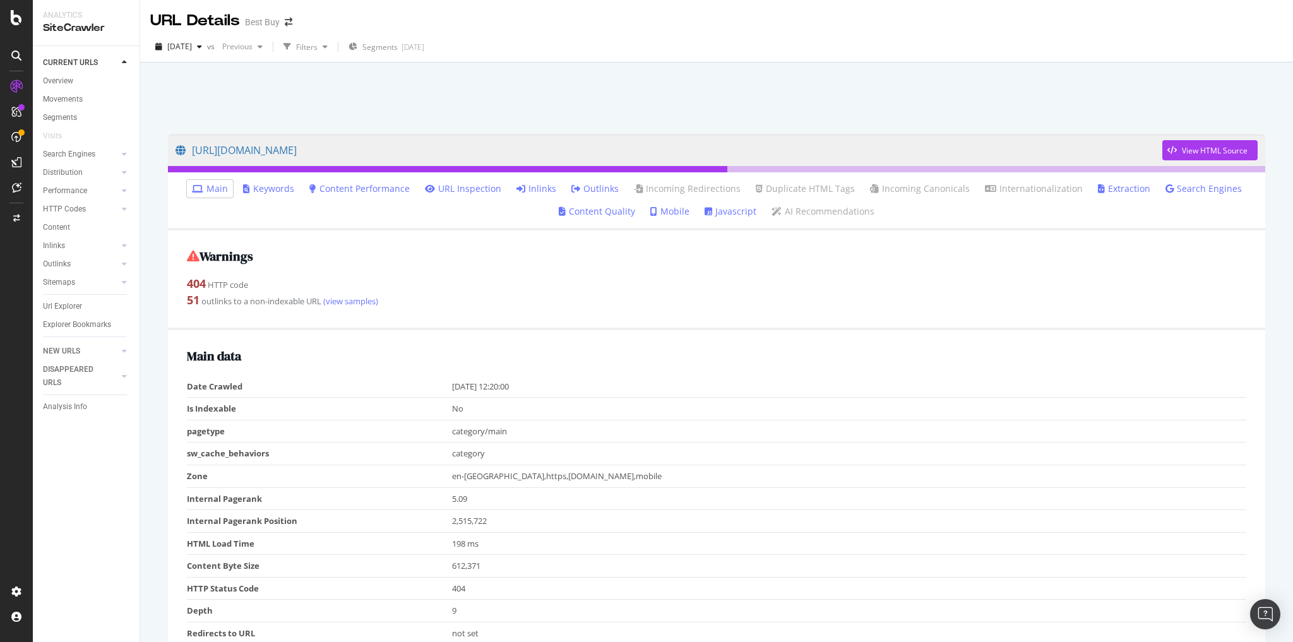
click at [543, 188] on link "Inlinks" at bounding box center [537, 188] width 40 height 13
click at [532, 189] on link "Inlinks" at bounding box center [537, 188] width 40 height 13
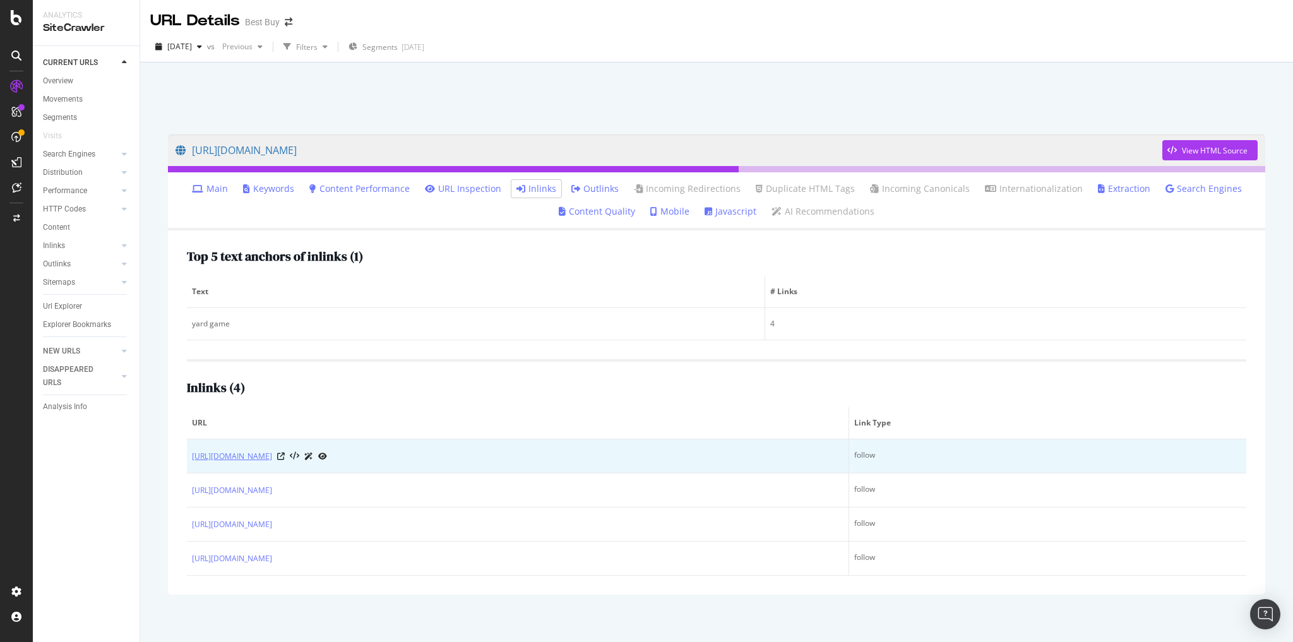
click at [272, 453] on link "[URL][DOMAIN_NAME]" at bounding box center [232, 456] width 80 height 13
click at [285, 455] on icon at bounding box center [281, 457] width 8 height 8
